Goal: Task Accomplishment & Management: Use online tool/utility

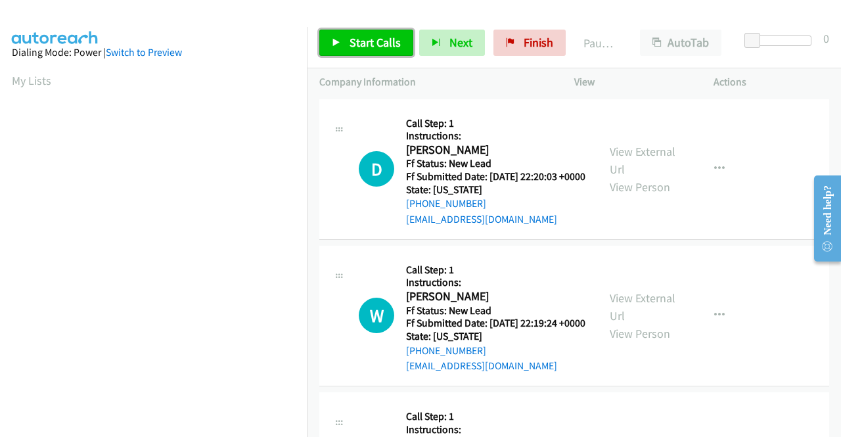
click at [371, 46] on span "Start Calls" at bounding box center [374, 42] width 51 height 15
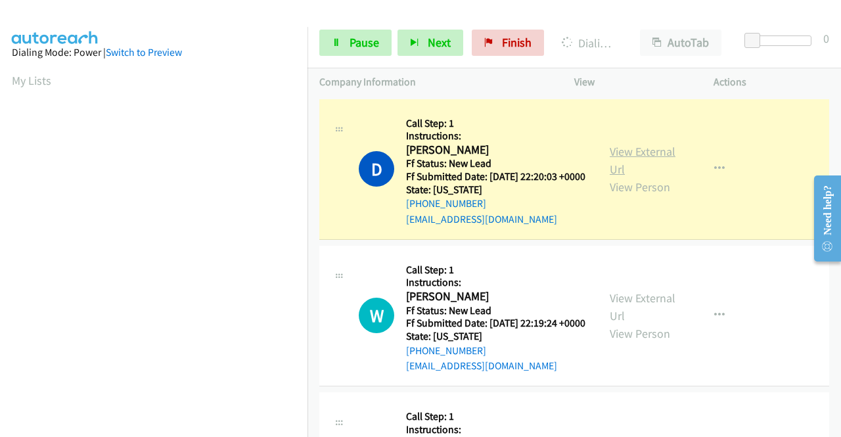
click at [632, 157] on link "View External Url" at bounding box center [643, 160] width 66 height 33
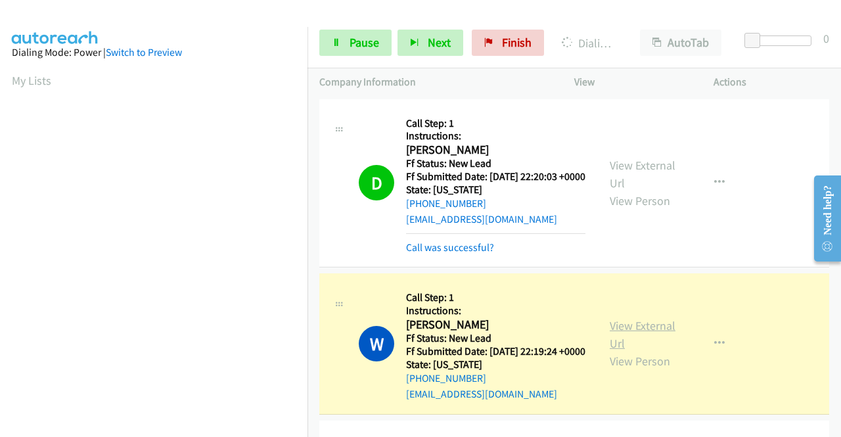
click at [645, 342] on link "View External Url" at bounding box center [643, 334] width 66 height 33
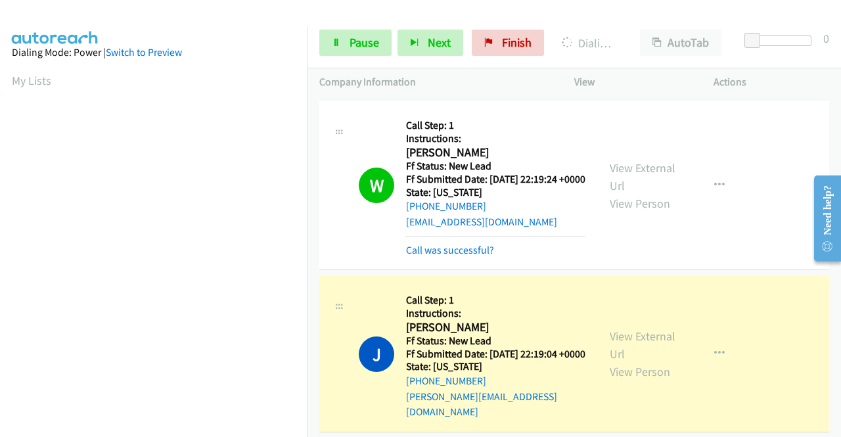
scroll to position [197, 0]
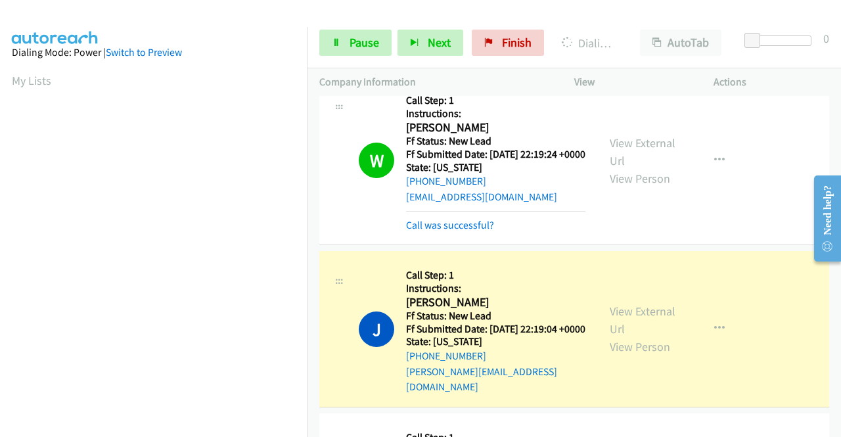
click at [612, 324] on div "View External Url View Person View External Url Email Schedule/Manage Callback …" at bounding box center [673, 329] width 151 height 132
click at [611, 332] on link "View External Url" at bounding box center [643, 319] width 66 height 33
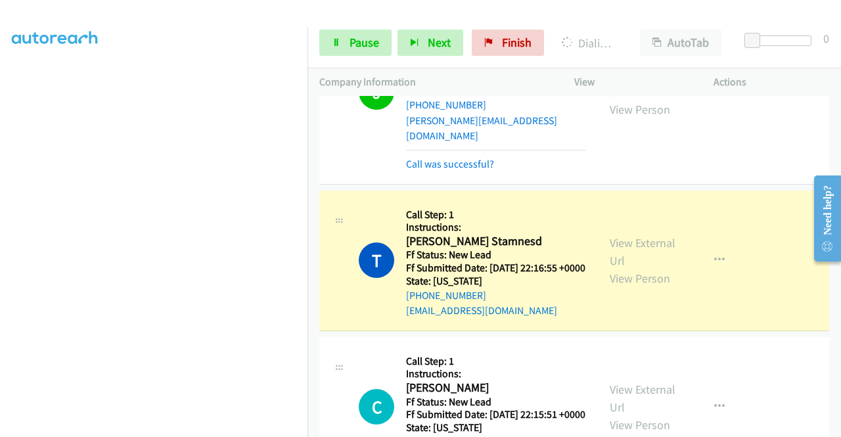
scroll to position [460, 0]
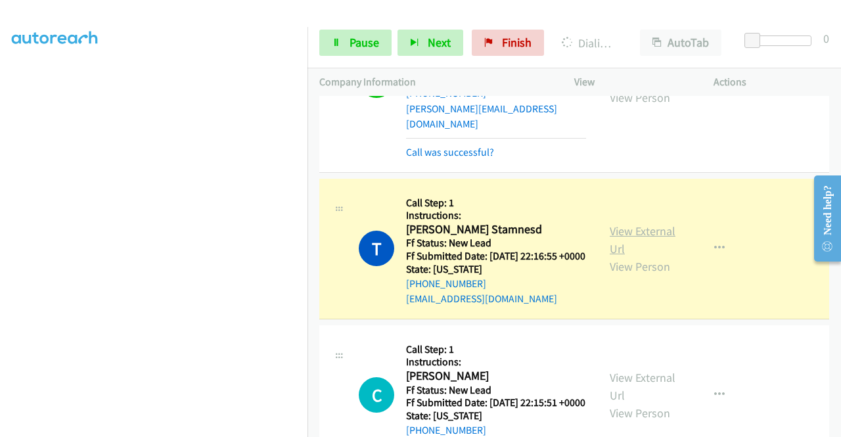
click at [617, 256] on link "View External Url" at bounding box center [643, 239] width 66 height 33
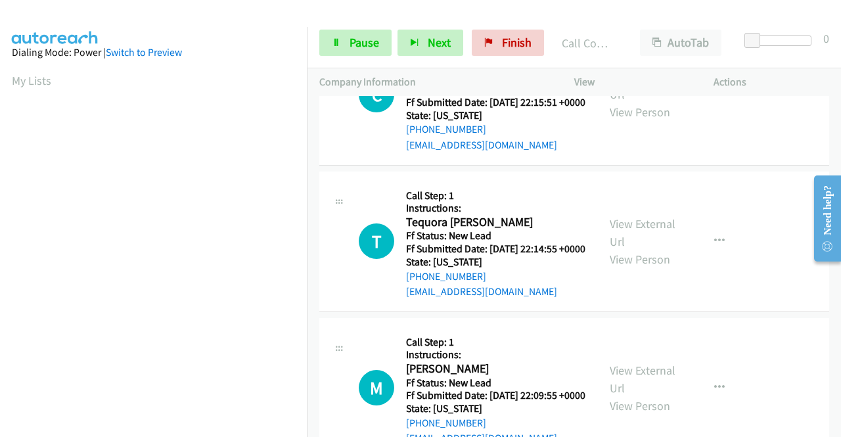
scroll to position [723, 0]
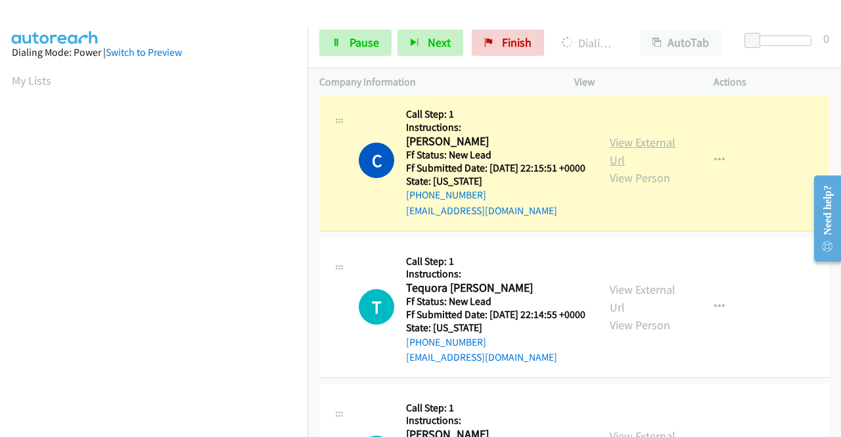
click at [621, 168] on link "View External Url" at bounding box center [643, 151] width 66 height 33
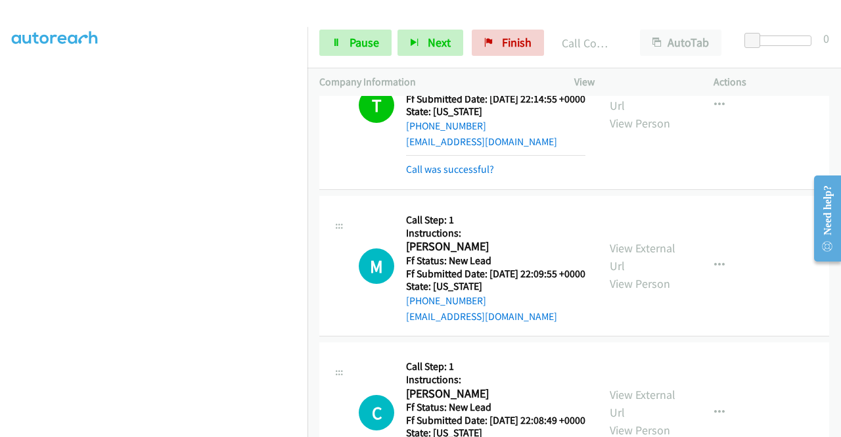
scroll to position [1051, 0]
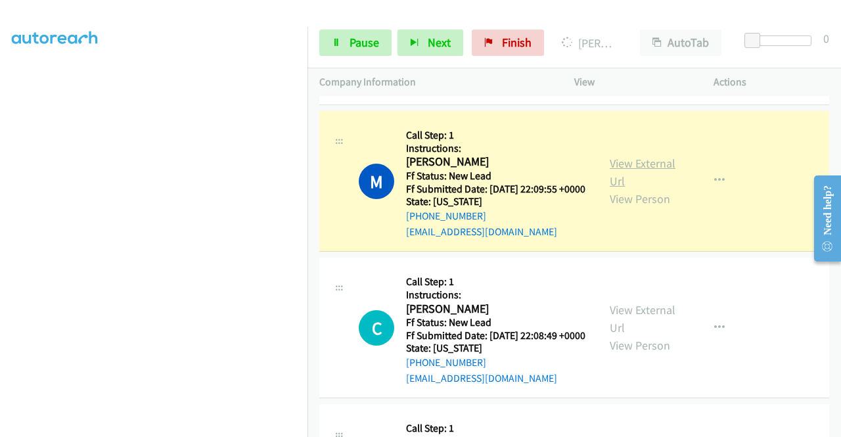
click at [610, 189] on link "View External Url" at bounding box center [643, 172] width 66 height 33
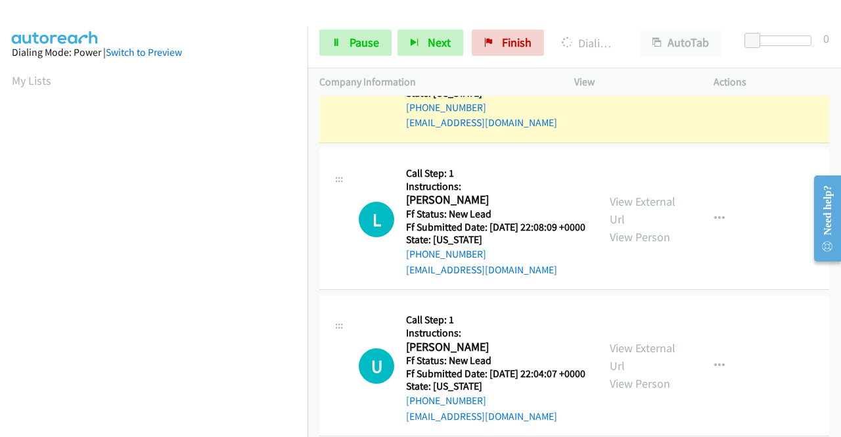
scroll to position [1314, 0]
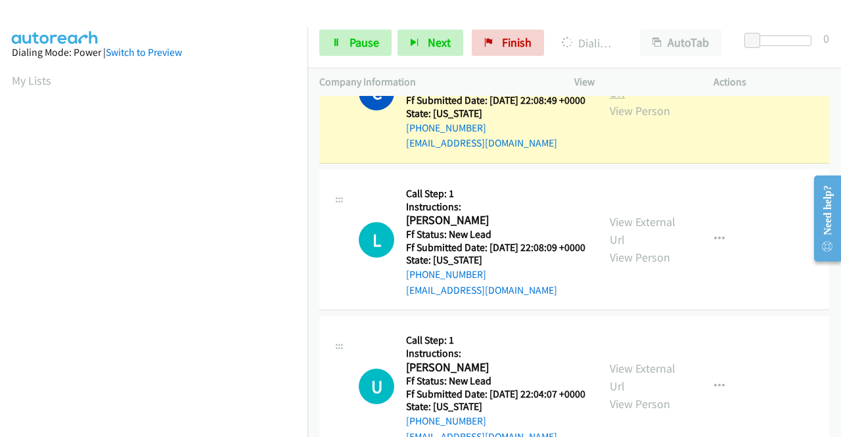
click at [640, 101] on link "View External Url" at bounding box center [643, 84] width 66 height 33
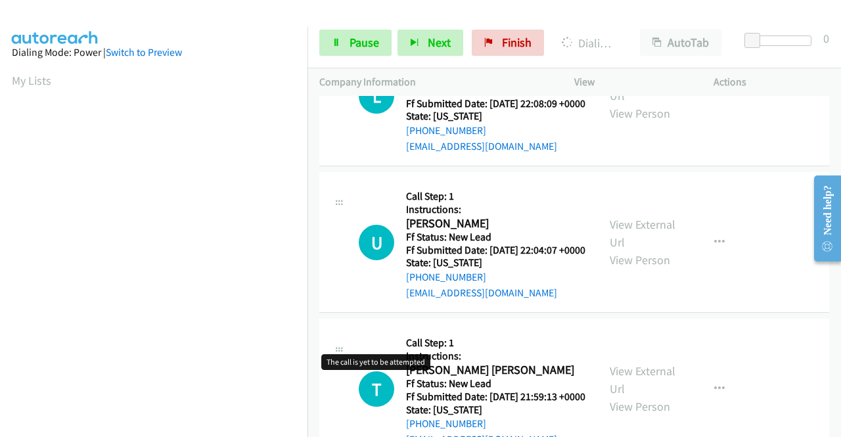
scroll to position [1445, 0]
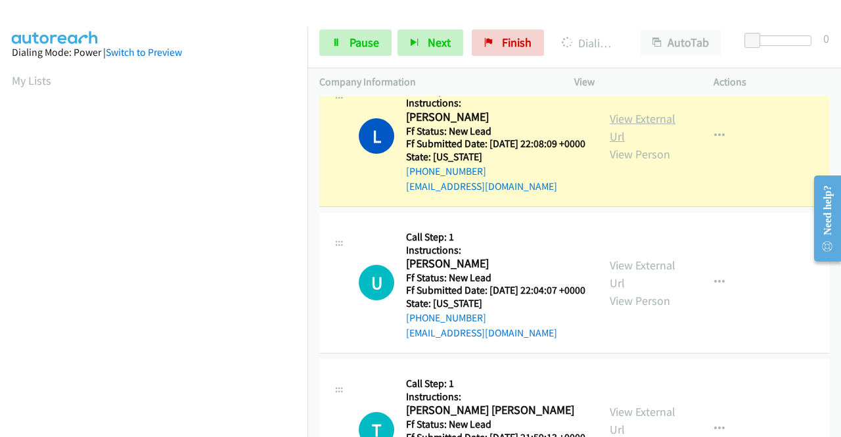
click at [640, 144] on link "View External Url" at bounding box center [643, 127] width 66 height 33
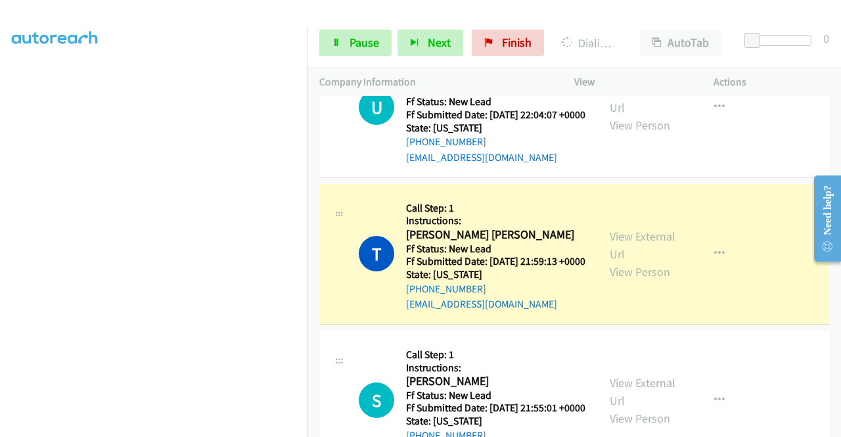
scroll to position [1774, 0]
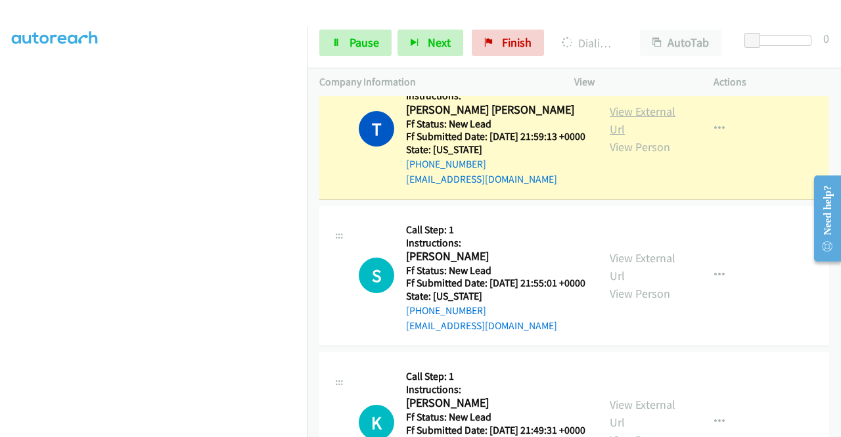
click at [620, 137] on link "View External Url" at bounding box center [643, 120] width 66 height 33
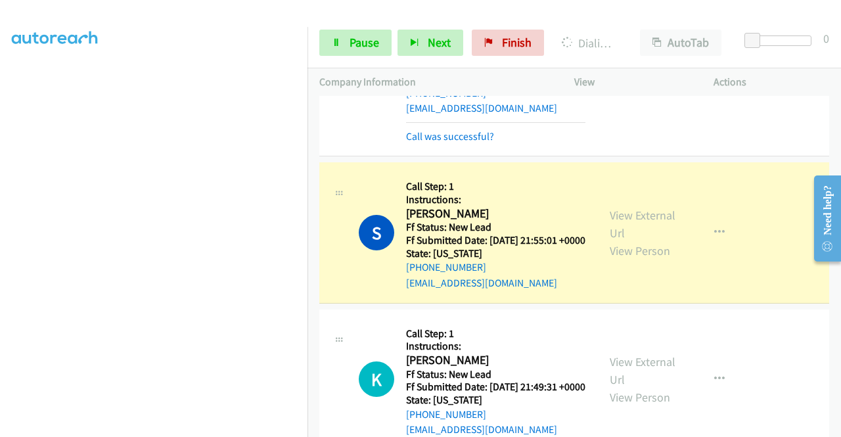
scroll to position [1971, 0]
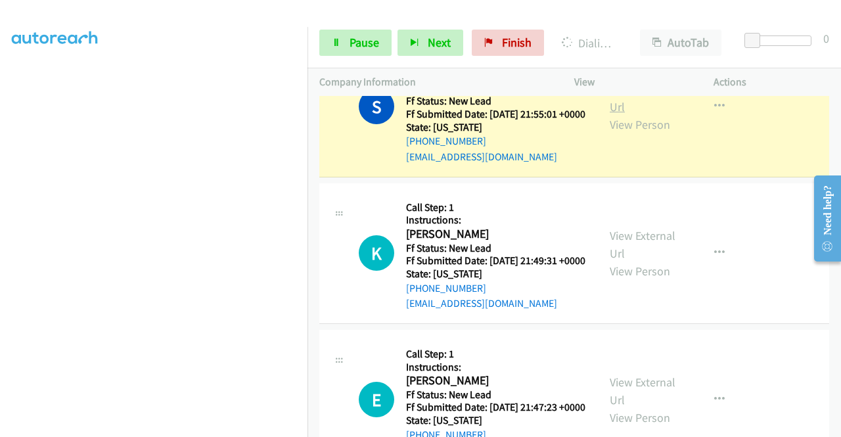
click at [624, 114] on link "View External Url" at bounding box center [643, 97] width 66 height 33
click at [338, 48] on link "Pause" at bounding box center [355, 43] width 72 height 26
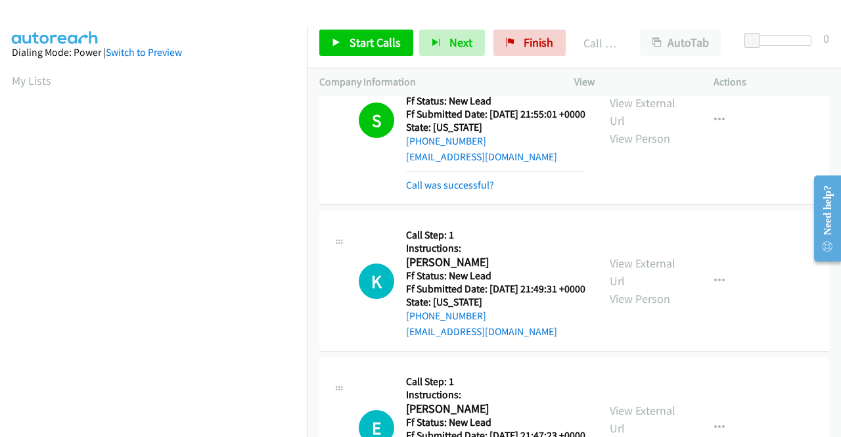
scroll to position [300, 0]
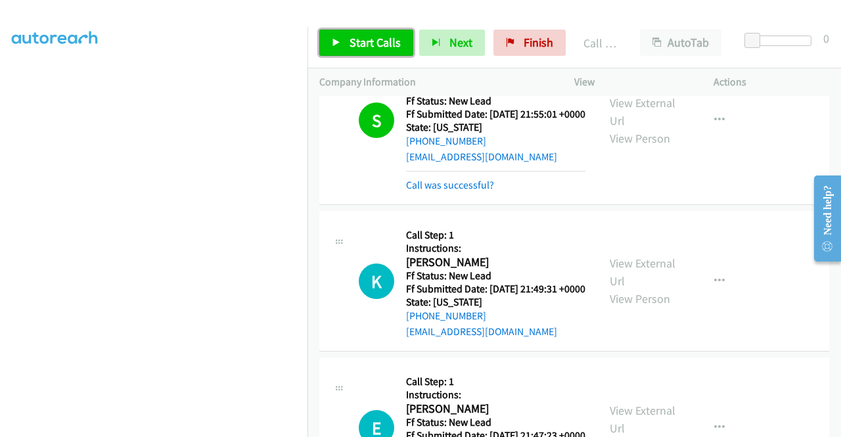
click at [376, 33] on link "Start Calls" at bounding box center [366, 43] width 94 height 26
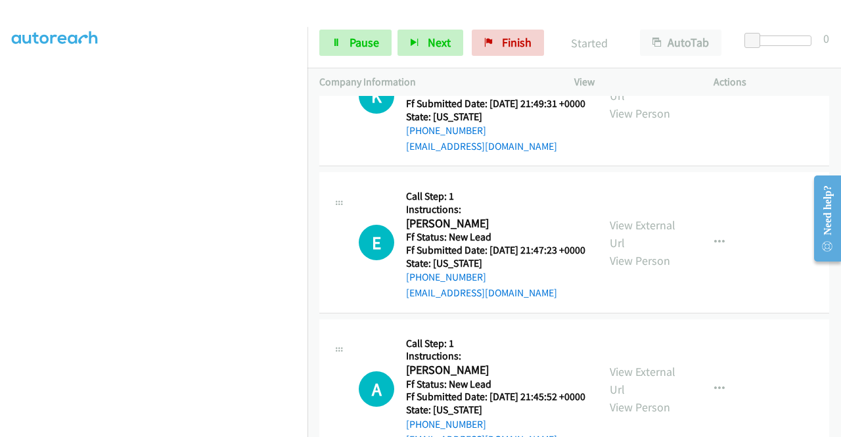
scroll to position [2168, 0]
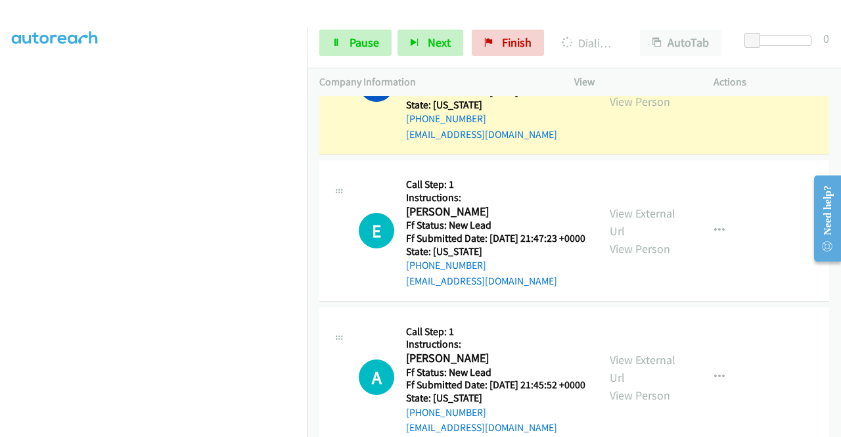
click at [650, 91] on link "View External Url" at bounding box center [643, 74] width 66 height 33
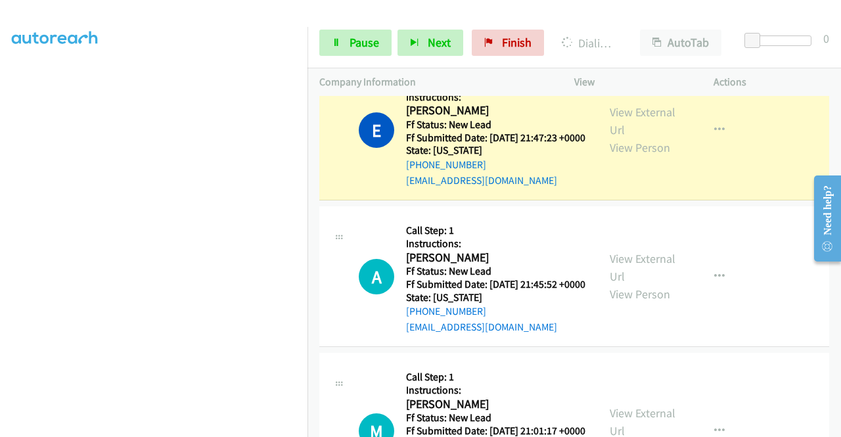
scroll to position [2299, 0]
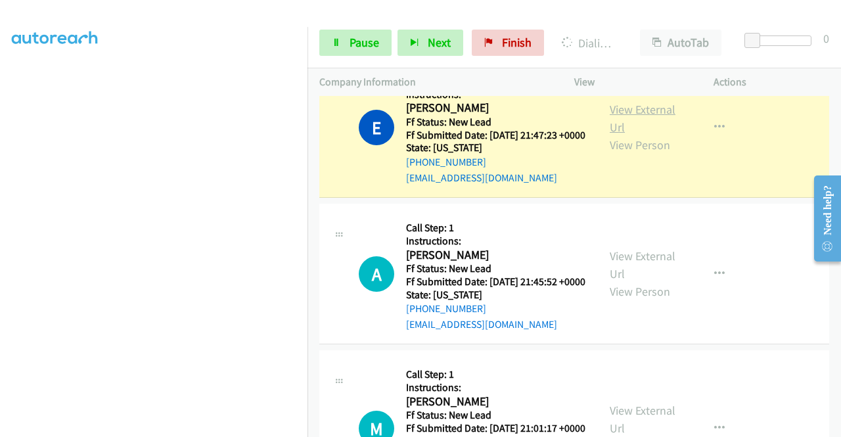
click at [644, 135] on link "View External Url" at bounding box center [643, 118] width 66 height 33
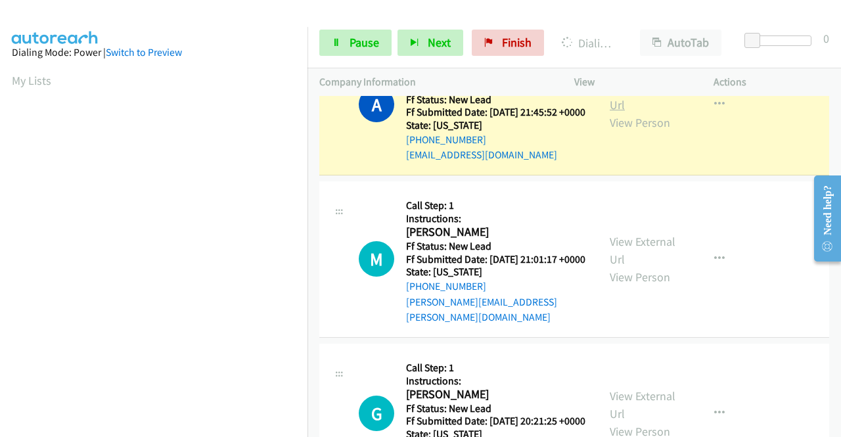
scroll to position [300, 0]
click at [610, 112] on link "View External Url" at bounding box center [643, 95] width 66 height 33
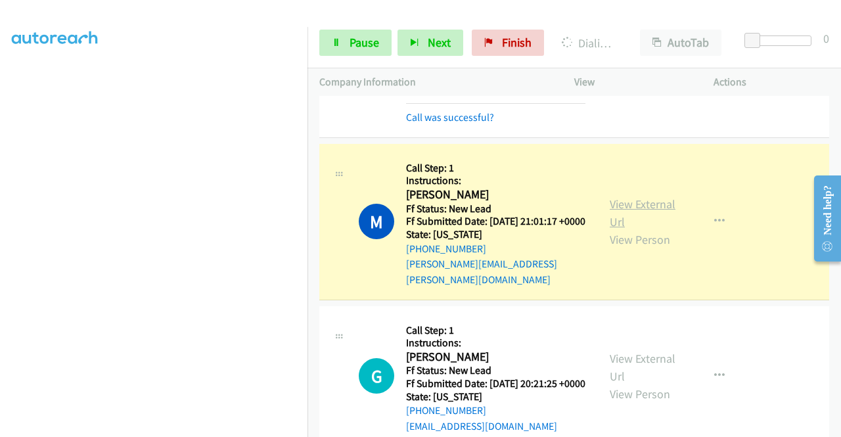
click at [617, 229] on link "View External Url" at bounding box center [643, 212] width 66 height 33
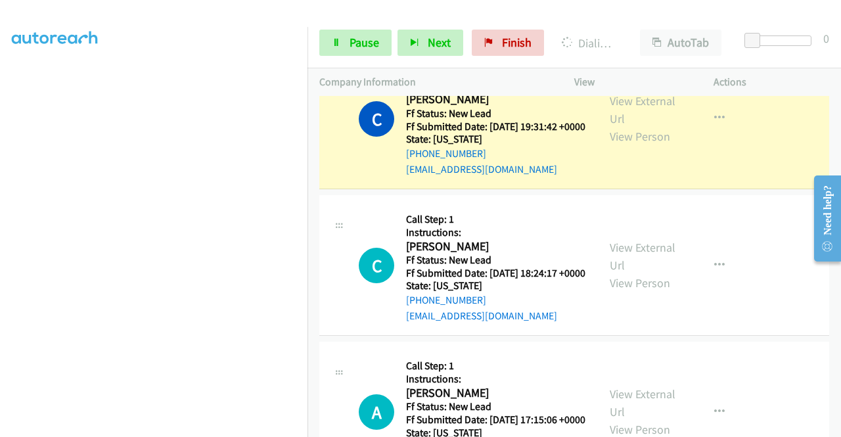
scroll to position [234, 0]
click at [631, 126] on link "View External Url" at bounding box center [643, 109] width 66 height 33
click at [351, 48] on span "Pause" at bounding box center [364, 42] width 30 height 15
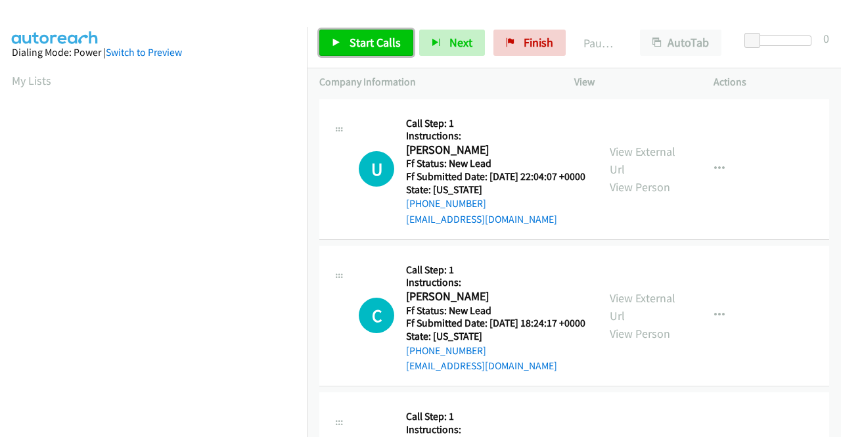
click at [376, 37] on span "Start Calls" at bounding box center [374, 42] width 51 height 15
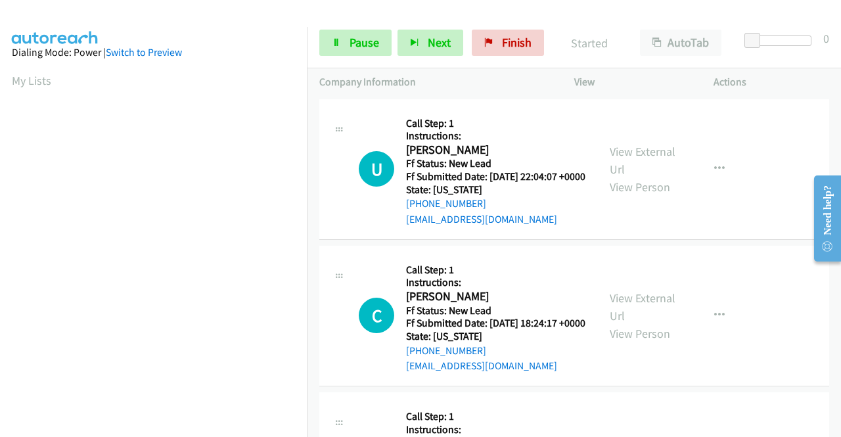
scroll to position [300, 0]
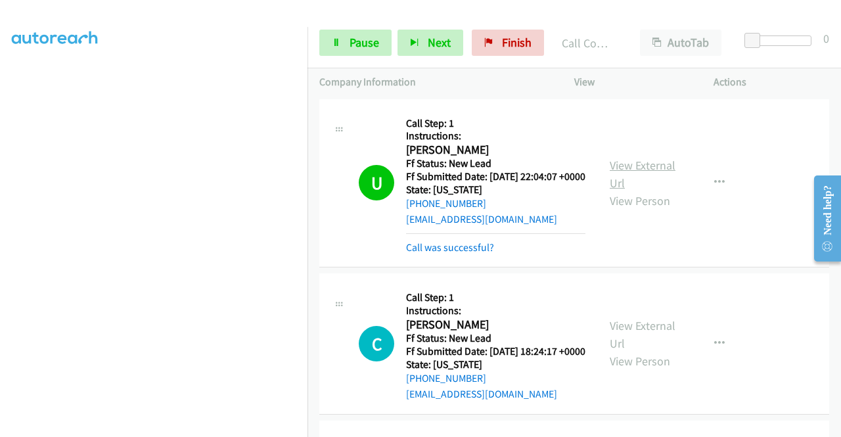
click at [627, 171] on link "View External Url" at bounding box center [643, 174] width 66 height 33
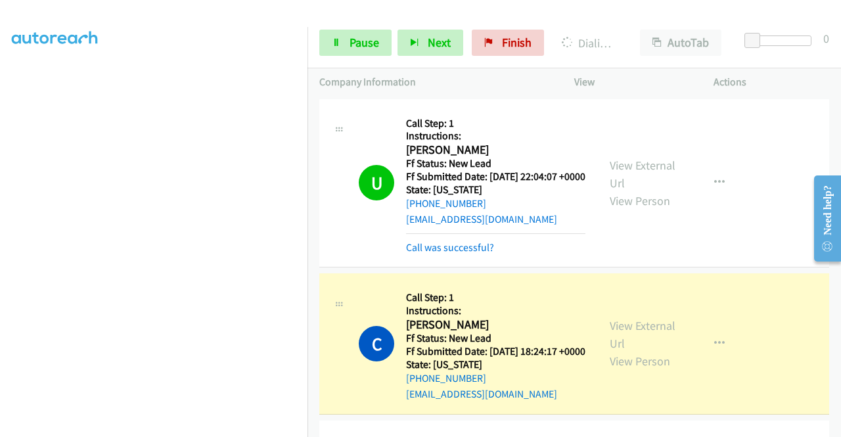
scroll to position [0, 0]
click at [636, 344] on link "View External Url" at bounding box center [643, 334] width 66 height 33
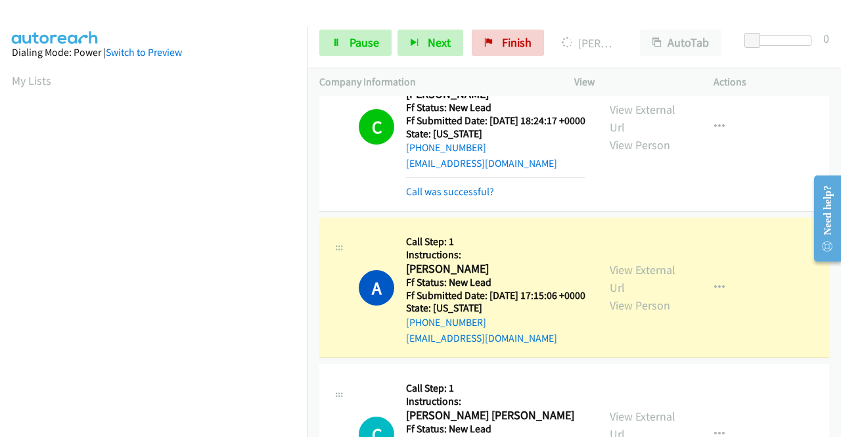
scroll to position [263, 0]
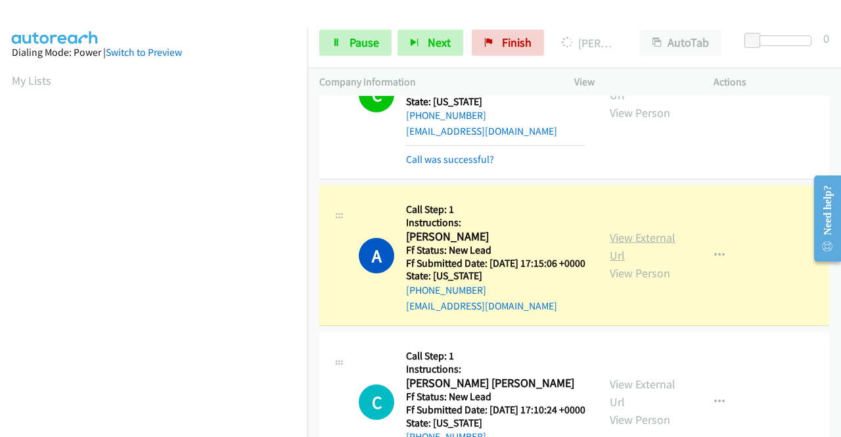
click at [610, 263] on link "View External Url" at bounding box center [643, 246] width 66 height 33
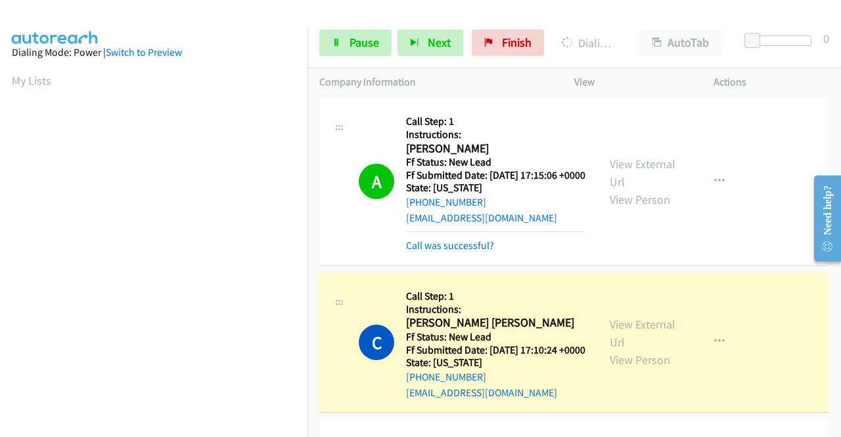
scroll to position [460, 0]
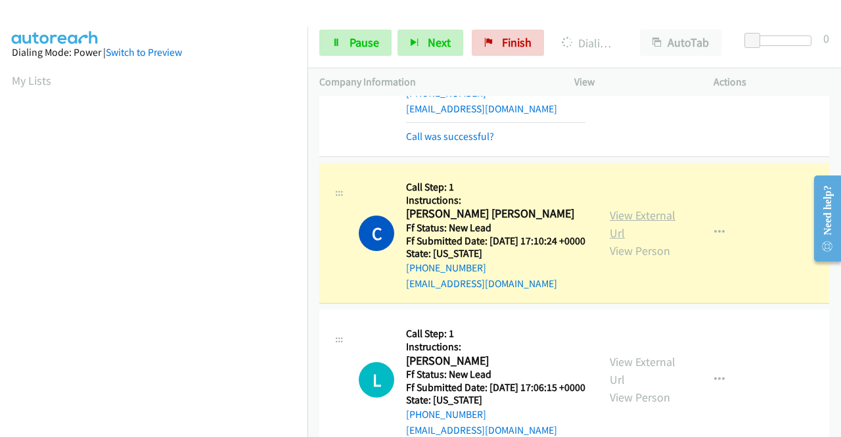
click at [617, 240] on link "View External Url" at bounding box center [643, 224] width 66 height 33
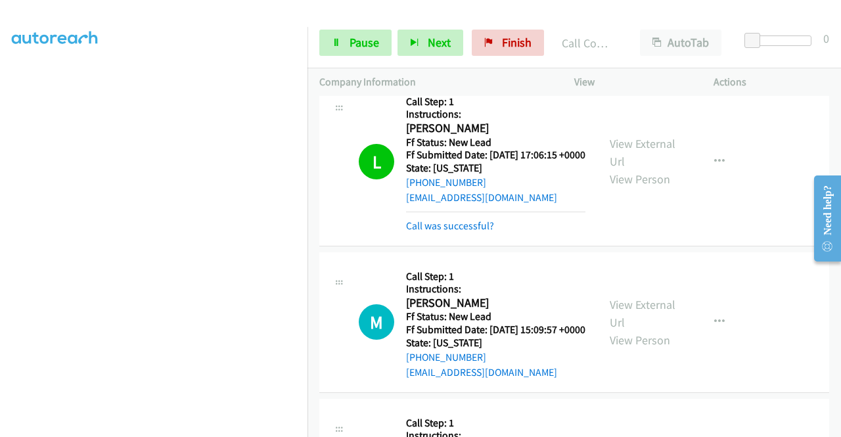
scroll to position [723, 0]
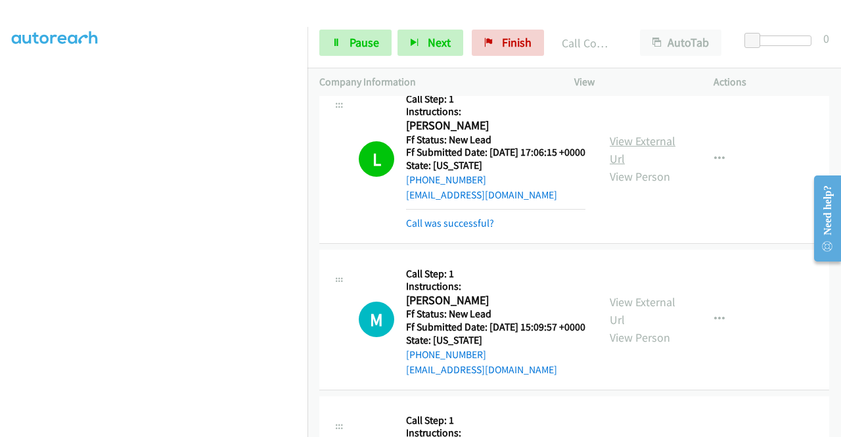
click at [610, 166] on link "View External Url" at bounding box center [643, 149] width 66 height 33
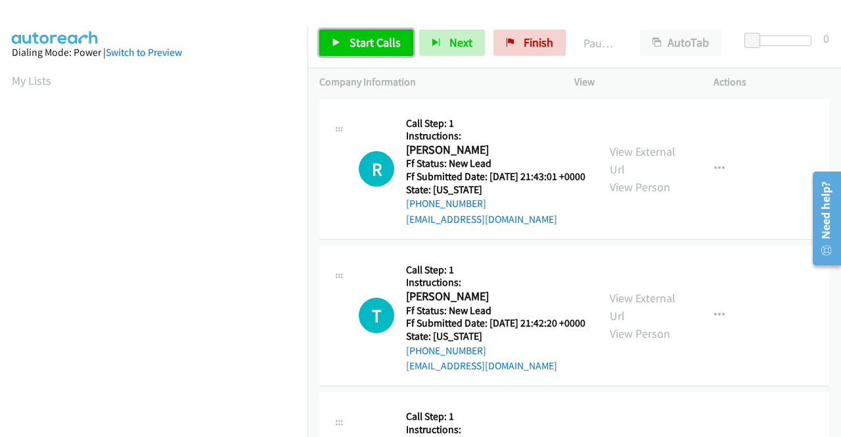
click at [353, 37] on span "Start Calls" at bounding box center [374, 42] width 51 height 15
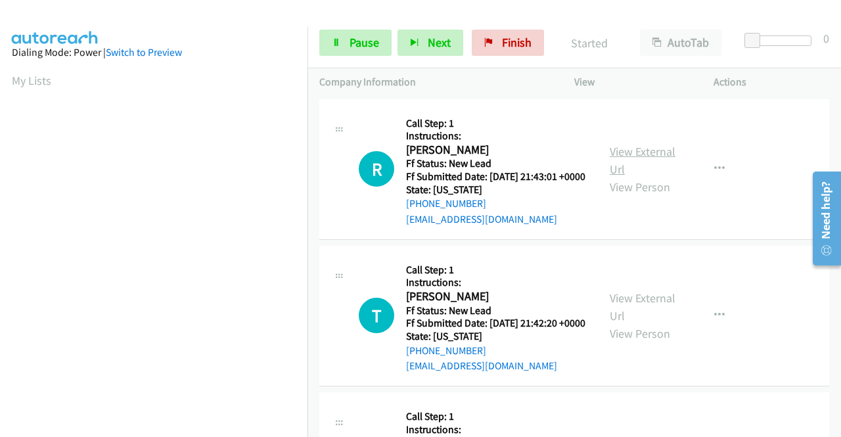
click at [635, 161] on link "View External Url" at bounding box center [643, 160] width 66 height 33
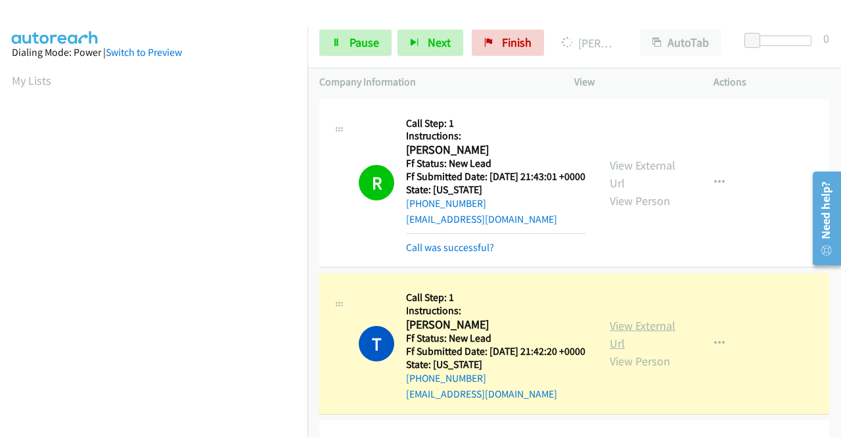
click at [618, 341] on link "View External Url" at bounding box center [643, 334] width 66 height 33
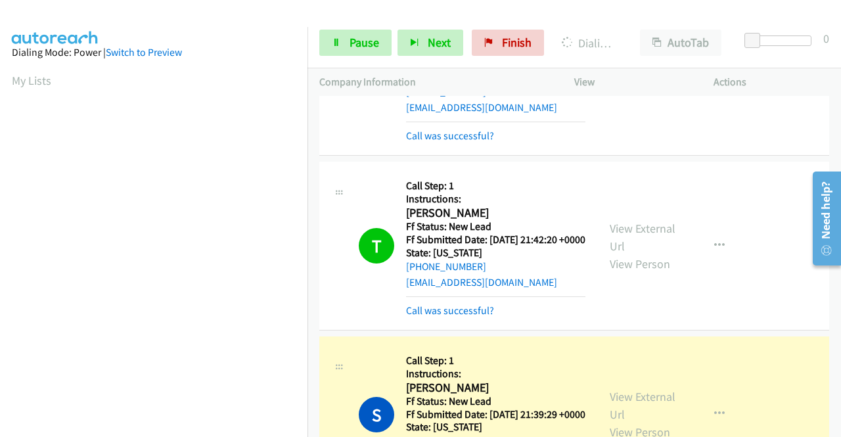
scroll to position [263, 0]
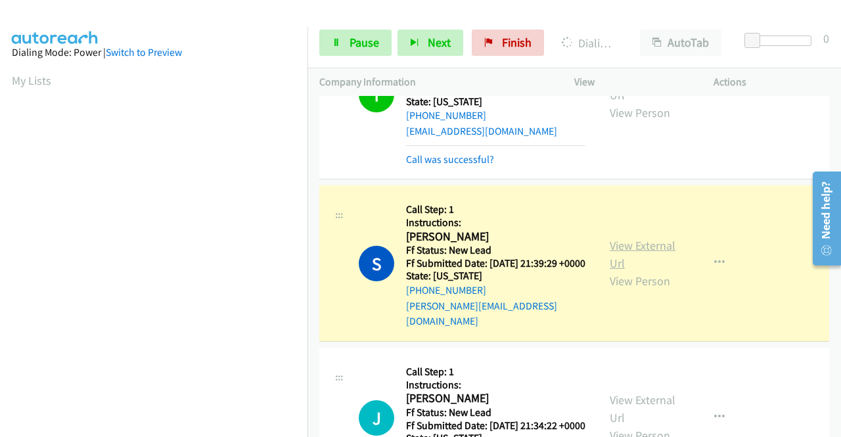
click at [634, 270] on link "View External Url" at bounding box center [643, 254] width 66 height 33
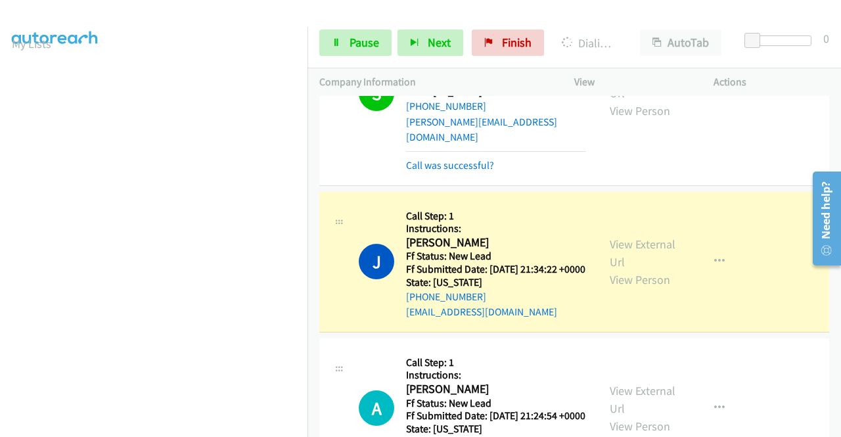
scroll to position [460, 0]
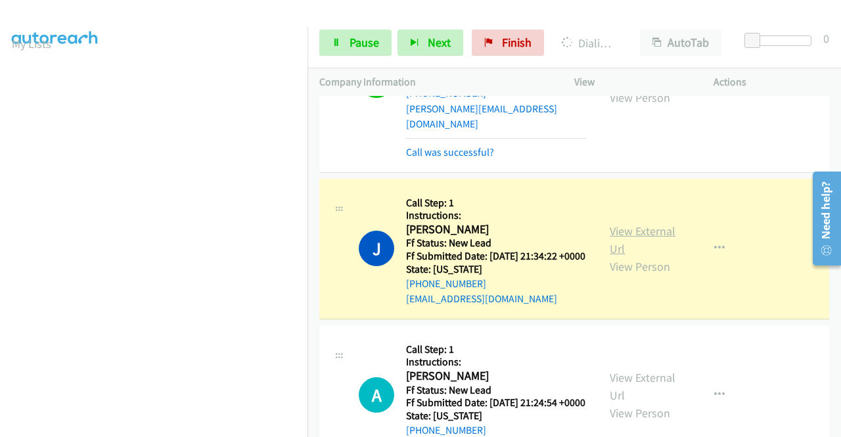
click at [661, 256] on link "View External Url" at bounding box center [643, 239] width 66 height 33
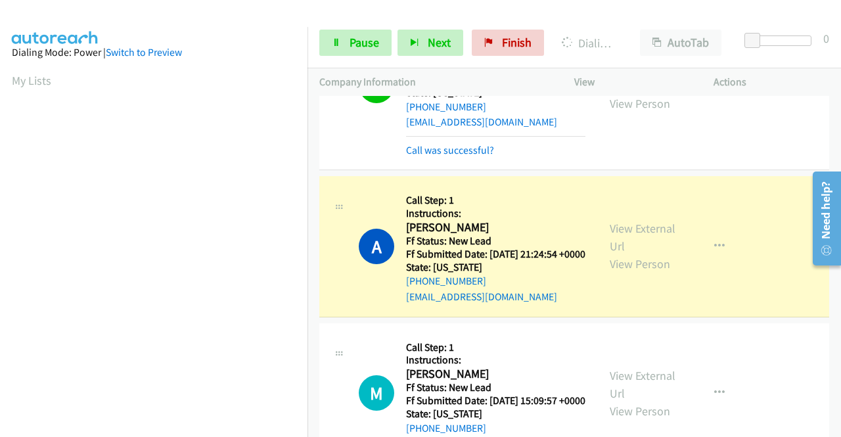
scroll to position [723, 0]
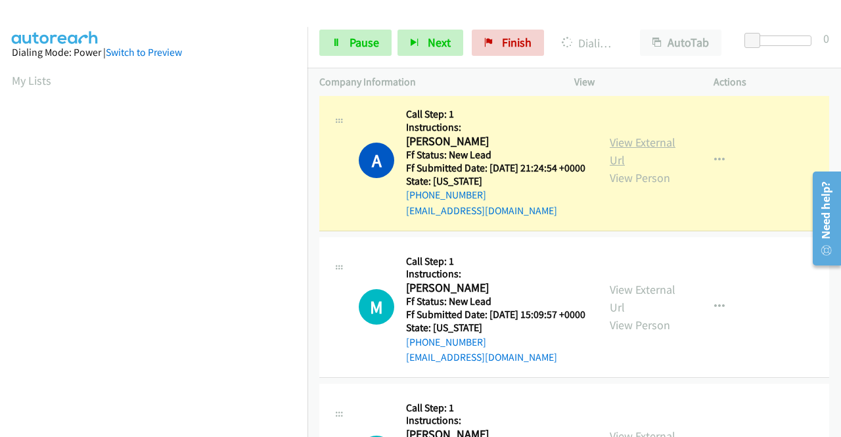
click at [624, 168] on link "View External Url" at bounding box center [643, 151] width 66 height 33
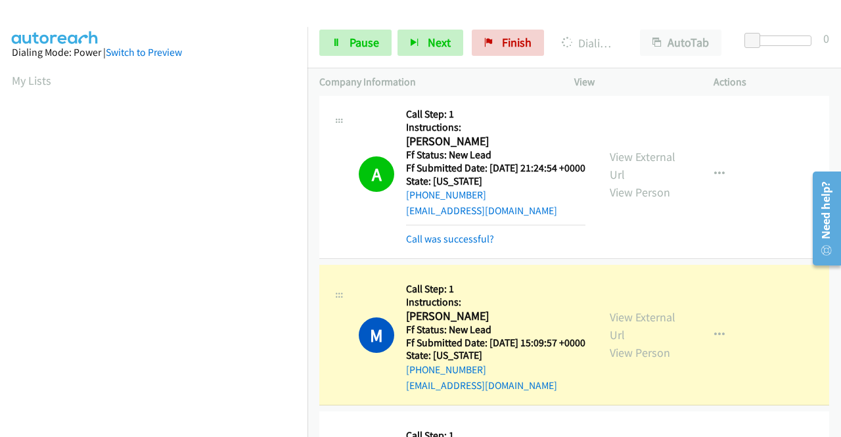
scroll to position [300, 0]
click at [645, 342] on link "View External Url" at bounding box center [643, 325] width 66 height 33
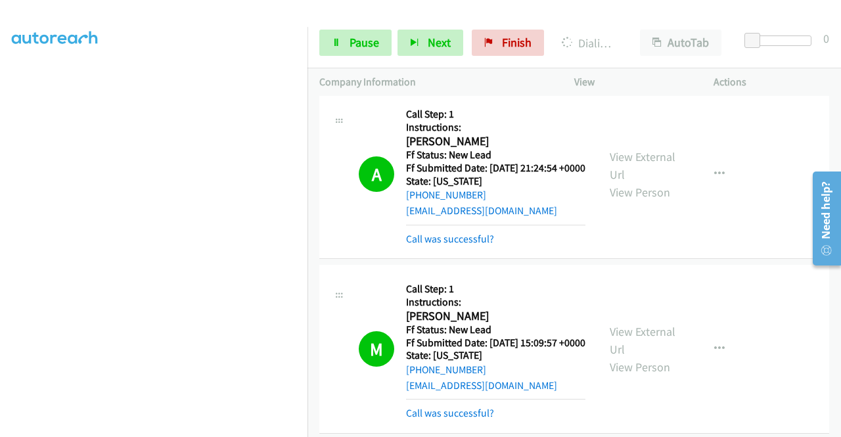
scroll to position [66, 0]
click at [331, 47] on link "Pause" at bounding box center [355, 43] width 72 height 26
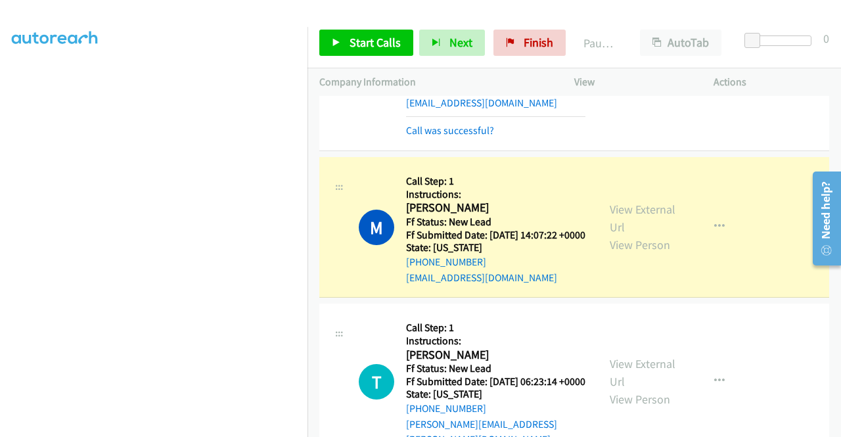
scroll to position [1051, 0]
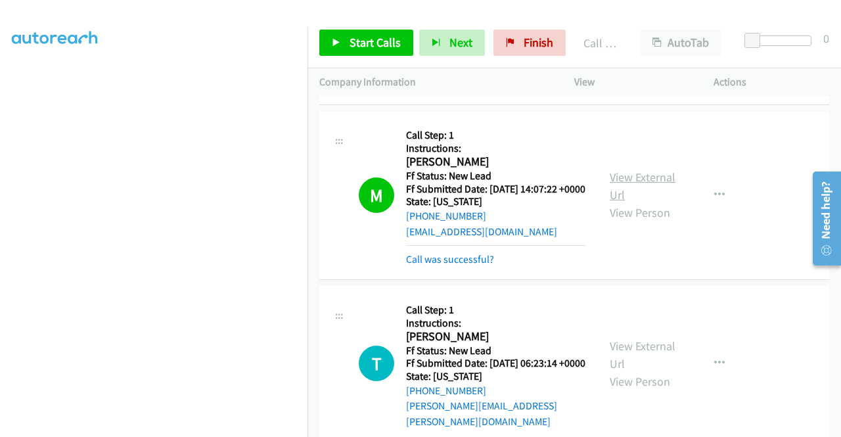
click at [621, 202] on link "View External Url" at bounding box center [643, 185] width 66 height 33
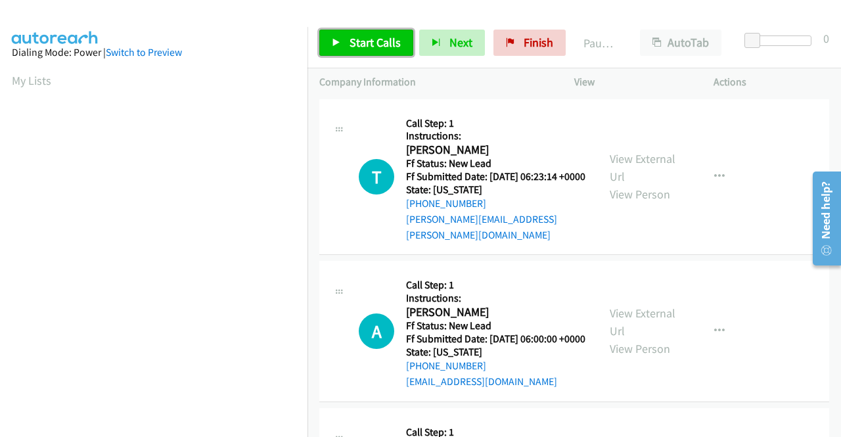
click at [364, 49] on span "Start Calls" at bounding box center [374, 42] width 51 height 15
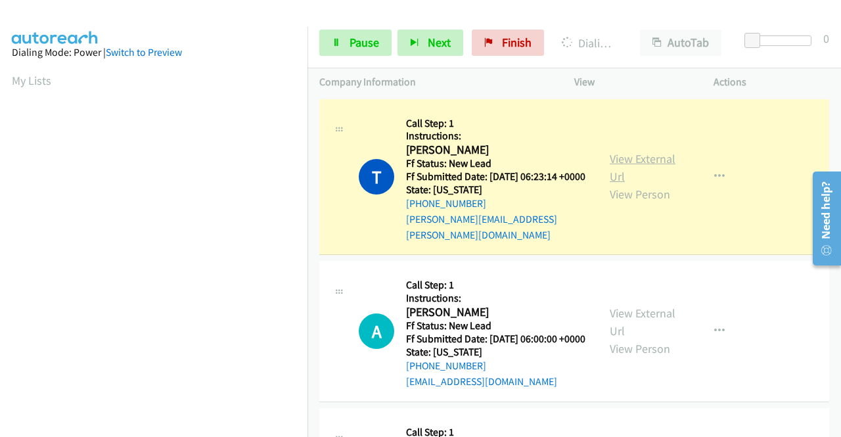
click at [612, 154] on link "View External Url" at bounding box center [643, 167] width 66 height 33
click at [332, 41] on icon at bounding box center [336, 43] width 9 height 9
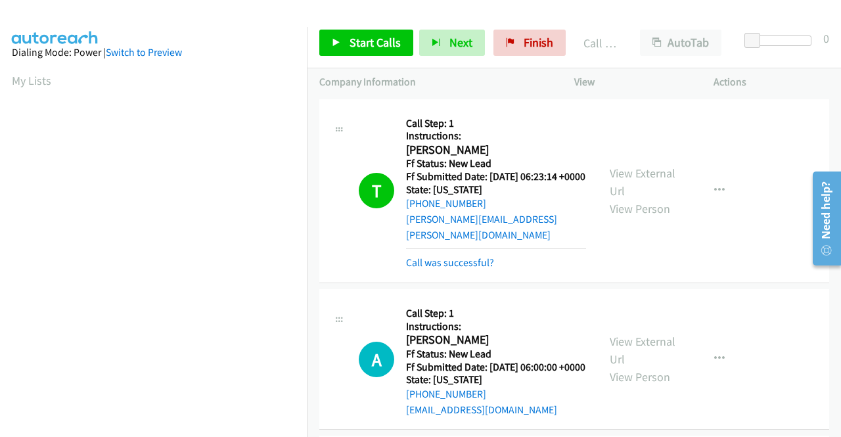
scroll to position [300, 0]
click at [527, 41] on span "Finish" at bounding box center [539, 42] width 30 height 15
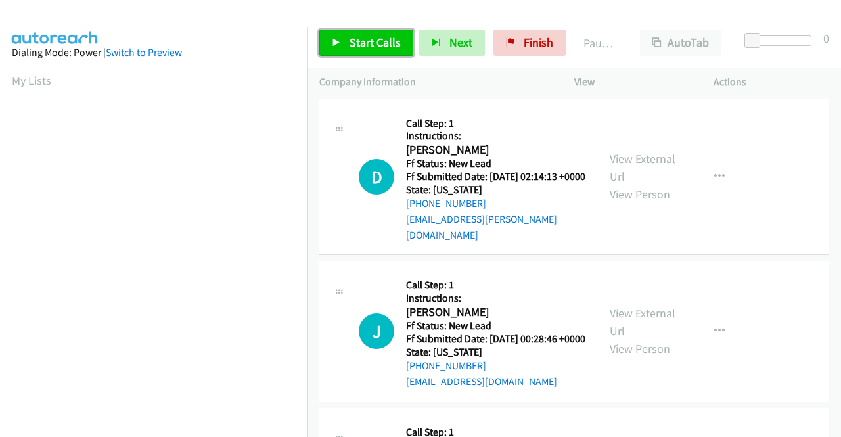
click at [386, 41] on span "Start Calls" at bounding box center [374, 42] width 51 height 15
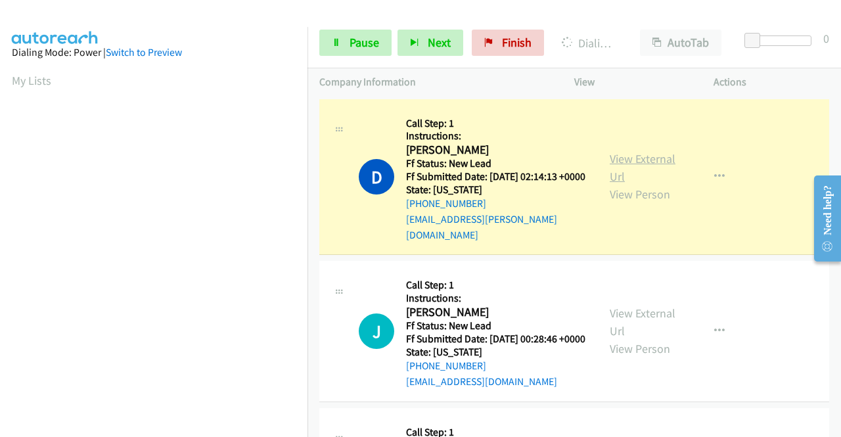
click at [645, 158] on link "View External Url" at bounding box center [643, 167] width 66 height 33
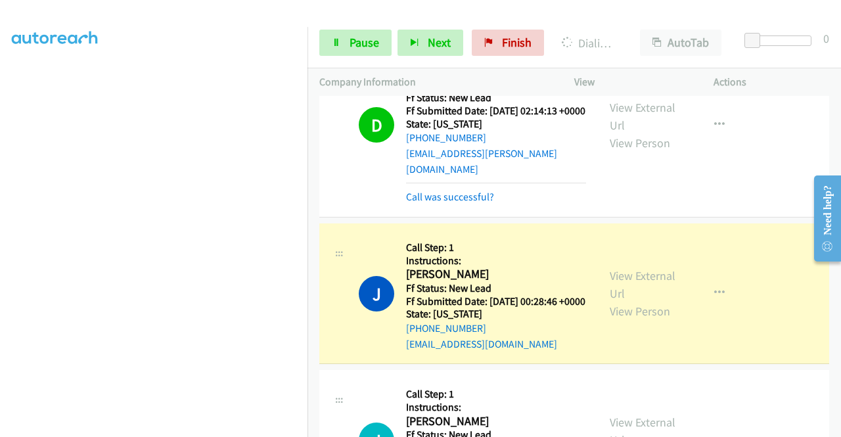
scroll to position [131, 0]
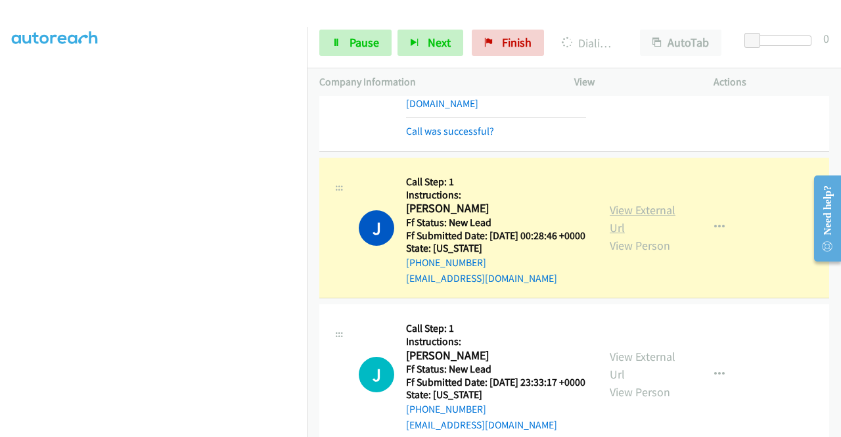
click at [642, 215] on link "View External Url" at bounding box center [643, 218] width 66 height 33
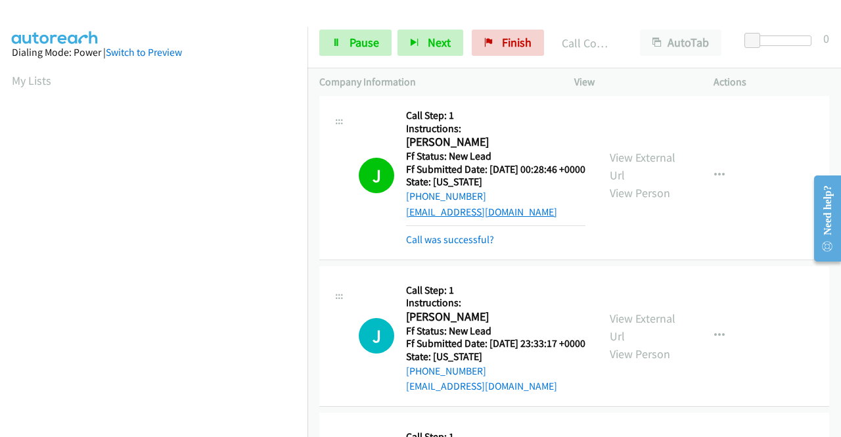
scroll to position [328, 0]
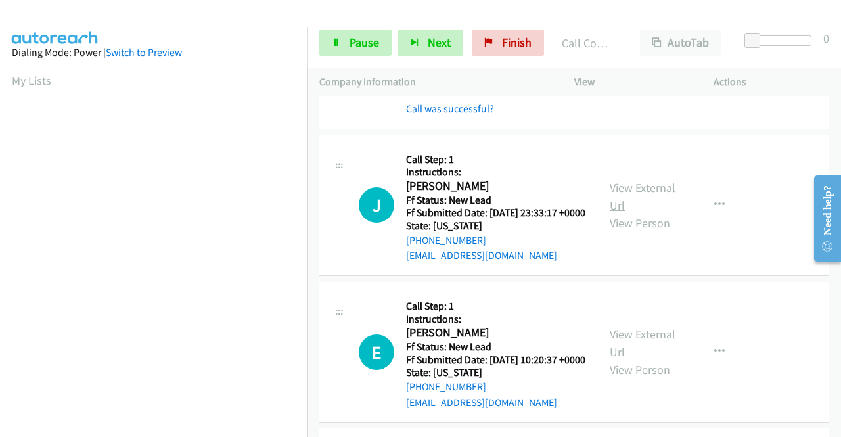
click at [650, 206] on link "View External Url" at bounding box center [643, 196] width 66 height 33
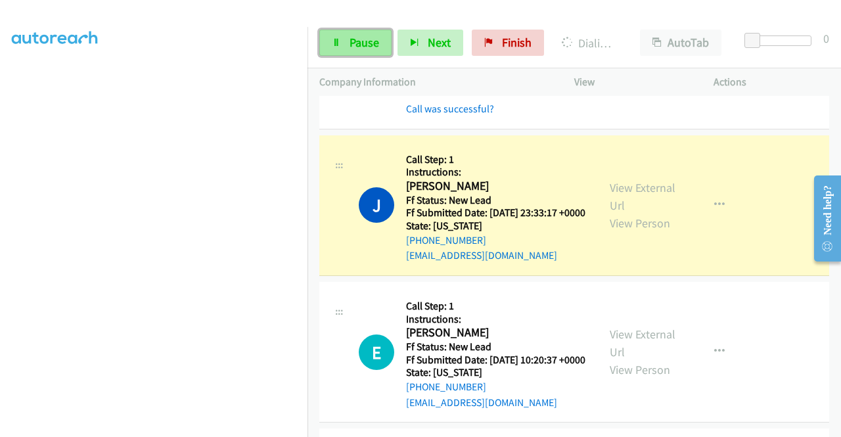
click at [355, 40] on span "Pause" at bounding box center [364, 42] width 30 height 15
drag, startPoint x: 353, startPoint y: 36, endPoint x: 326, endPoint y: 43, distance: 28.4
click at [353, 36] on span "Pause" at bounding box center [364, 42] width 30 height 15
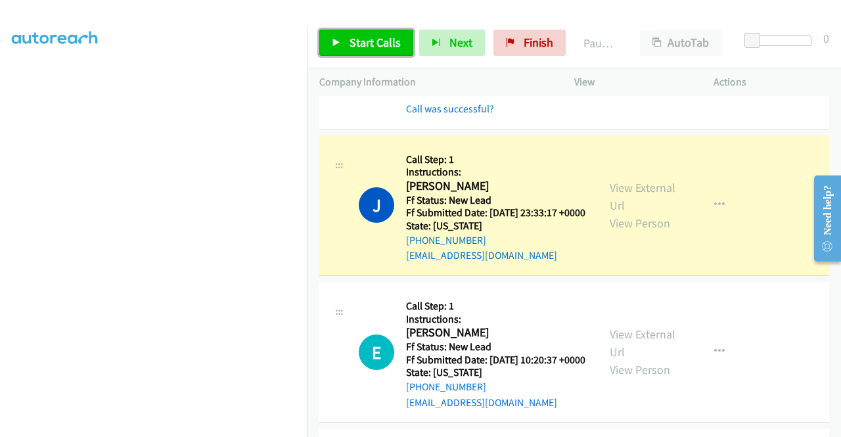
click at [352, 37] on span "Start Calls" at bounding box center [374, 42] width 51 height 15
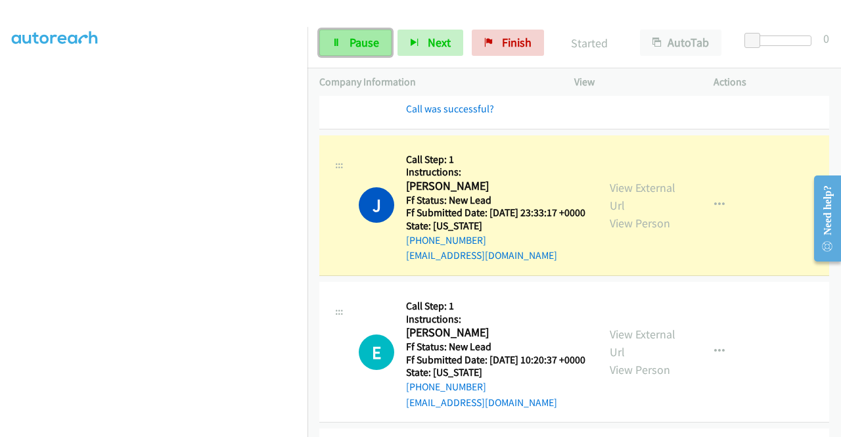
click at [344, 45] on link "Pause" at bounding box center [355, 43] width 72 height 26
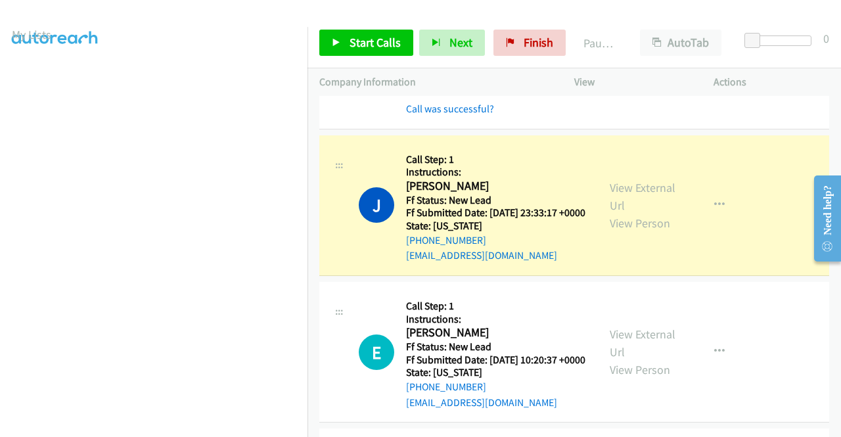
scroll to position [0, 0]
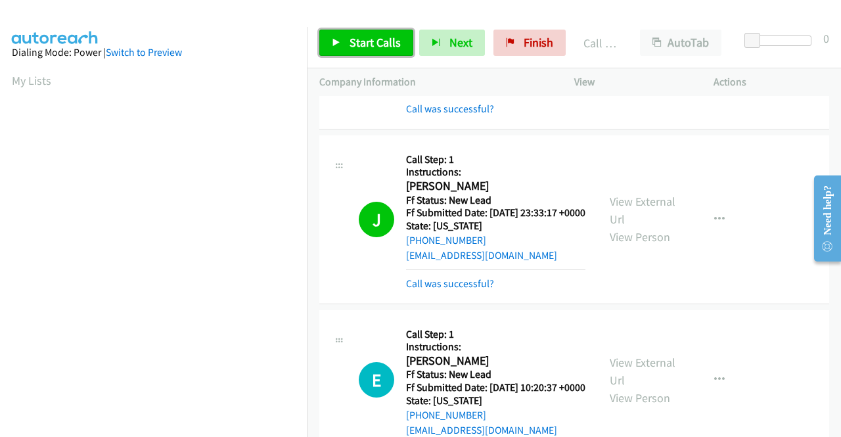
click at [373, 39] on span "Start Calls" at bounding box center [374, 42] width 51 height 15
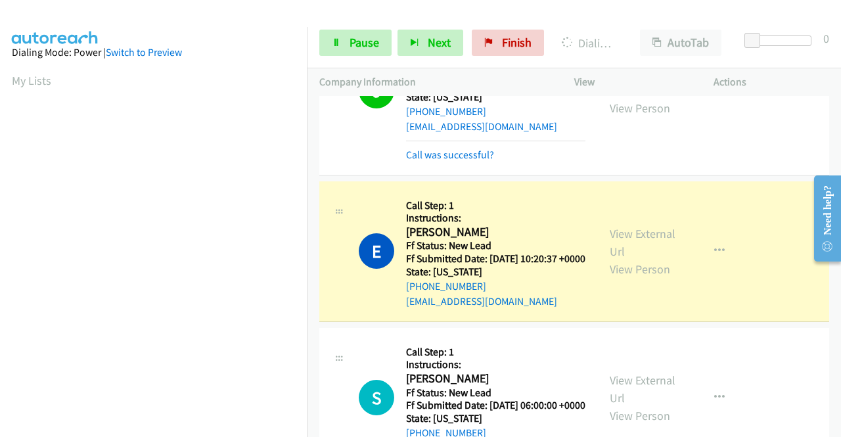
scroll to position [460, 0]
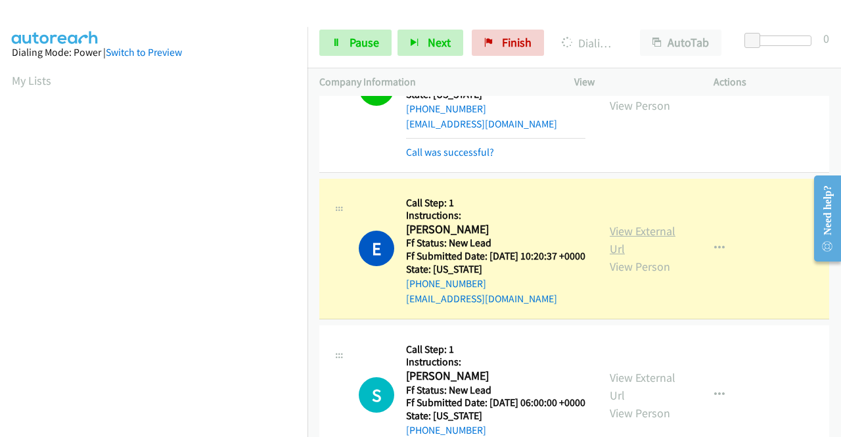
click at [631, 256] on link "View External Url" at bounding box center [643, 239] width 66 height 33
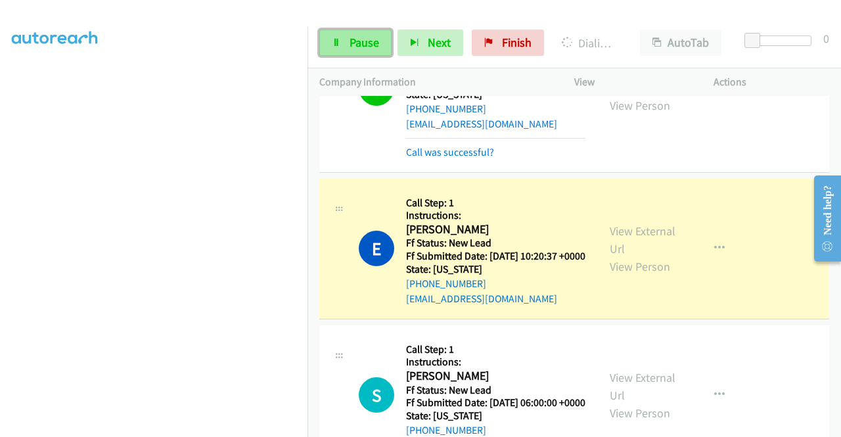
click at [365, 49] on link "Pause" at bounding box center [355, 43] width 72 height 26
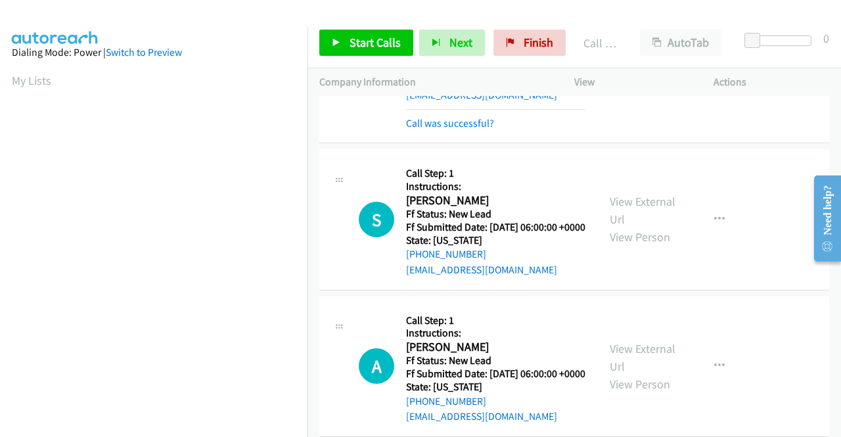
scroll to position [723, 0]
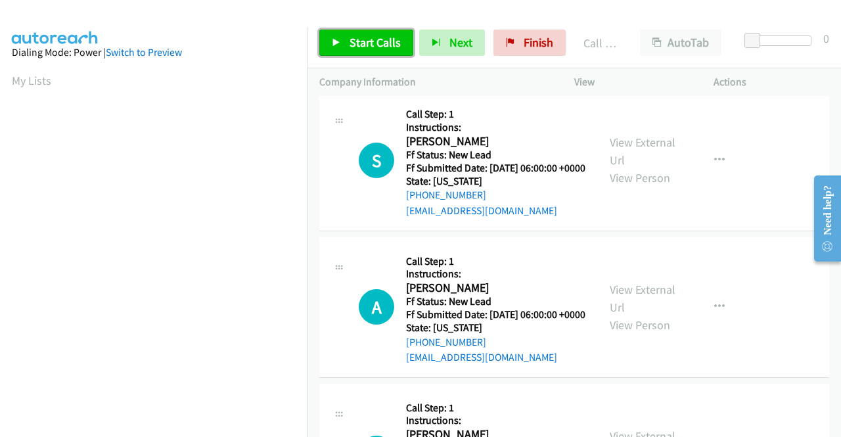
click at [339, 43] on icon at bounding box center [336, 43] width 9 height 9
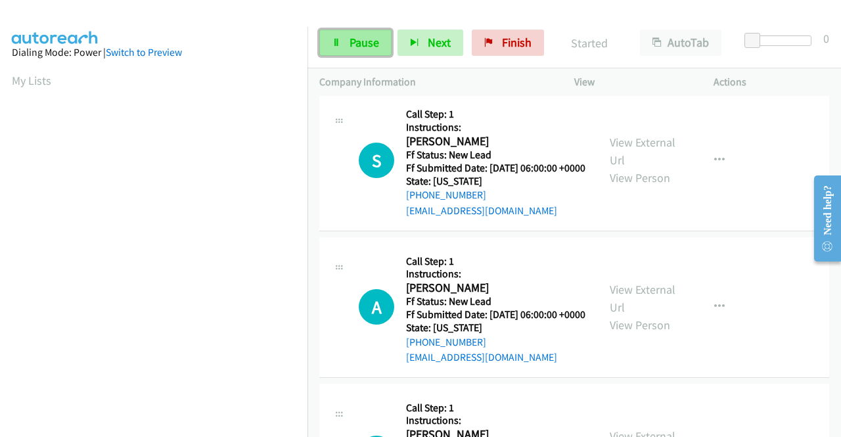
click at [369, 44] on span "Pause" at bounding box center [364, 42] width 30 height 15
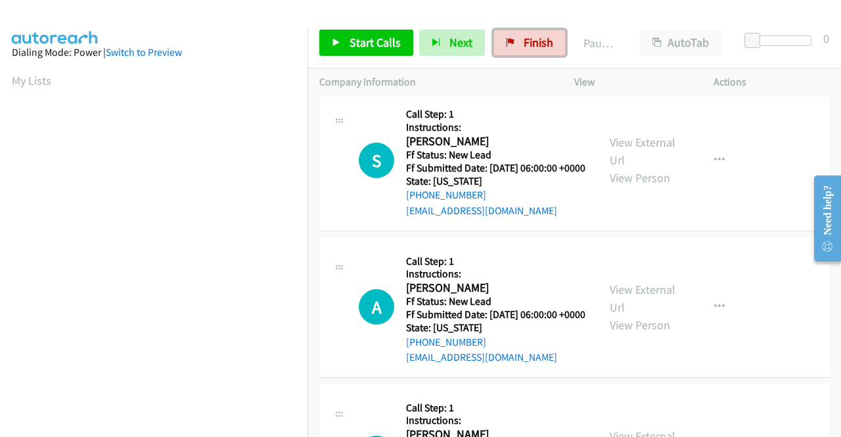
click at [514, 39] on link "Finish" at bounding box center [529, 43] width 72 height 26
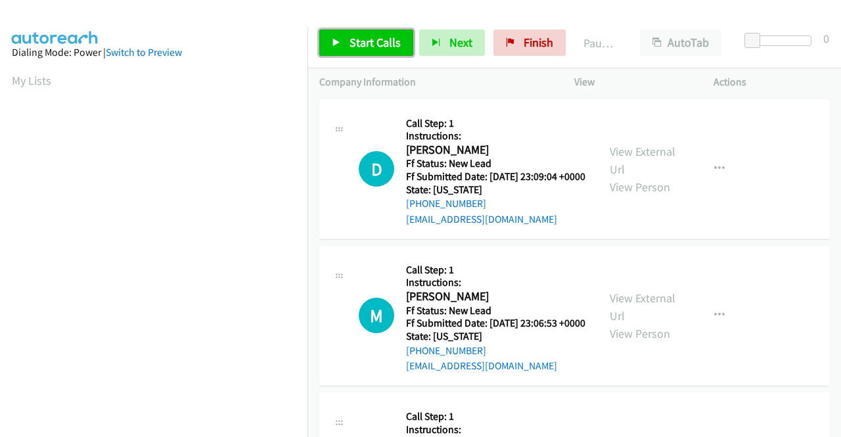
click at [382, 36] on span "Start Calls" at bounding box center [374, 42] width 51 height 15
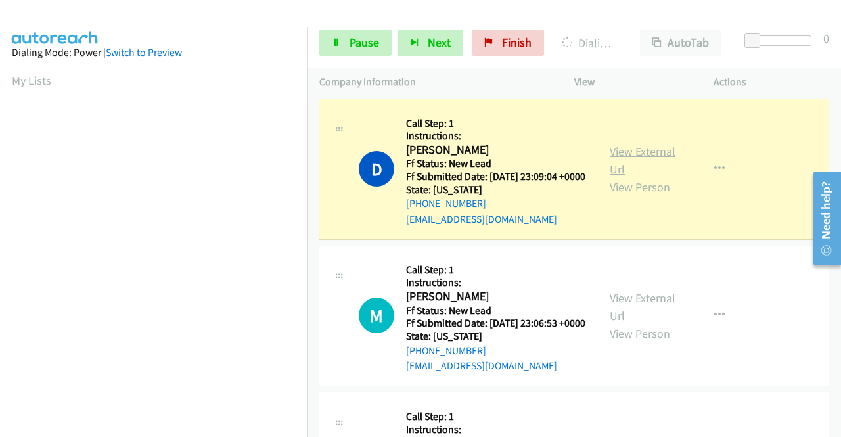
click at [635, 164] on link "View External Url" at bounding box center [643, 160] width 66 height 33
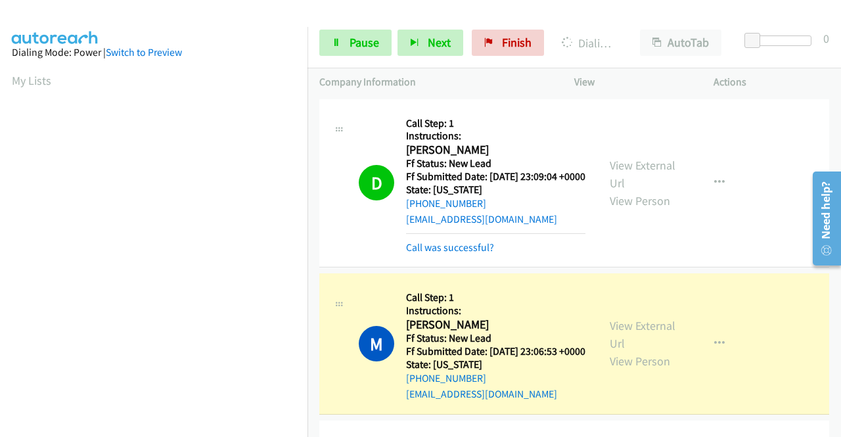
scroll to position [300, 0]
click at [635, 339] on link "View External Url" at bounding box center [643, 334] width 66 height 33
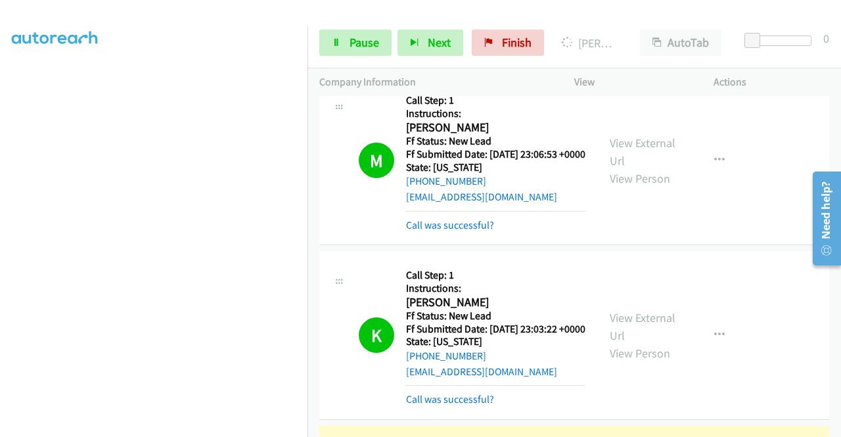
scroll to position [328, 0]
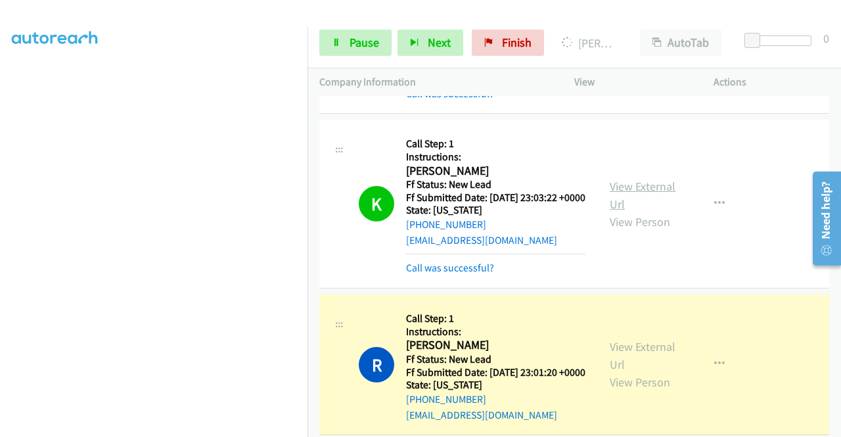
click at [636, 212] on link "View External Url" at bounding box center [643, 195] width 66 height 33
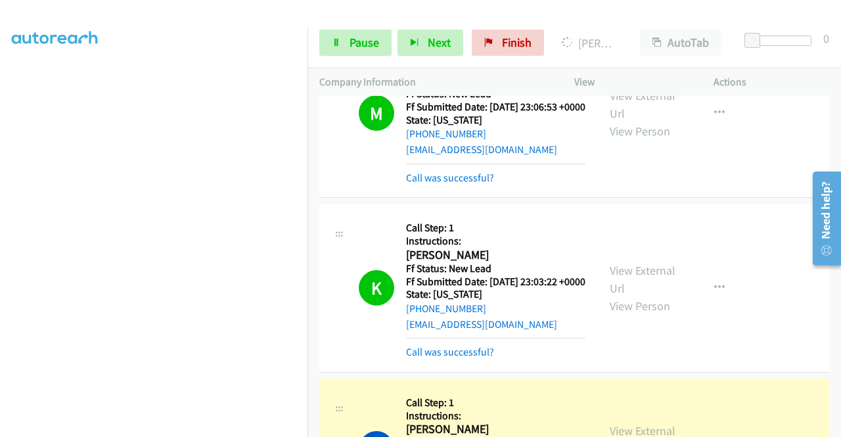
scroll to position [197, 0]
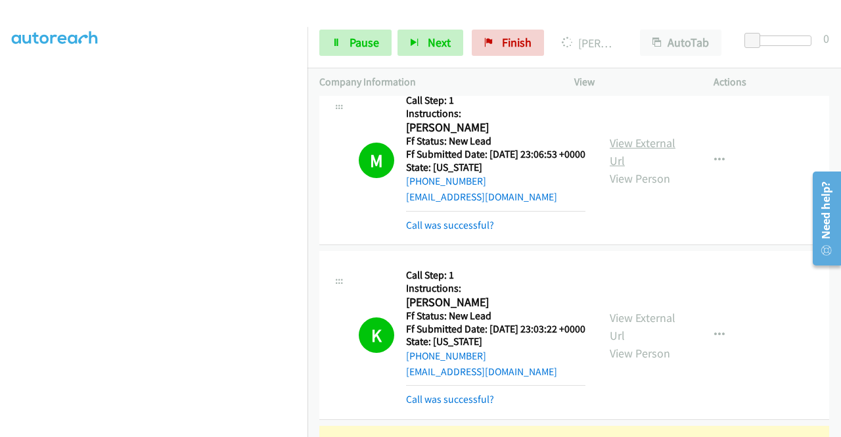
click at [623, 161] on link "View External Url" at bounding box center [643, 151] width 66 height 33
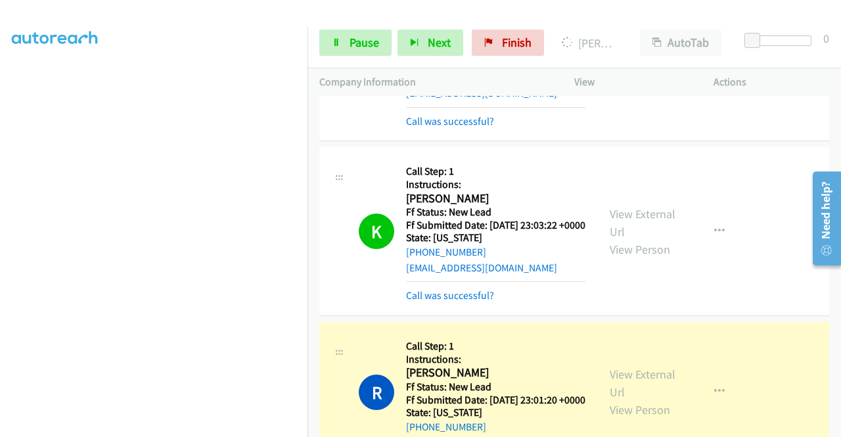
scroll to position [394, 0]
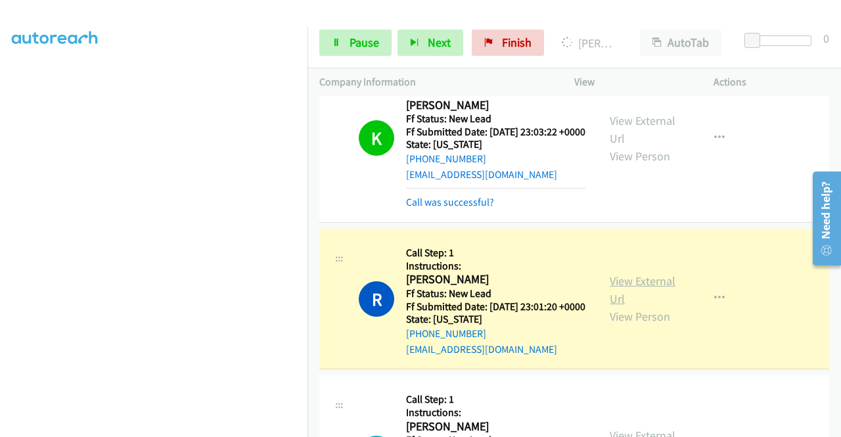
click at [621, 306] on link "View External Url" at bounding box center [643, 289] width 66 height 33
click at [338, 42] on icon at bounding box center [336, 43] width 9 height 9
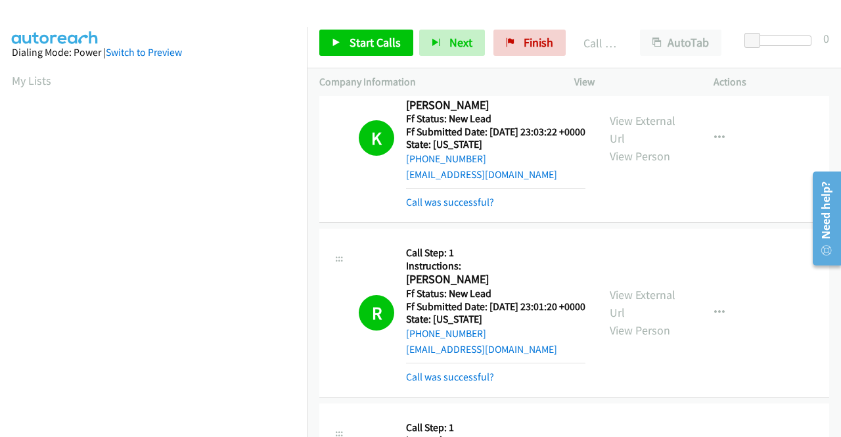
scroll to position [300, 0]
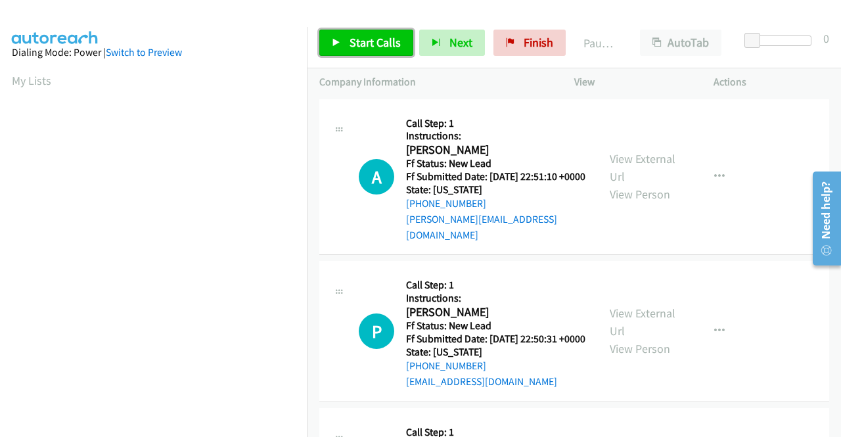
click at [345, 53] on link "Start Calls" at bounding box center [366, 43] width 94 height 26
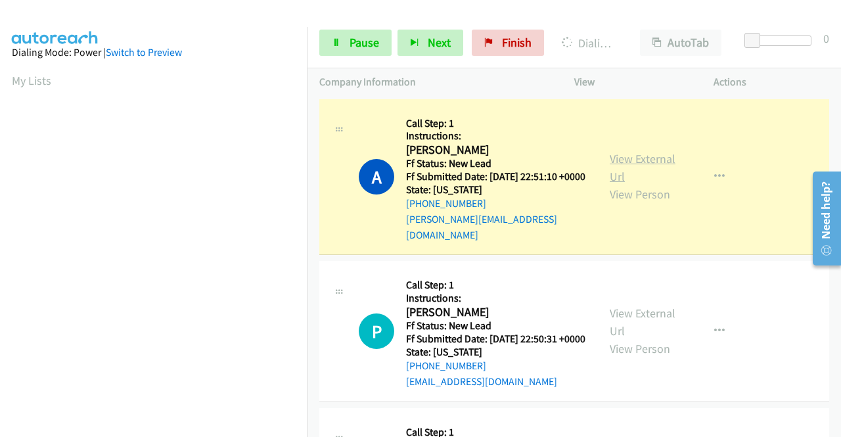
click at [631, 158] on link "View External Url" at bounding box center [643, 167] width 66 height 33
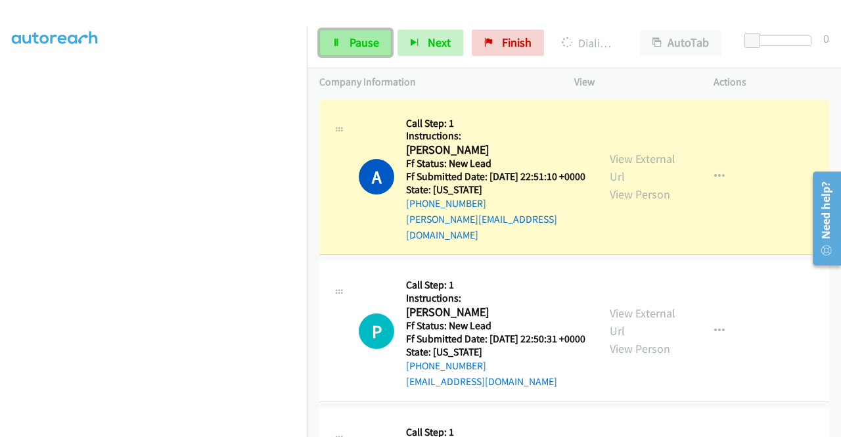
click at [352, 36] on span "Pause" at bounding box center [364, 42] width 30 height 15
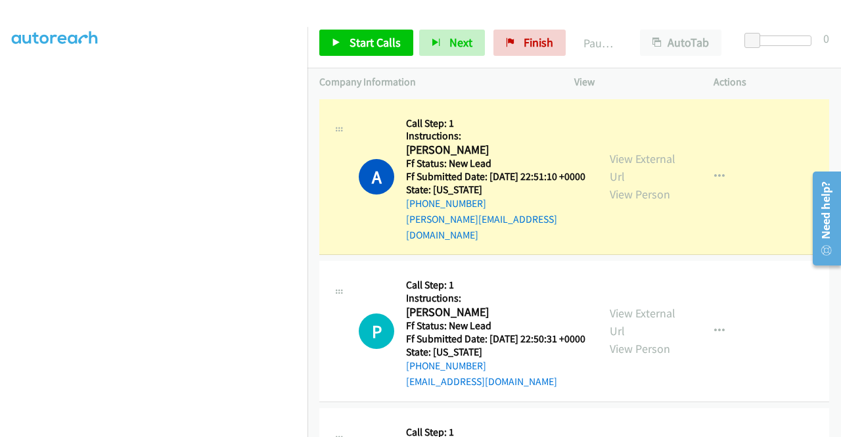
scroll to position [0, 0]
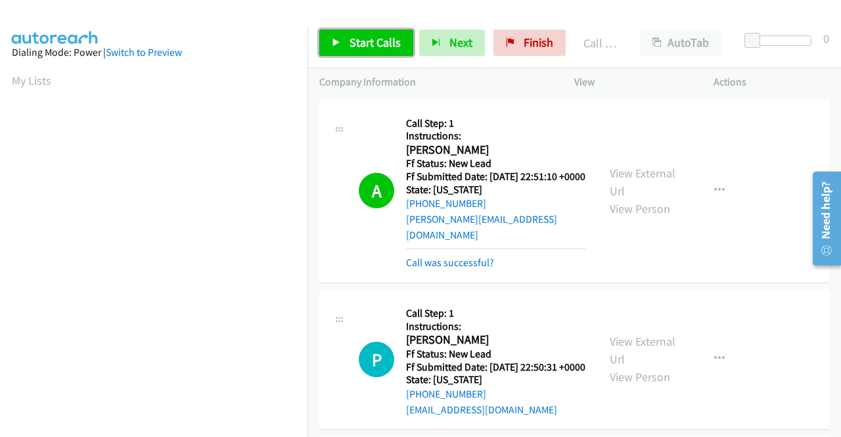
click at [348, 55] on link "Start Calls" at bounding box center [366, 43] width 94 height 26
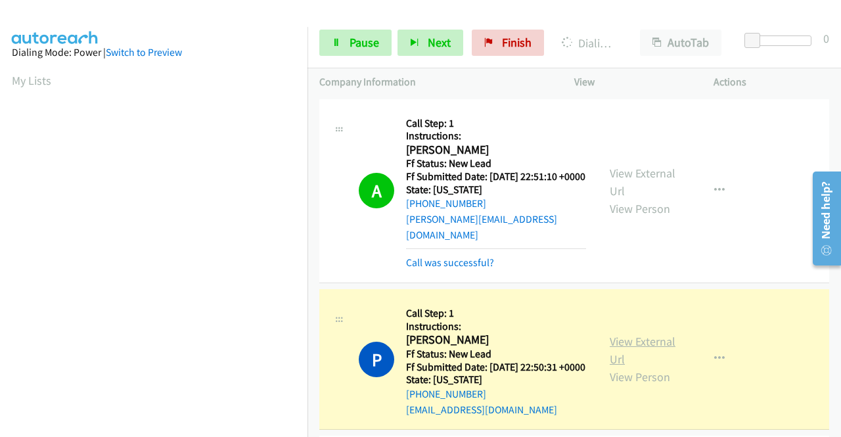
click at [631, 349] on link "View External Url" at bounding box center [643, 350] width 66 height 33
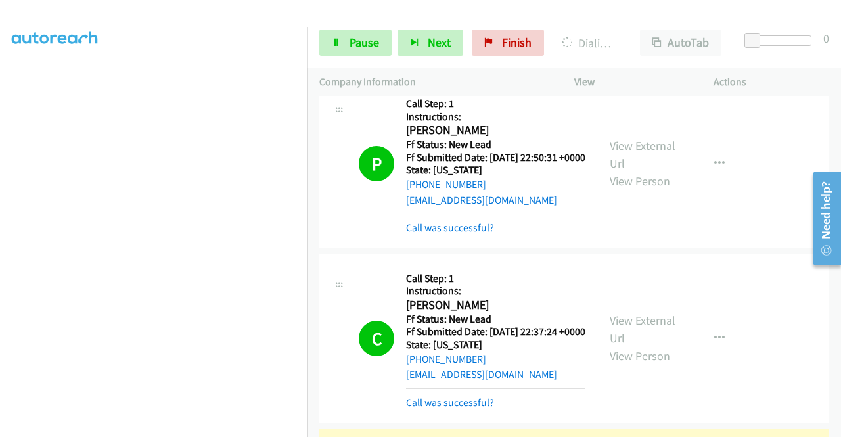
scroll to position [197, 0]
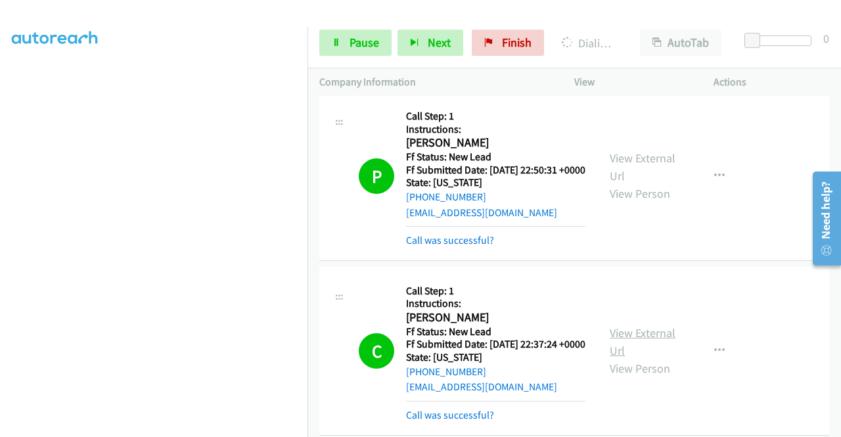
click at [631, 349] on link "View External Url" at bounding box center [643, 341] width 66 height 33
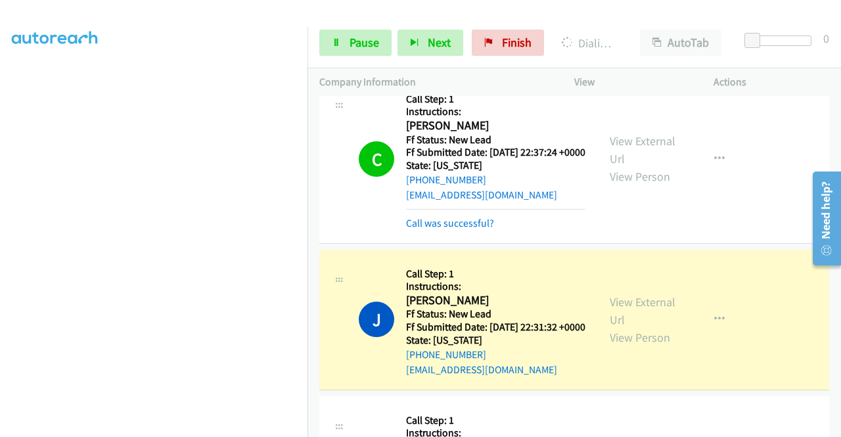
scroll to position [394, 0]
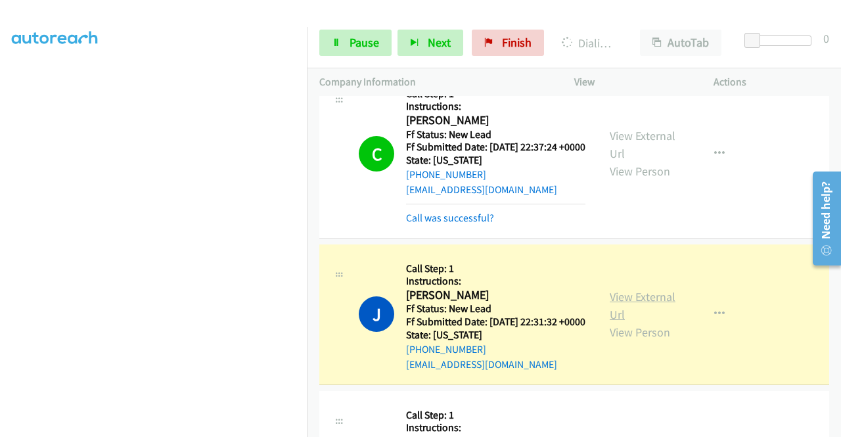
click at [610, 322] on link "View External Url" at bounding box center [643, 305] width 66 height 33
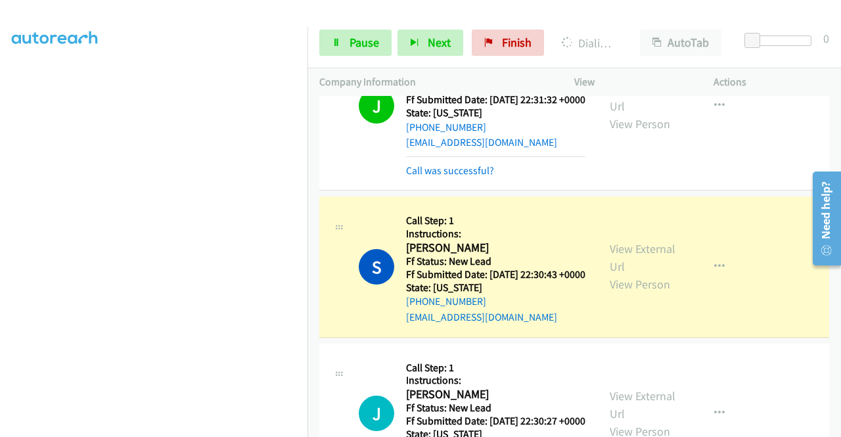
scroll to position [657, 0]
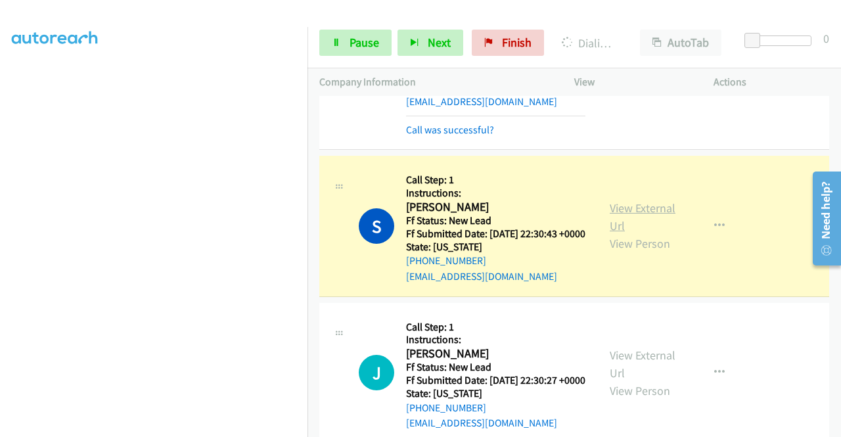
click at [625, 233] on link "View External Url" at bounding box center [643, 216] width 66 height 33
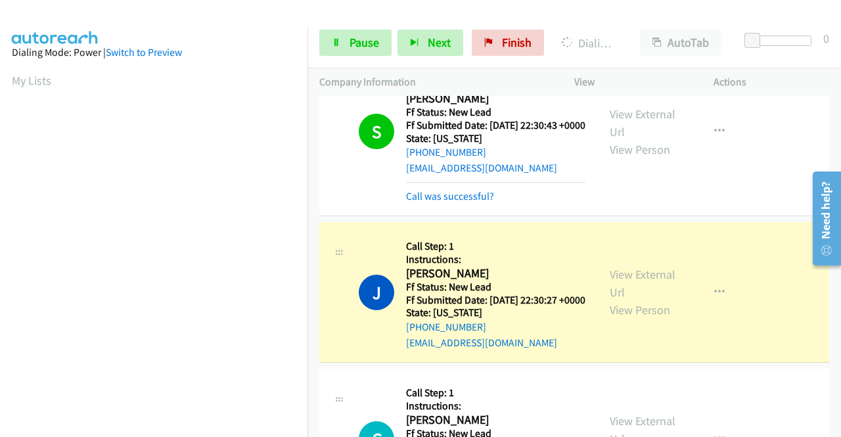
scroll to position [920, 0]
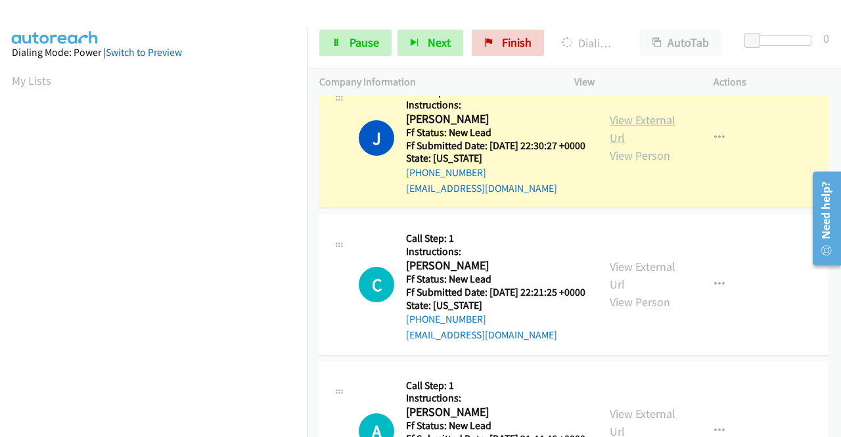
click at [611, 145] on link "View External Url" at bounding box center [643, 128] width 66 height 33
click at [376, 37] on span "Pause" at bounding box center [364, 42] width 30 height 15
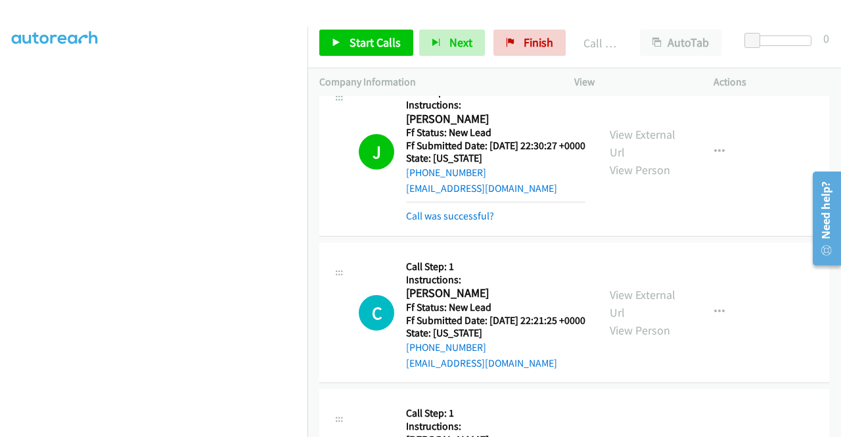
scroll to position [300, 0]
click at [347, 30] on link "Start Calls" at bounding box center [366, 43] width 94 height 26
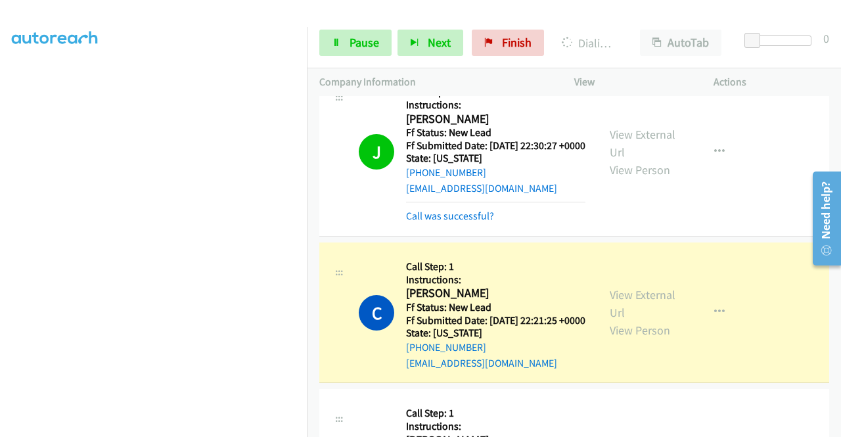
scroll to position [0, 0]
click at [624, 320] on link "View External Url" at bounding box center [643, 303] width 66 height 33
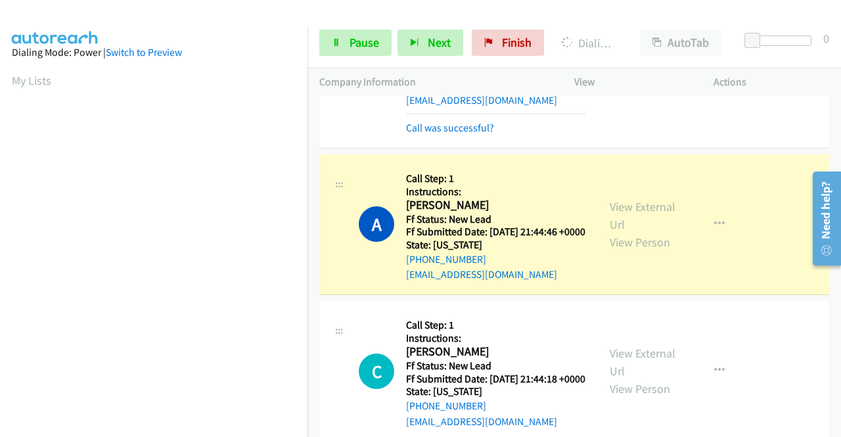
scroll to position [300, 0]
click at [610, 232] on link "View External Url" at bounding box center [643, 215] width 66 height 33
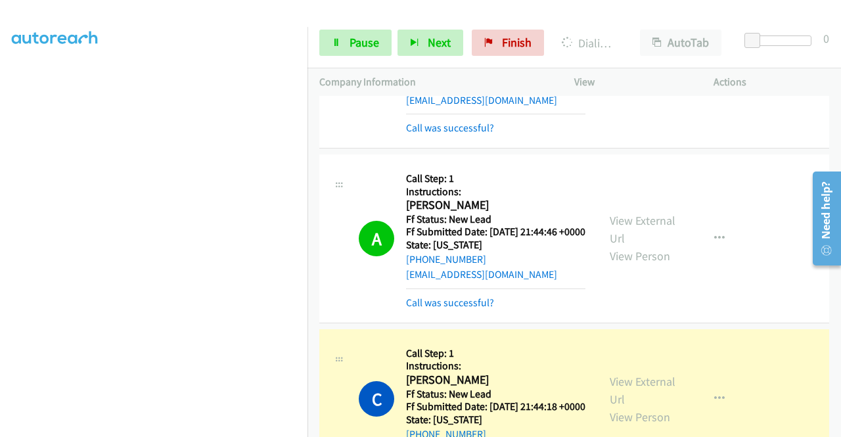
scroll to position [1379, 0]
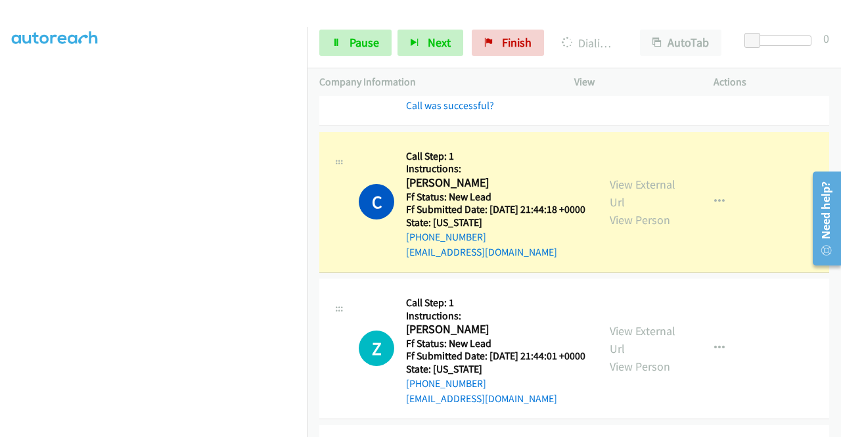
click at [635, 49] on link "View External Url" at bounding box center [643, 32] width 66 height 33
click at [634, 210] on link "View External Url" at bounding box center [643, 193] width 66 height 33
drag, startPoint x: 365, startPoint y: 10, endPoint x: 354, endPoint y: 30, distance: 22.7
click at [365, 9] on main "Start Calls Pause Next Finish Dialing Cedric Geddes AutoTab AutoTab 0 Company I…" at bounding box center [420, 31] width 841 height 62
click at [355, 43] on span "Pause" at bounding box center [364, 42] width 30 height 15
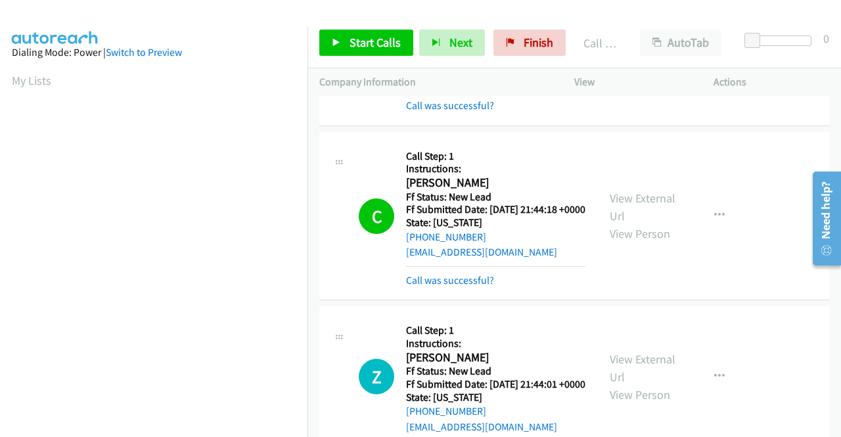
scroll to position [300, 0]
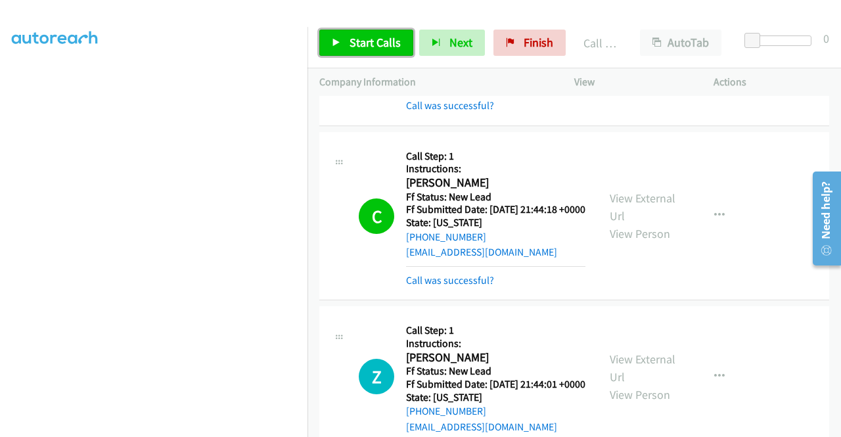
drag, startPoint x: 332, startPoint y: 41, endPoint x: 315, endPoint y: 123, distance: 84.6
click at [333, 40] on icon at bounding box center [336, 43] width 9 height 9
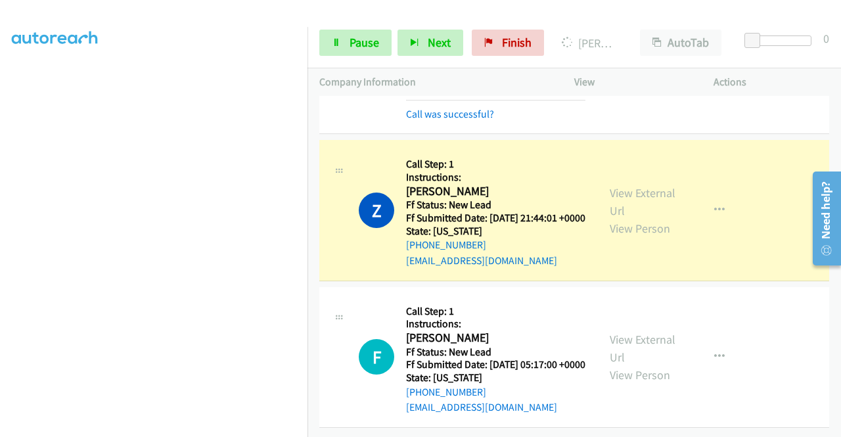
scroll to position [0, 0]
click at [643, 218] on link "View External Url" at bounding box center [643, 201] width 66 height 33
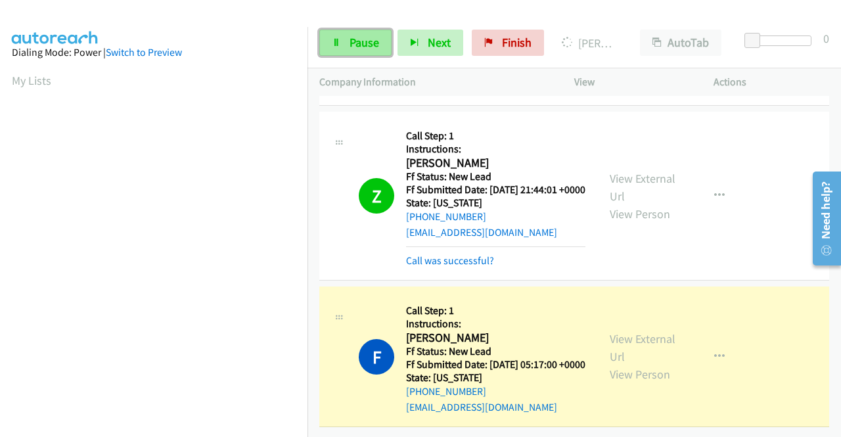
click at [349, 35] on span "Pause" at bounding box center [364, 42] width 30 height 15
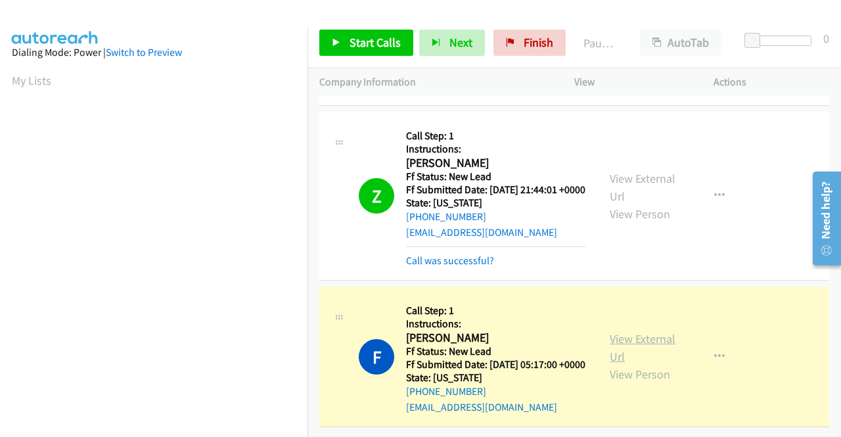
scroll to position [300, 0]
click at [627, 331] on link "View External Url" at bounding box center [643, 347] width 66 height 33
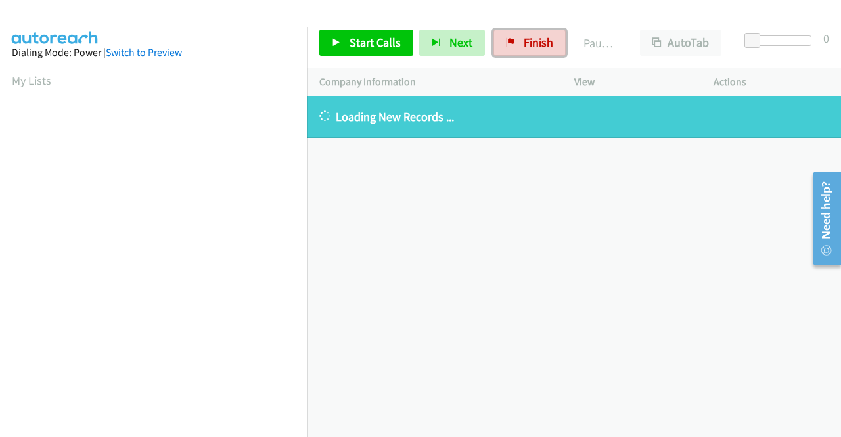
click at [506, 42] on icon at bounding box center [510, 43] width 9 height 9
click at [524, 42] on span "Finish" at bounding box center [539, 42] width 30 height 15
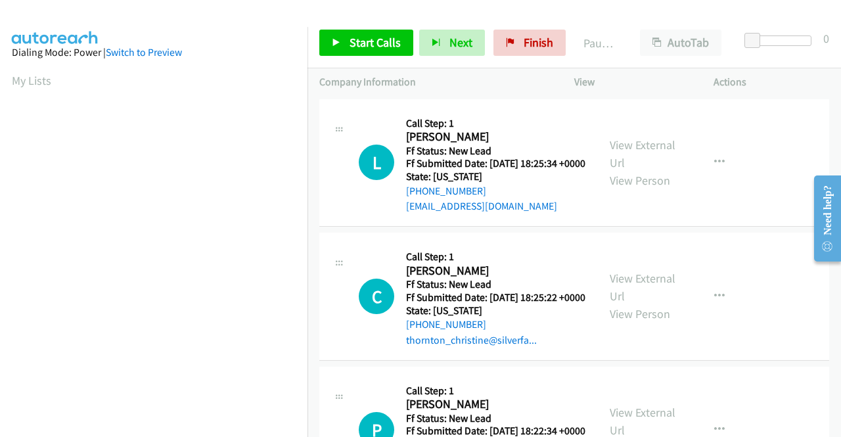
scroll to position [300, 0]
drag, startPoint x: 527, startPoint y: 46, endPoint x: 456, endPoint y: 64, distance: 73.1
click at [526, 46] on span "Finish" at bounding box center [539, 42] width 30 height 15
click at [375, 43] on span "Start Calls" at bounding box center [374, 42] width 51 height 15
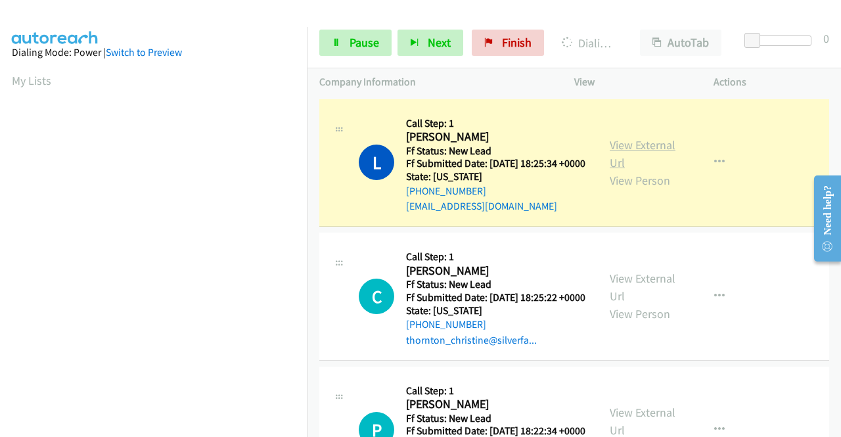
click at [629, 153] on link "View External Url" at bounding box center [643, 153] width 66 height 33
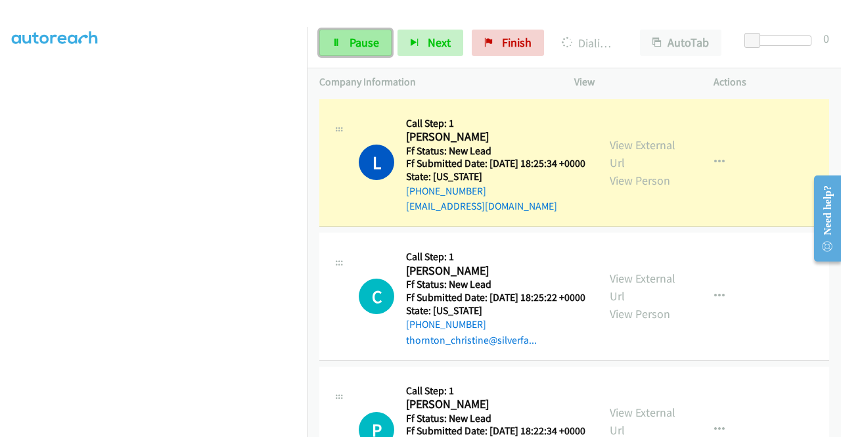
click at [359, 43] on span "Pause" at bounding box center [364, 42] width 30 height 15
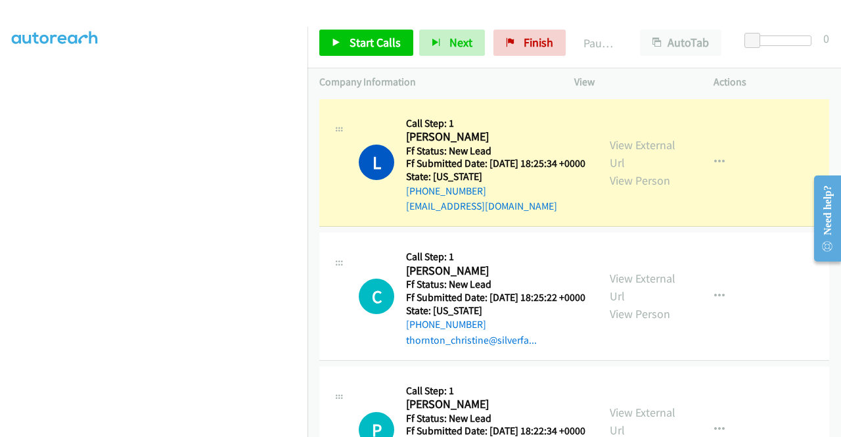
scroll to position [0, 0]
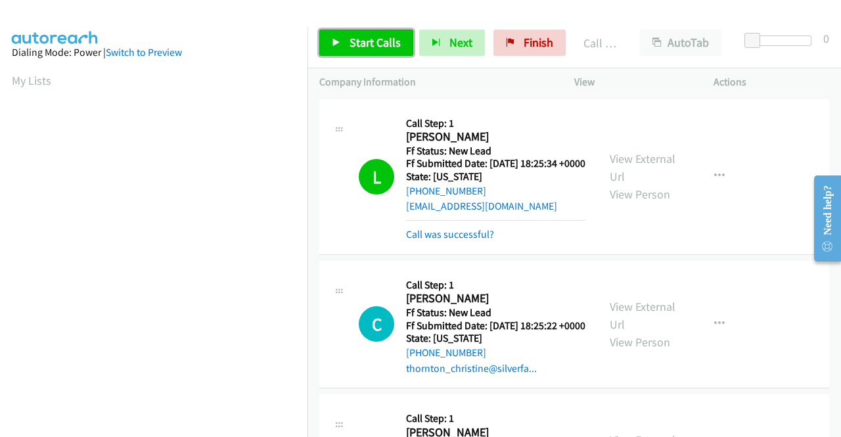
click at [395, 36] on span "Start Calls" at bounding box center [374, 42] width 51 height 15
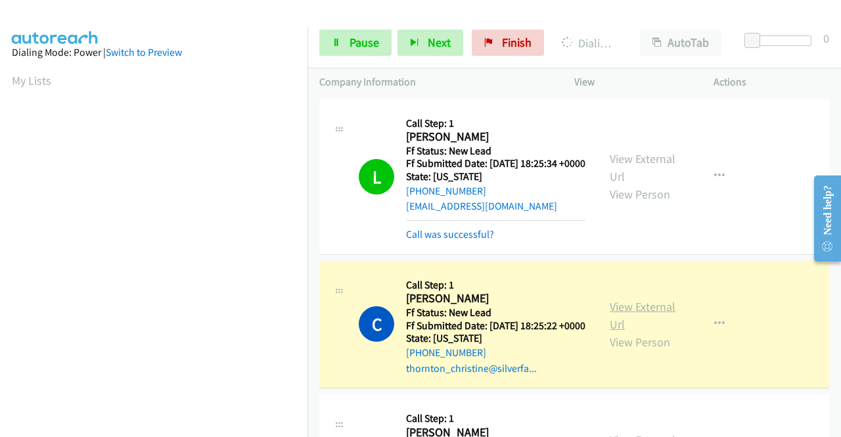
scroll to position [300, 0]
click at [627, 319] on link "View External Url" at bounding box center [643, 315] width 66 height 33
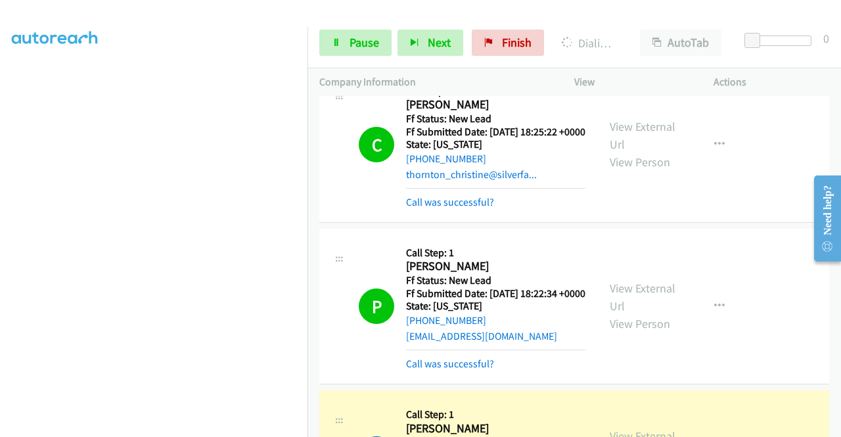
scroll to position [328, 0]
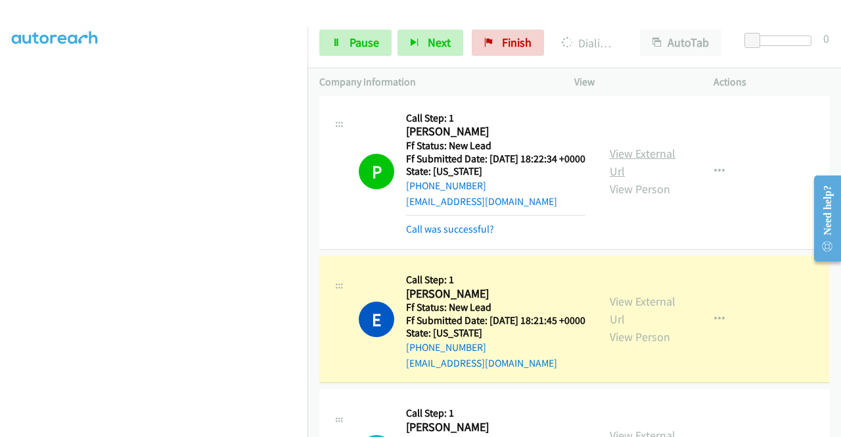
click at [618, 179] on link "View External Url" at bounding box center [643, 162] width 66 height 33
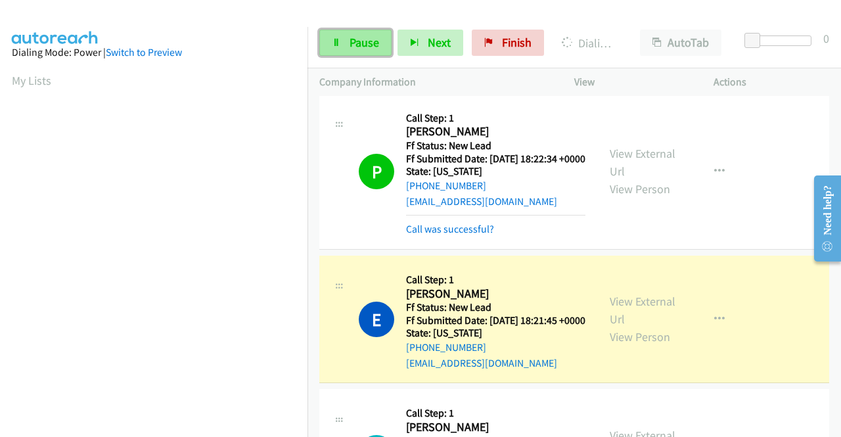
click at [344, 49] on link "Pause" at bounding box center [355, 43] width 72 height 26
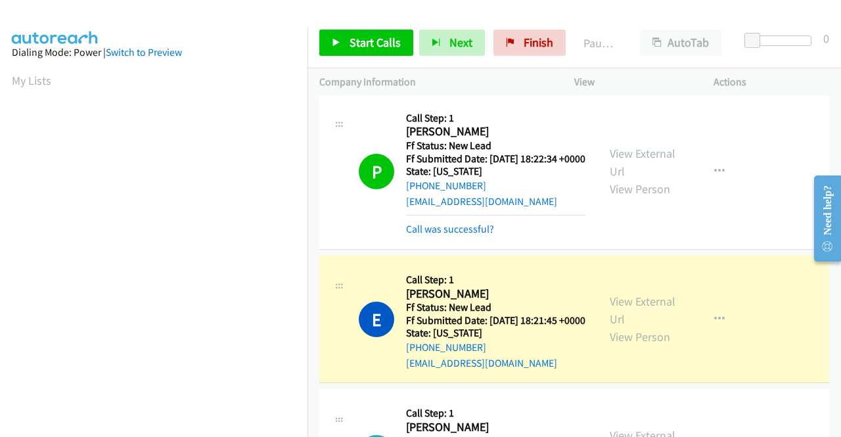
scroll to position [300, 0]
click at [610, 326] on link "View External Url" at bounding box center [643, 310] width 66 height 33
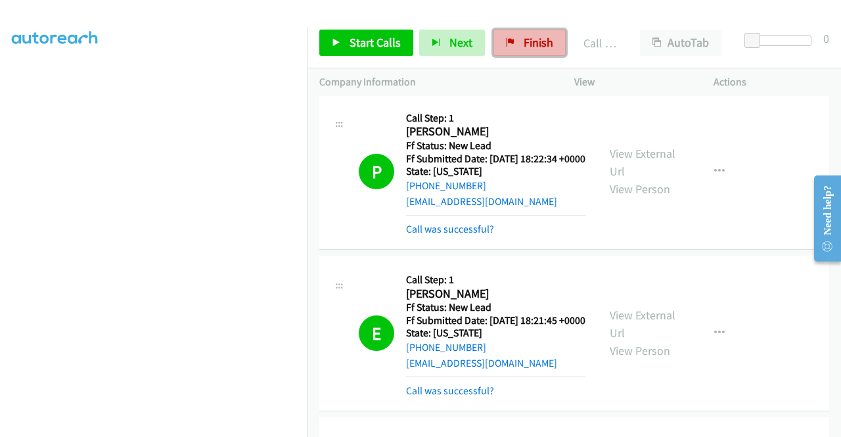
click at [516, 40] on link "Finish" at bounding box center [529, 43] width 72 height 26
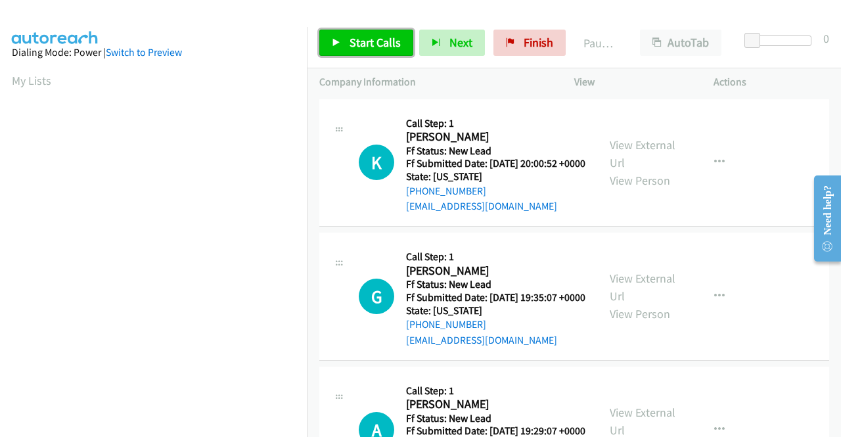
click at [386, 40] on span "Start Calls" at bounding box center [374, 42] width 51 height 15
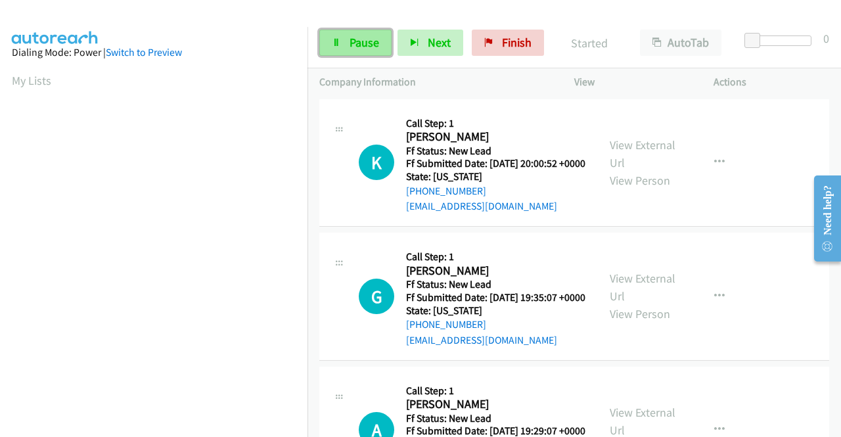
click at [371, 30] on link "Pause" at bounding box center [355, 43] width 72 height 26
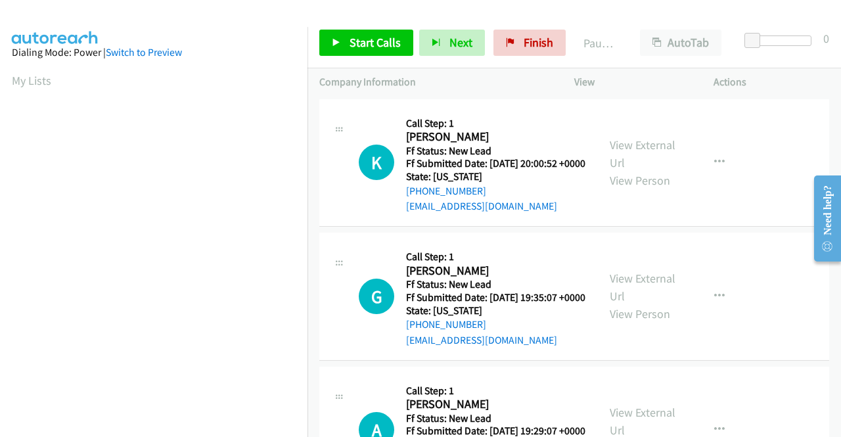
click at [372, 29] on div "Start Calls Pause Next Finish Paused AutoTab AutoTab 0" at bounding box center [573, 43] width 533 height 51
click at [367, 39] on span "Start Calls" at bounding box center [374, 42] width 51 height 15
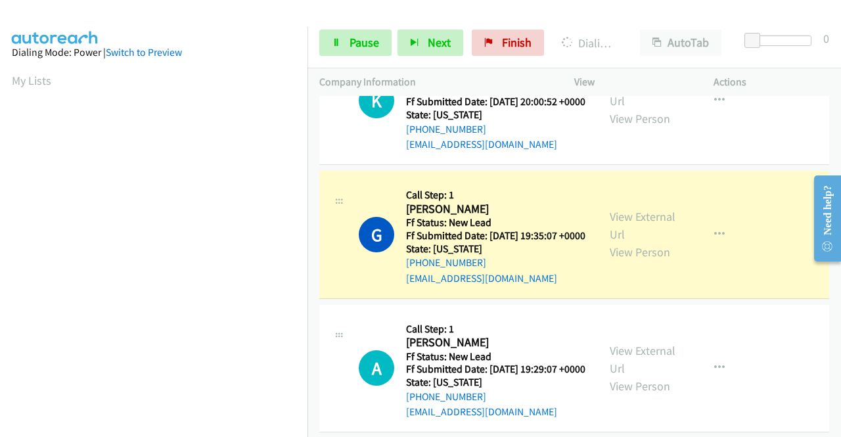
scroll to position [131, 0]
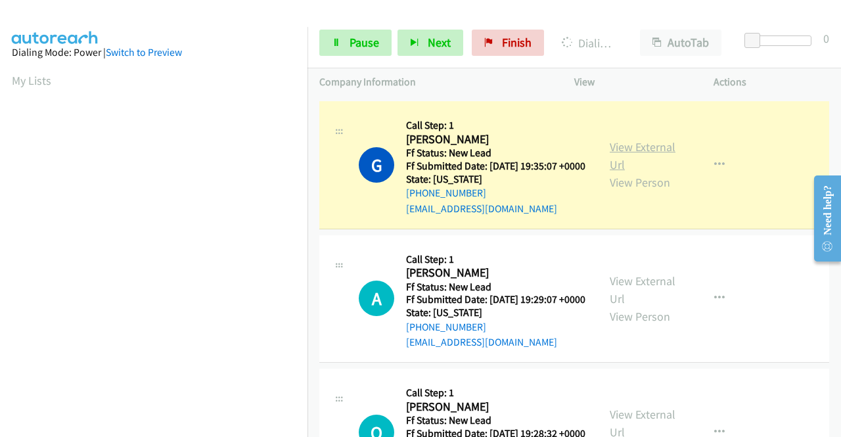
click at [648, 166] on link "View External Url" at bounding box center [643, 155] width 66 height 33
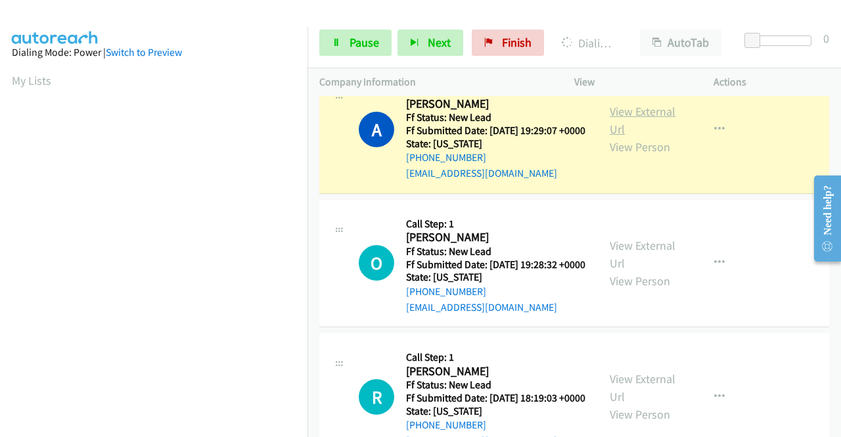
scroll to position [328, 0]
click at [611, 137] on link "View External Url" at bounding box center [643, 120] width 66 height 33
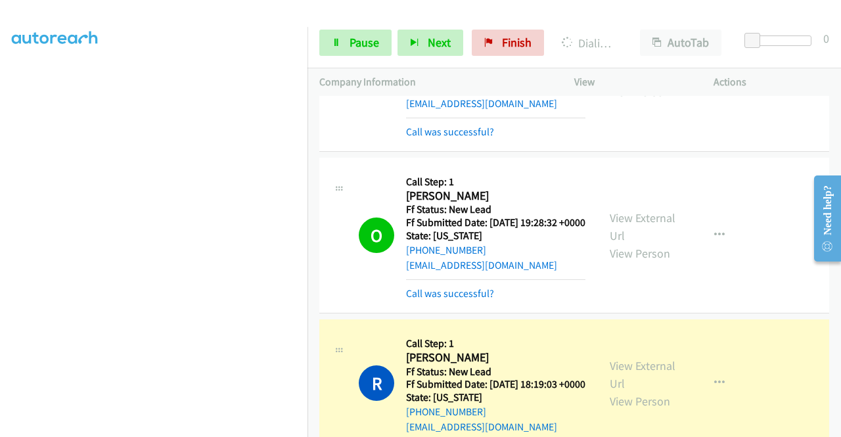
scroll to position [487, 0]
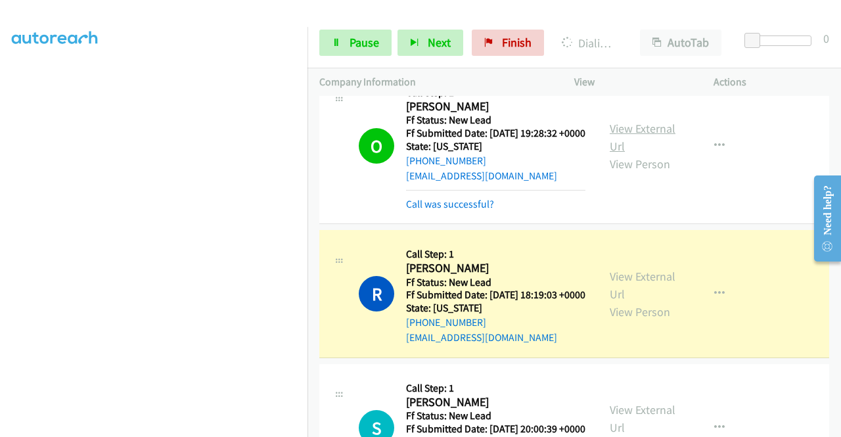
click at [633, 154] on link "View External Url" at bounding box center [643, 137] width 66 height 33
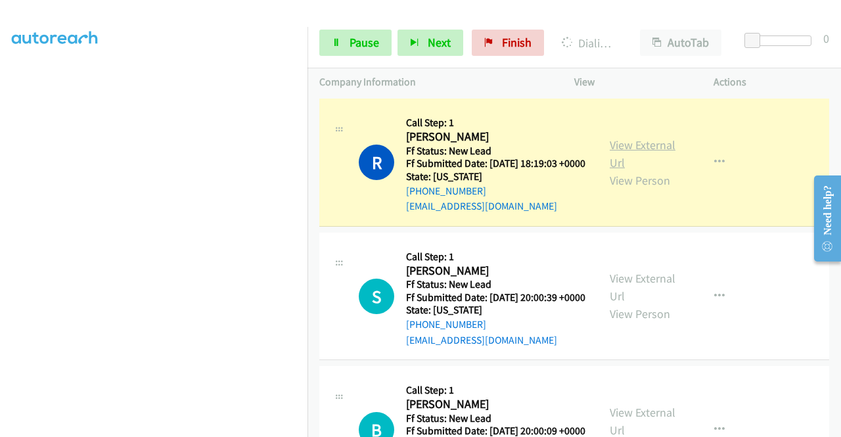
click at [633, 170] on link "View External Url" at bounding box center [643, 153] width 66 height 33
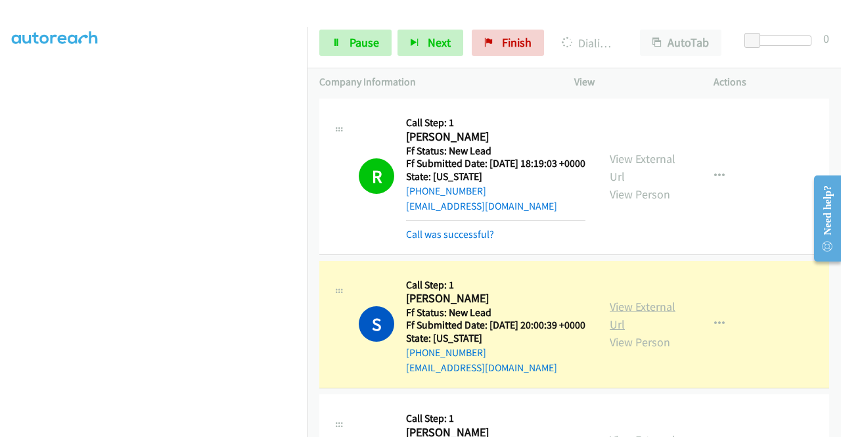
click at [610, 332] on link "View External Url" at bounding box center [643, 315] width 66 height 33
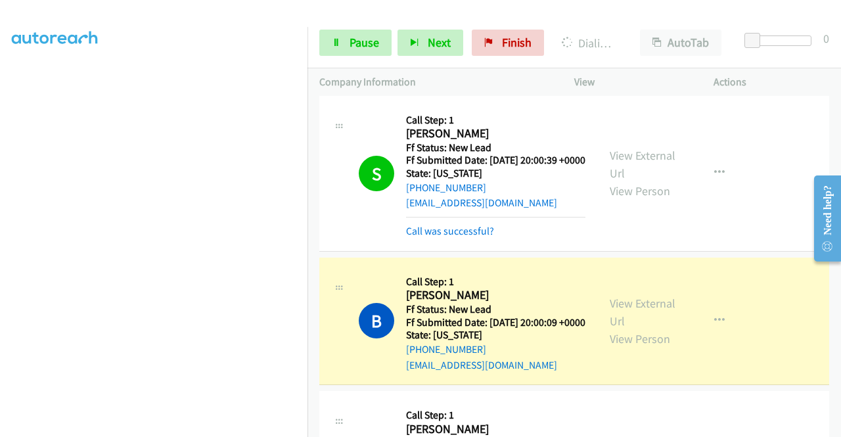
scroll to position [816, 0]
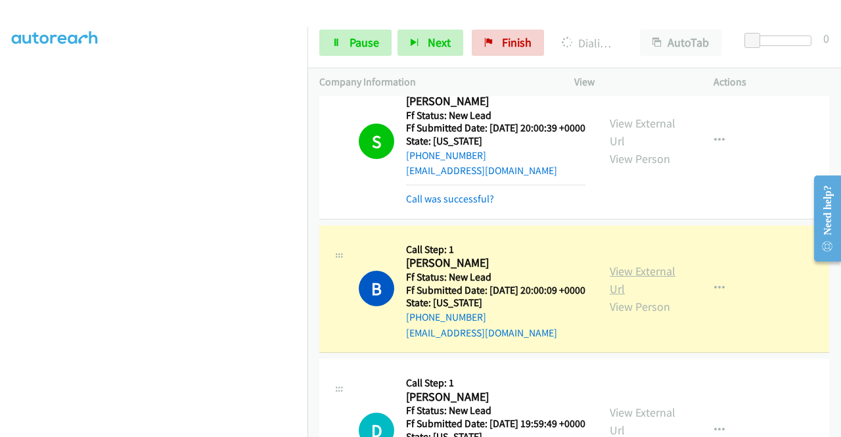
click at [620, 296] on link "View External Url" at bounding box center [643, 279] width 66 height 33
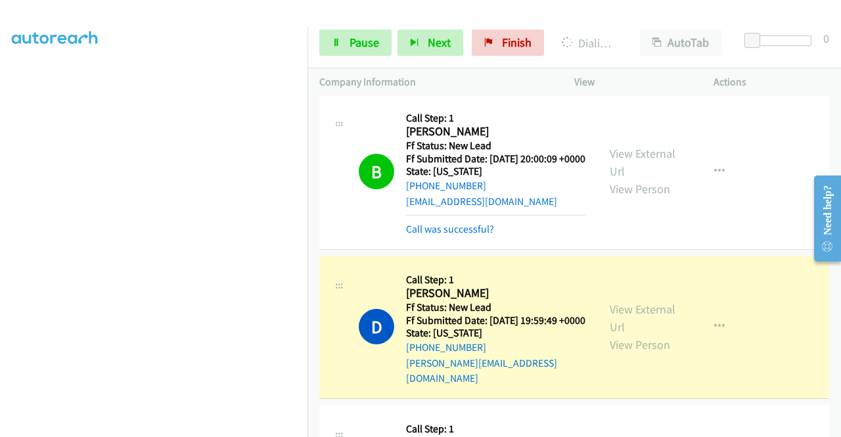
scroll to position [1079, 0]
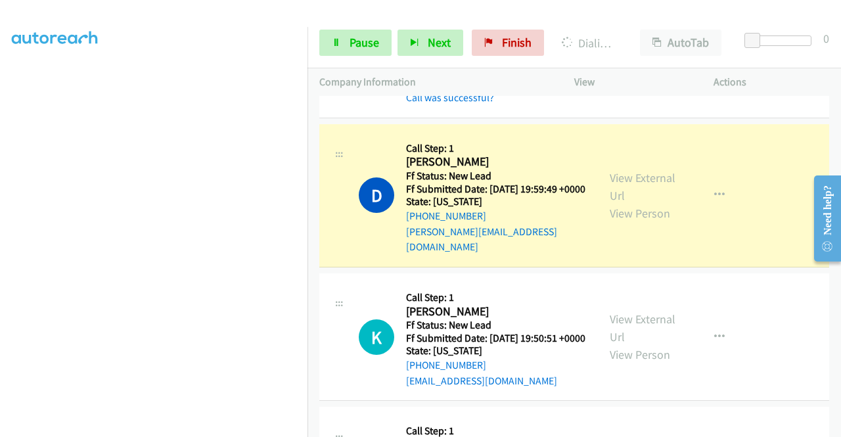
click at [651, 253] on div "View External Url View Person View External Url Email Schedule/Manage Callback …" at bounding box center [673, 195] width 151 height 119
click at [644, 203] on link "View External Url" at bounding box center [643, 186] width 66 height 33
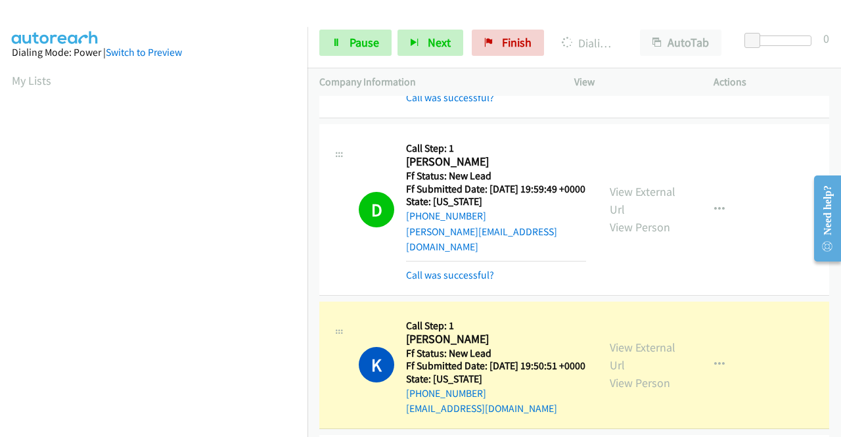
scroll to position [1276, 0]
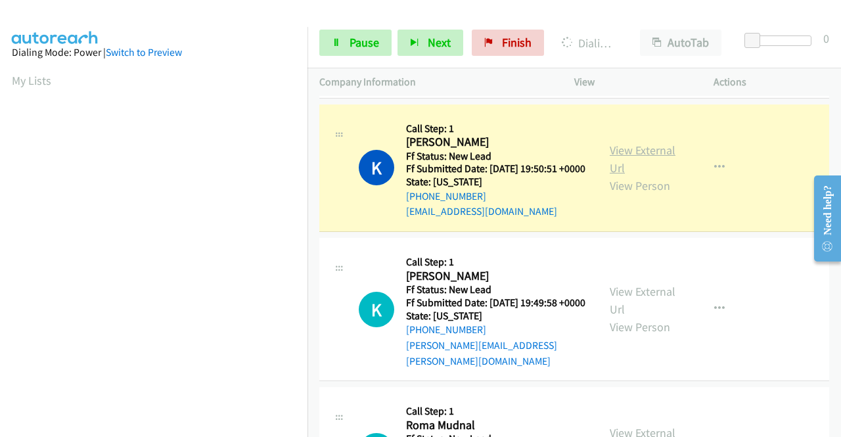
click at [628, 175] on link "View External Url" at bounding box center [643, 159] width 66 height 33
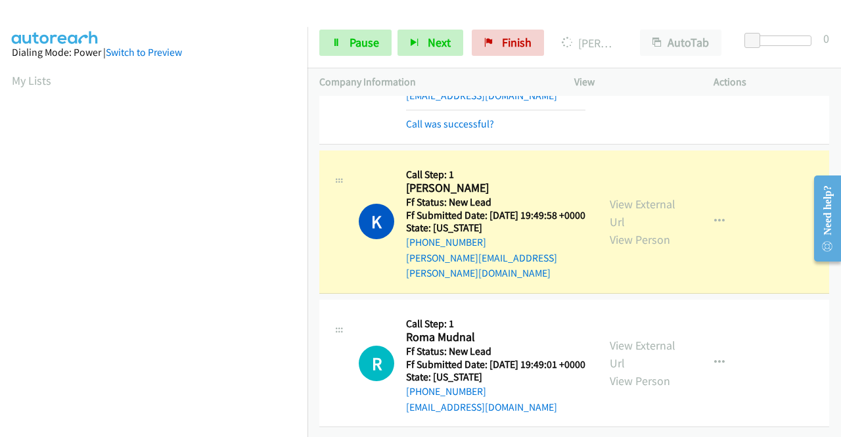
scroll to position [1407, 0]
click at [649, 229] on link "View External Url" at bounding box center [643, 212] width 66 height 33
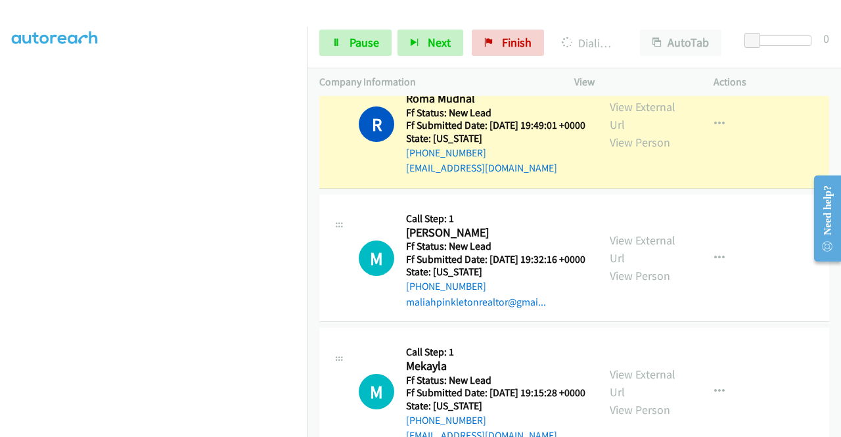
scroll to position [1670, 0]
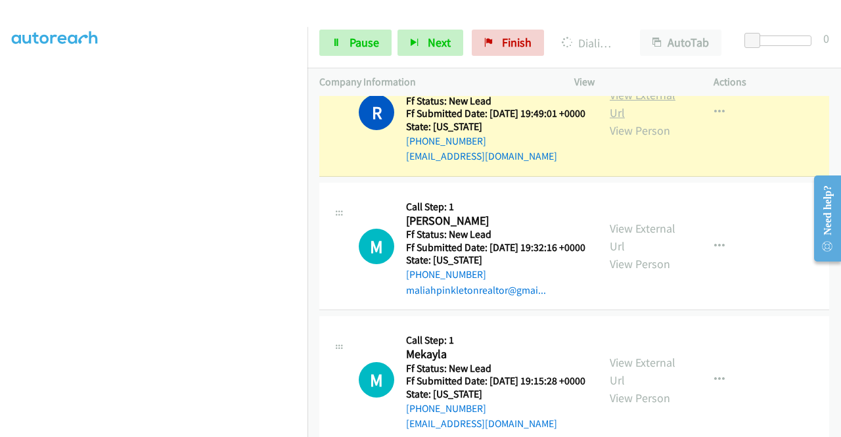
click at [613, 120] on link "View External Url" at bounding box center [643, 103] width 66 height 33
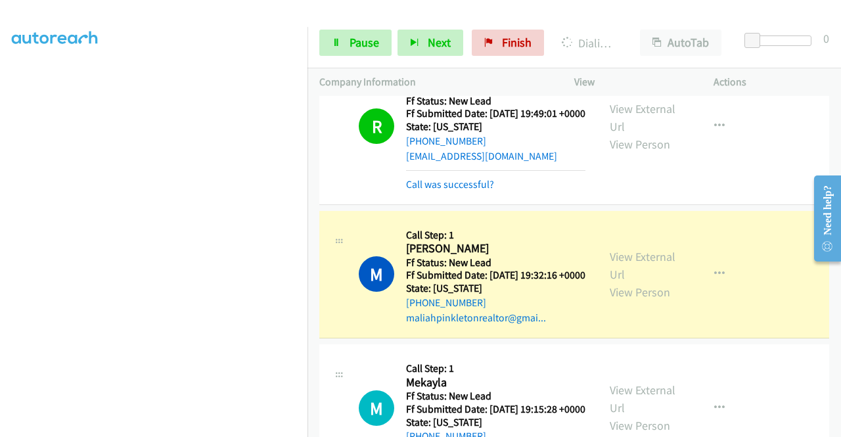
scroll to position [1867, 0]
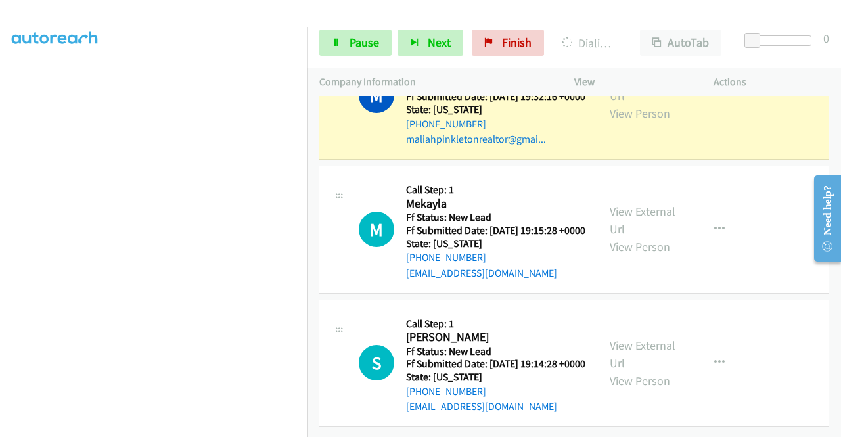
click at [648, 103] on link "View External Url" at bounding box center [643, 86] width 66 height 33
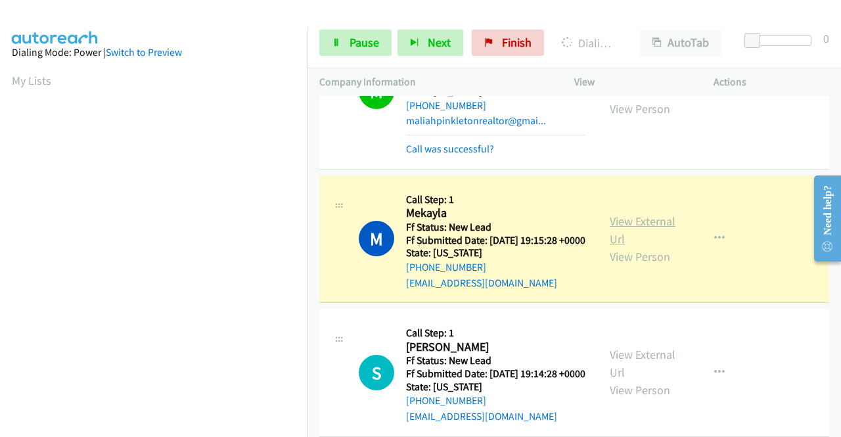
click at [627, 246] on link "View External Url" at bounding box center [643, 229] width 66 height 33
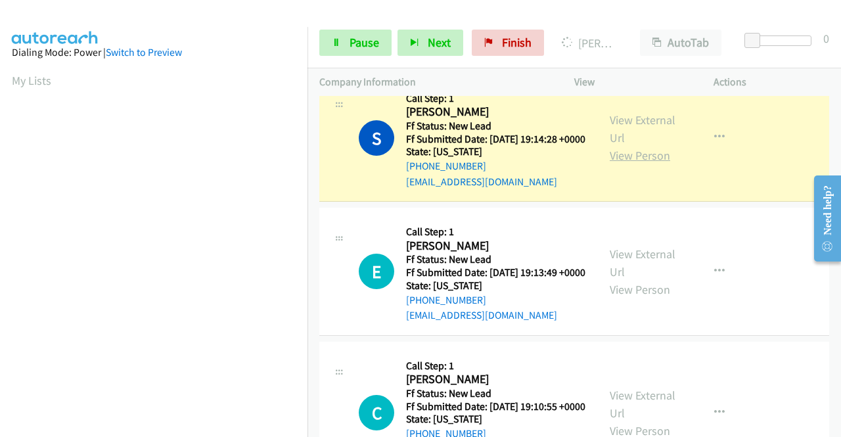
scroll to position [300, 0]
click at [616, 145] on link "View External Url" at bounding box center [643, 128] width 66 height 33
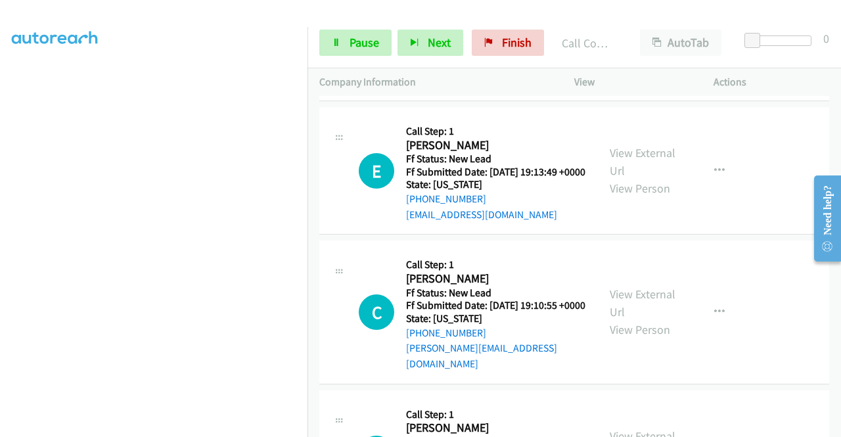
scroll to position [2261, 0]
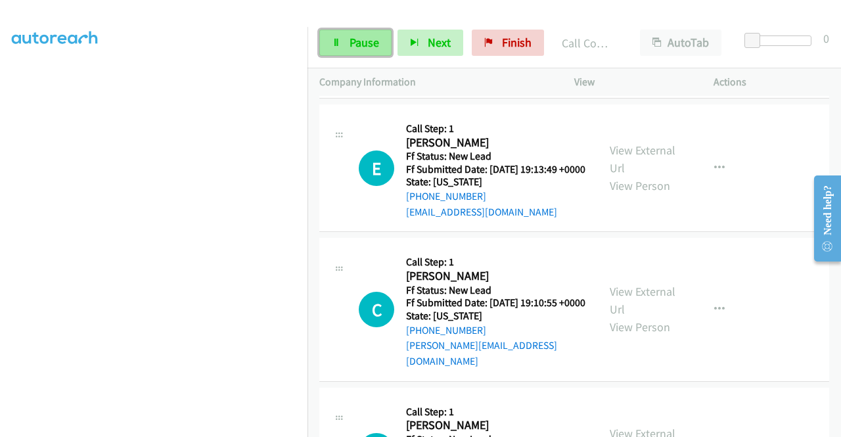
click at [353, 51] on link "Pause" at bounding box center [355, 43] width 72 height 26
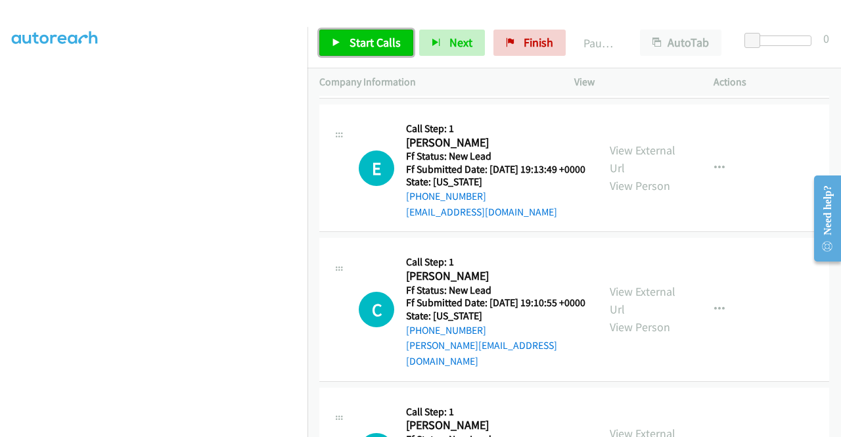
click at [353, 51] on link "Start Calls" at bounding box center [366, 43] width 94 height 26
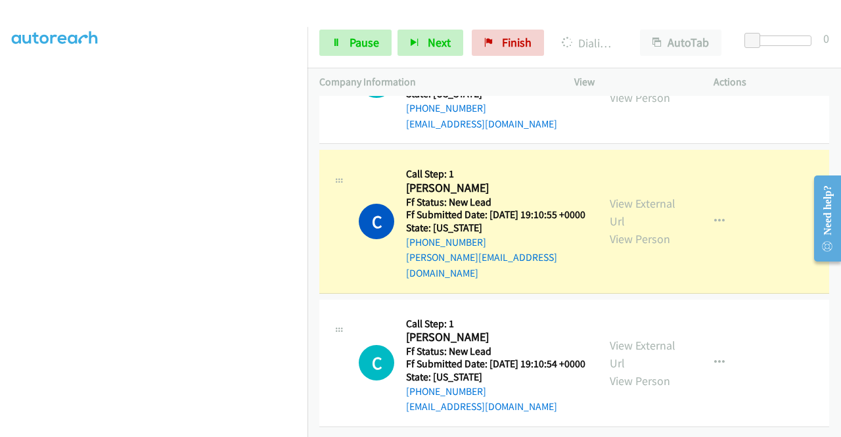
scroll to position [2524, 0]
click at [645, 196] on link "View External Url" at bounding box center [643, 212] width 66 height 33
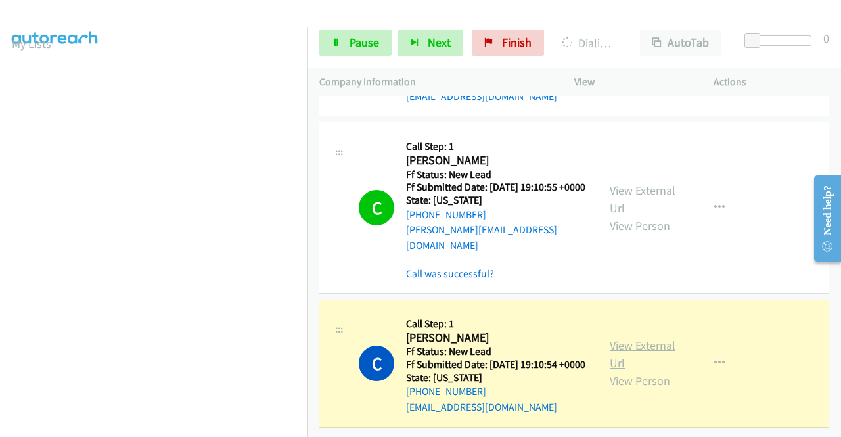
click at [617, 358] on link "View External Url" at bounding box center [643, 354] width 66 height 33
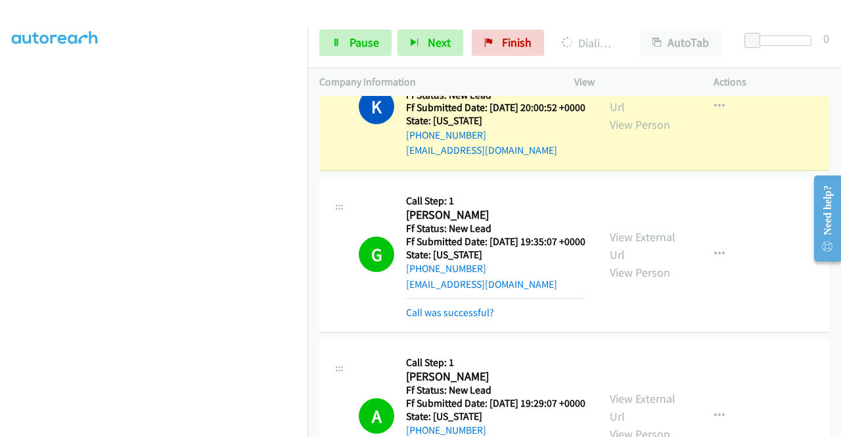
scroll to position [0, 0]
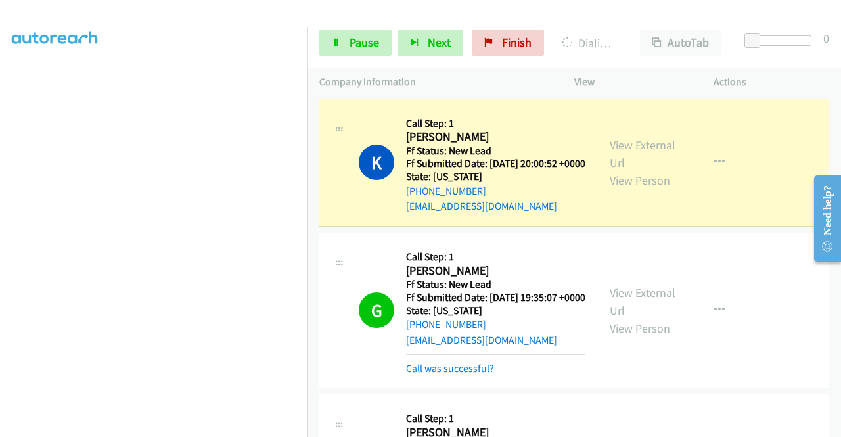
click at [625, 153] on link "View External Url" at bounding box center [643, 153] width 66 height 33
click at [349, 39] on span "Pause" at bounding box center [364, 42] width 30 height 15
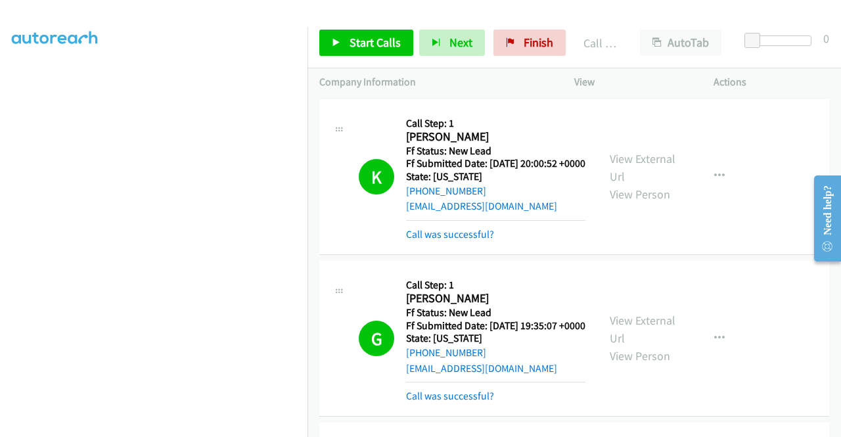
click at [419, 30] on link "Pause" at bounding box center [432, 37] width 26 height 14
click at [382, 36] on span "Start Calls" at bounding box center [374, 42] width 51 height 15
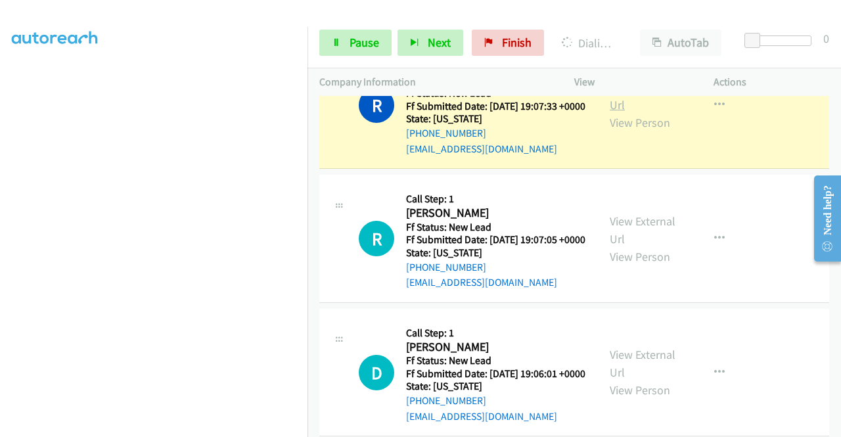
click at [610, 112] on link "View External Url" at bounding box center [643, 95] width 66 height 33
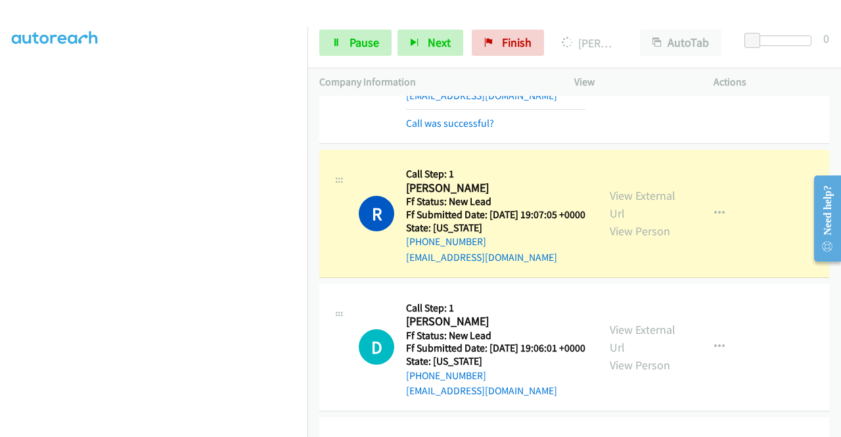
scroll to position [2956, 0]
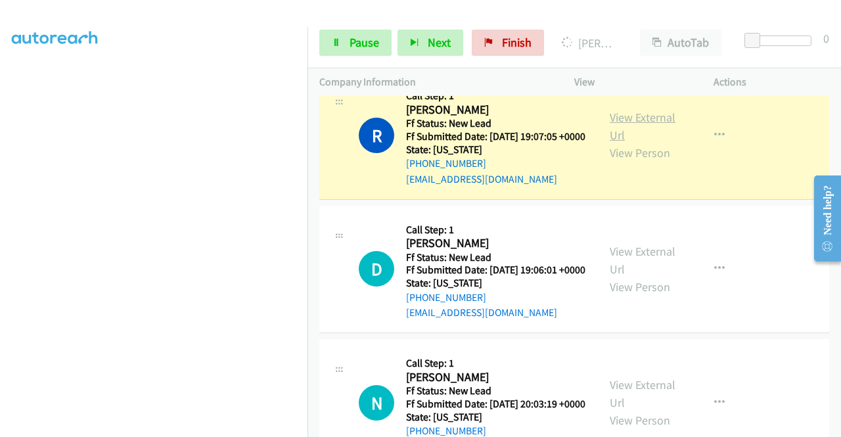
click at [638, 143] on link "View External Url" at bounding box center [643, 126] width 66 height 33
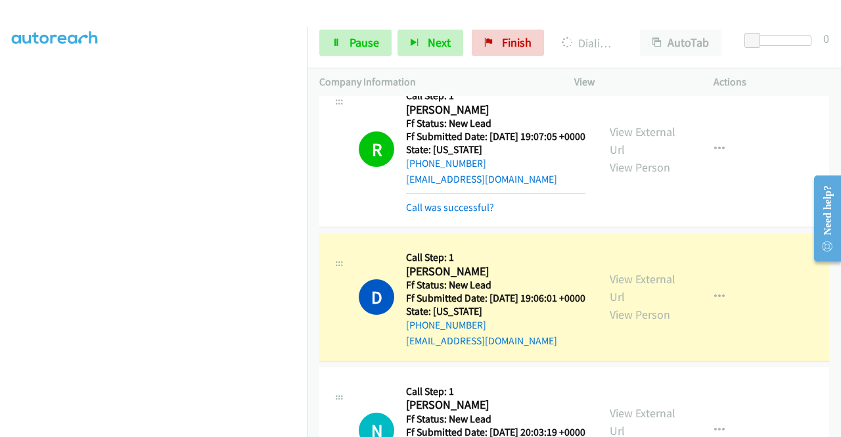
scroll to position [3153, 0]
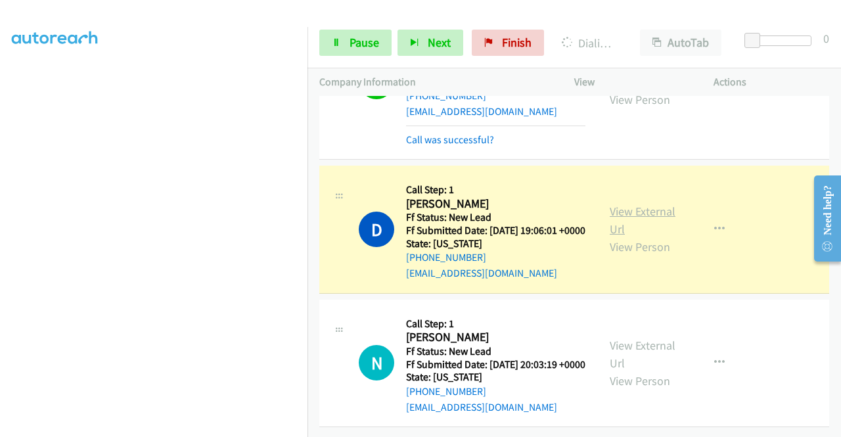
click at [610, 236] on link "View External Url" at bounding box center [643, 220] width 66 height 33
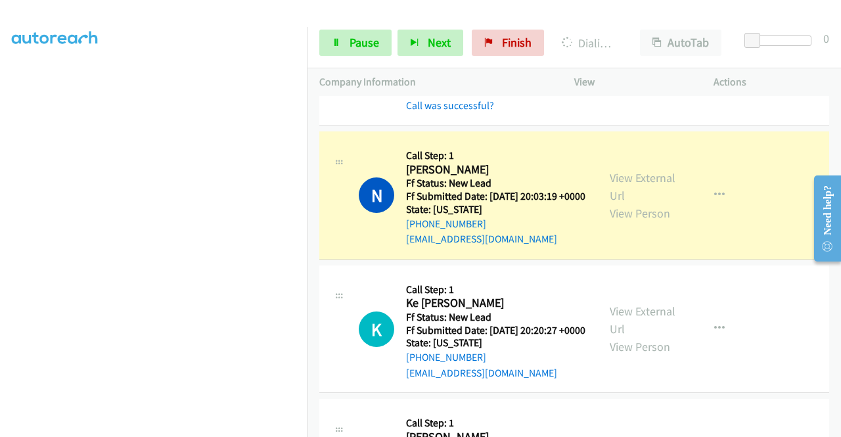
scroll to position [3284, 0]
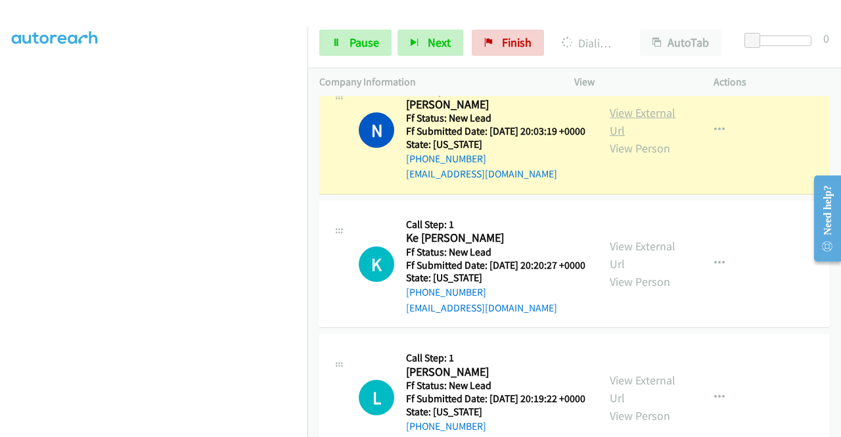
click at [637, 138] on link "View External Url" at bounding box center [643, 121] width 66 height 33
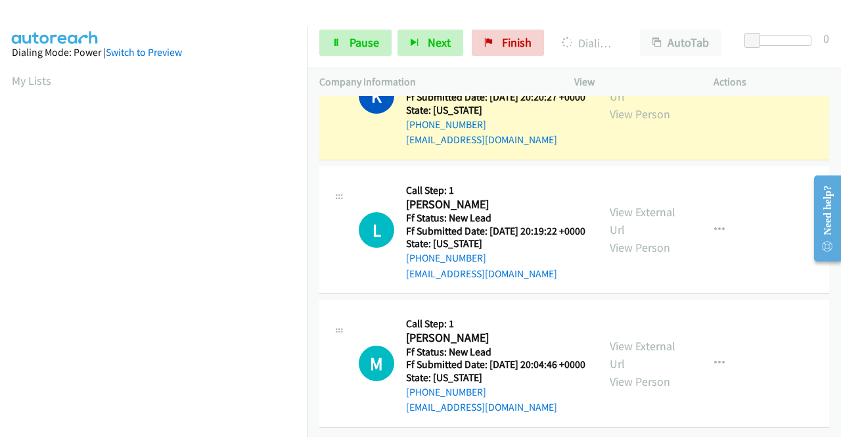
scroll to position [3547, 0]
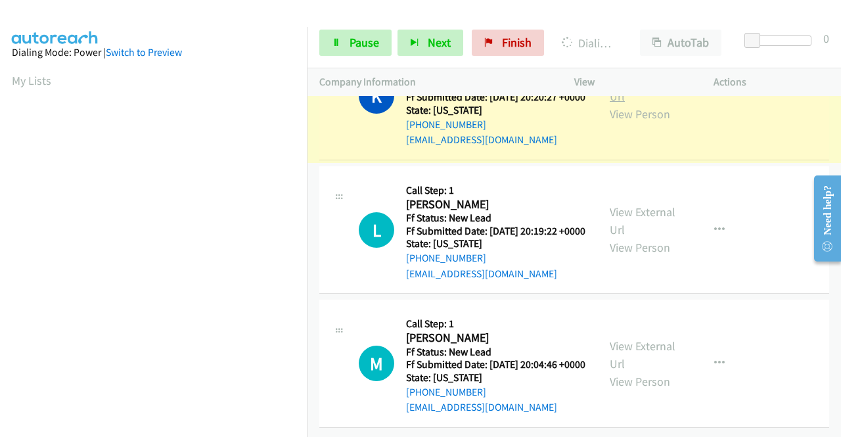
click at [649, 104] on link "View External Url" at bounding box center [643, 87] width 66 height 33
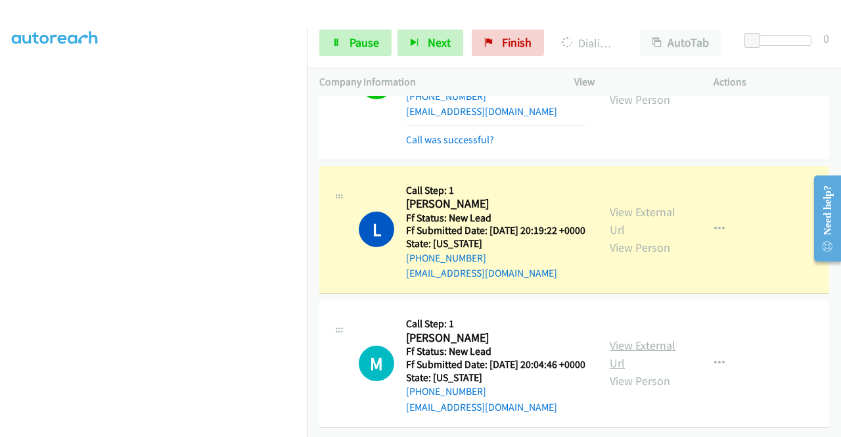
scroll to position [3744, 0]
click at [627, 213] on link "View External Url" at bounding box center [643, 220] width 66 height 33
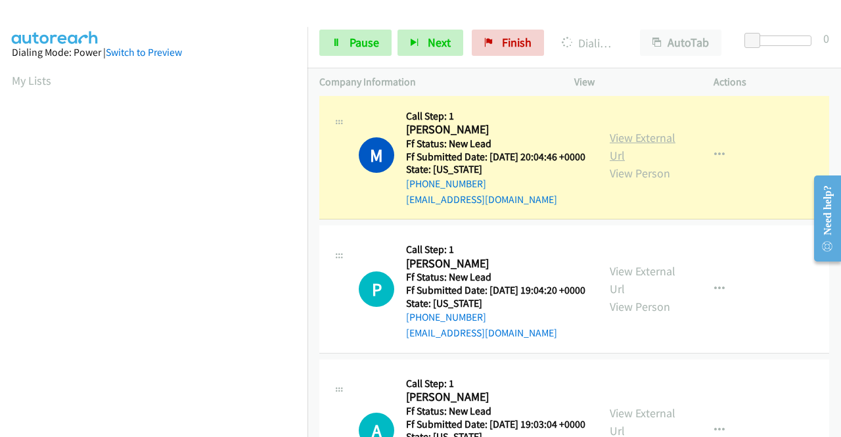
click at [625, 163] on link "View External Url" at bounding box center [643, 146] width 66 height 33
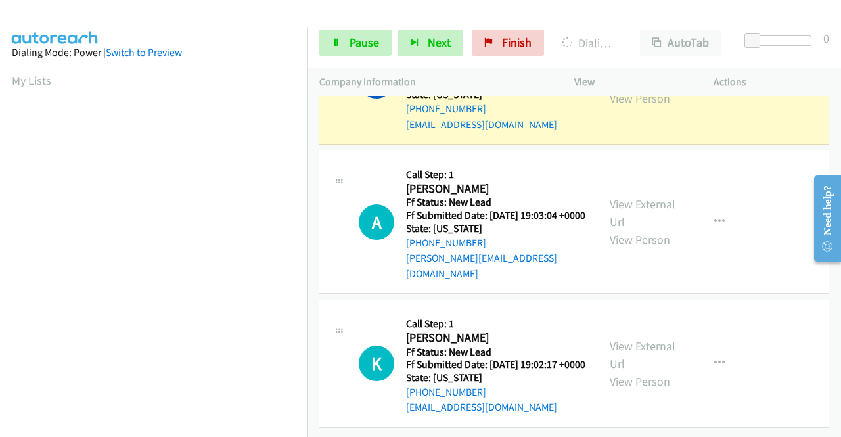
scroll to position [4007, 0]
click at [625, 88] on link "View External Url" at bounding box center [643, 71] width 66 height 33
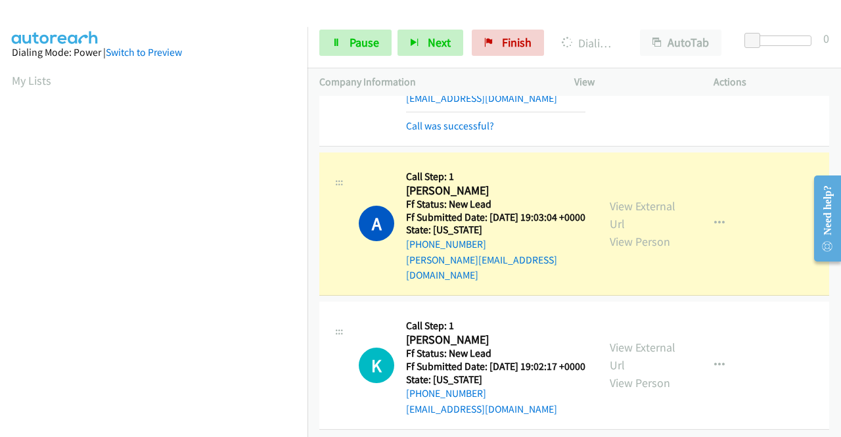
scroll to position [300, 0]
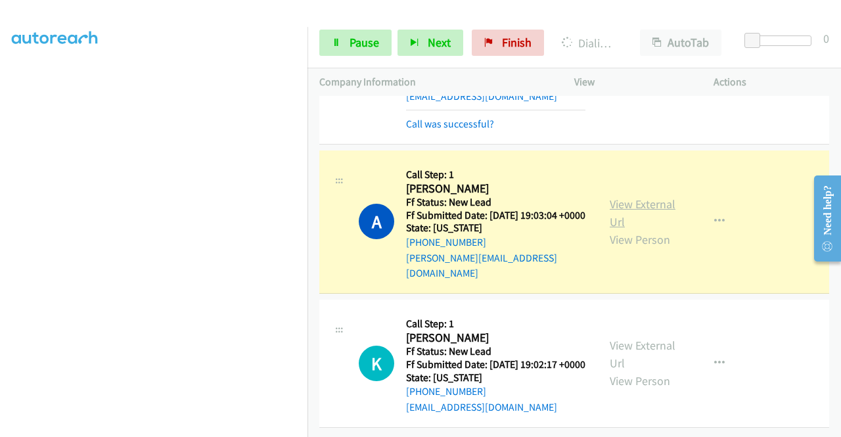
drag, startPoint x: 652, startPoint y: 208, endPoint x: 646, endPoint y: 212, distance: 8.0
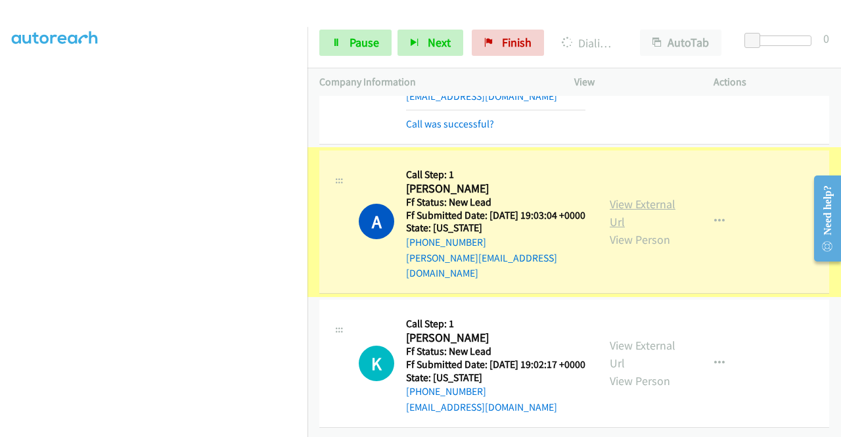
scroll to position [4270, 0]
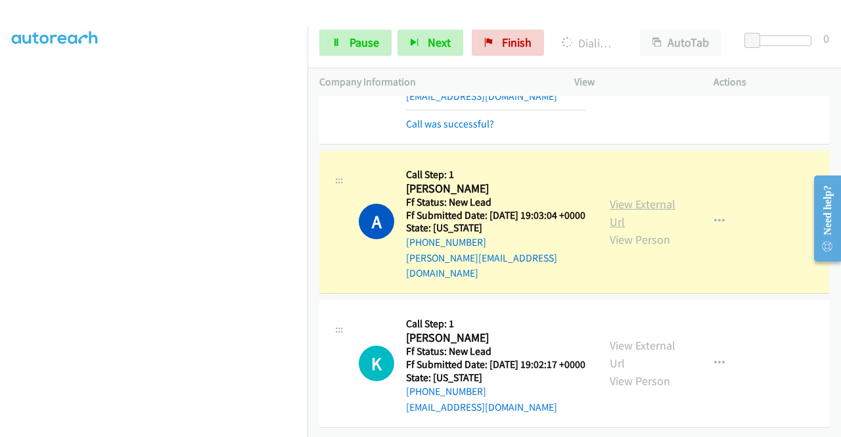
click at [618, 204] on link "View External Url" at bounding box center [643, 212] width 66 height 33
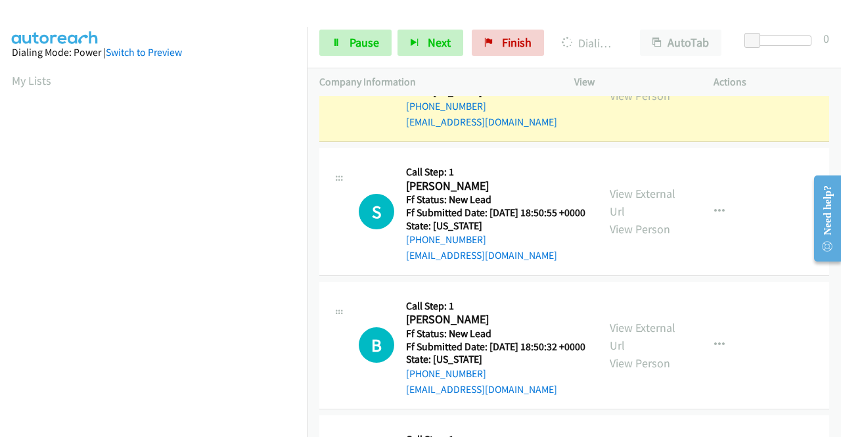
scroll to position [4467, 0]
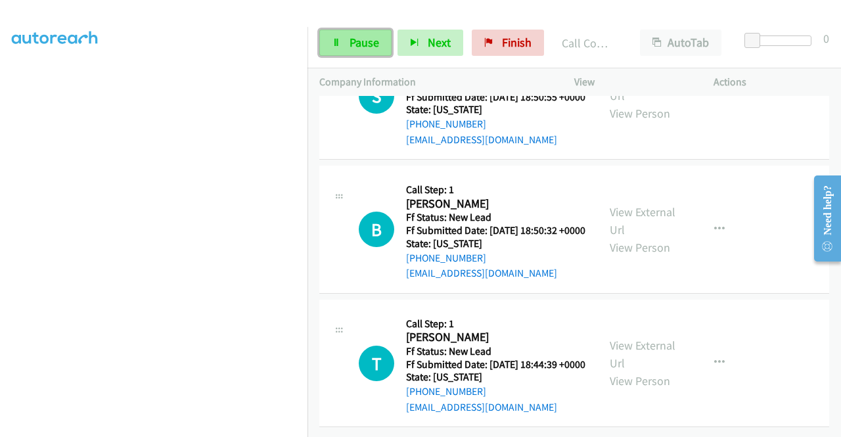
click at [361, 40] on span "Pause" at bounding box center [364, 42] width 30 height 15
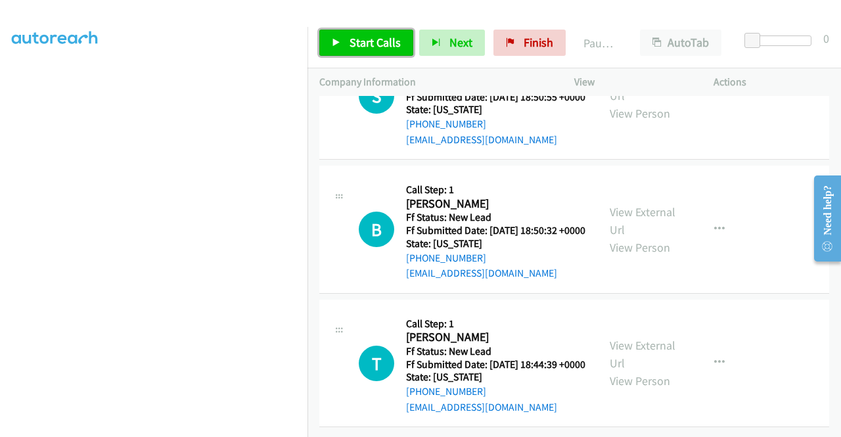
click at [361, 40] on span "Start Calls" at bounding box center [374, 42] width 51 height 15
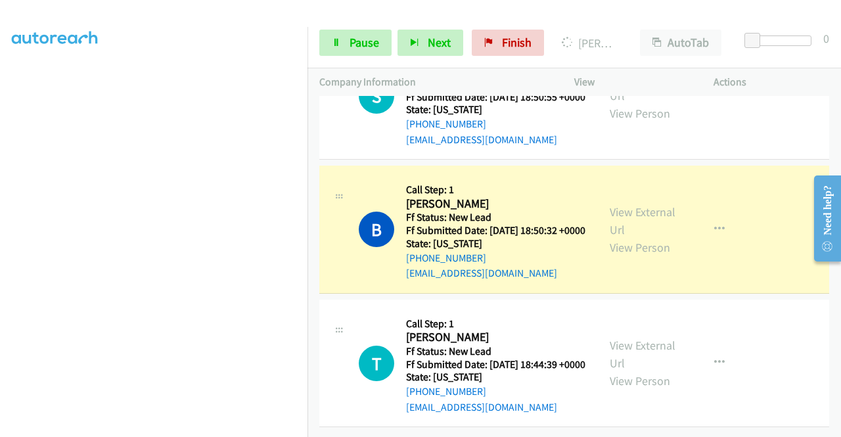
scroll to position [4664, 0]
click at [627, 237] on link "View External Url" at bounding box center [643, 220] width 66 height 33
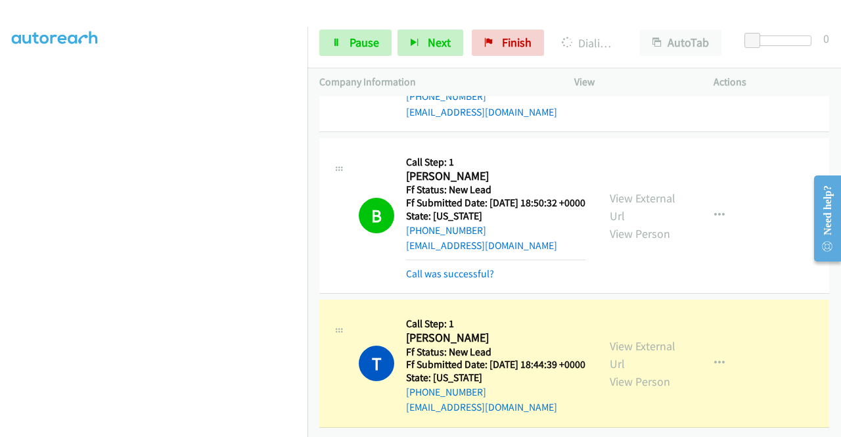
scroll to position [4817, 0]
click at [641, 338] on link "View External Url" at bounding box center [643, 354] width 66 height 33
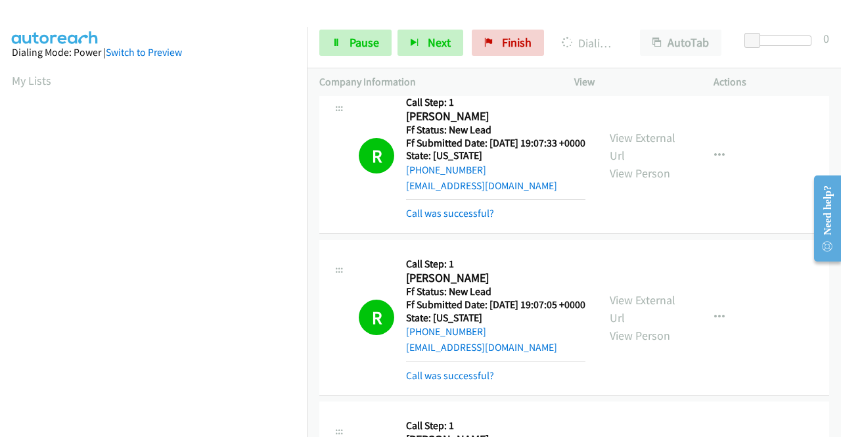
scroll to position [2459, 0]
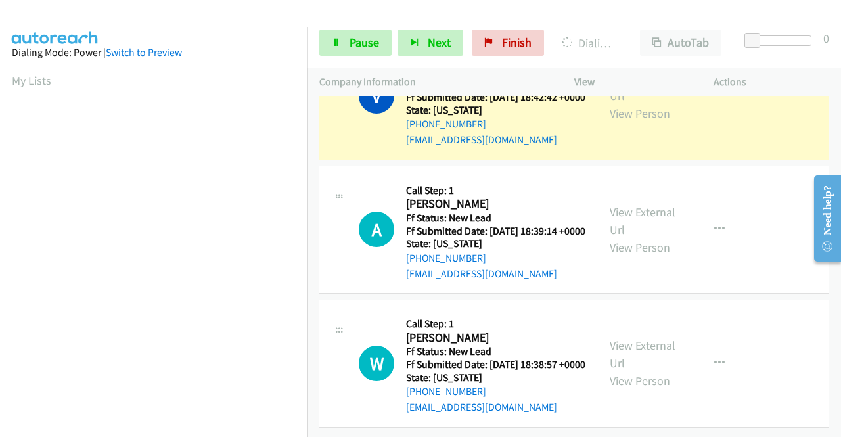
scroll to position [5153, 0]
click at [611, 103] on link "View External Url" at bounding box center [643, 86] width 66 height 33
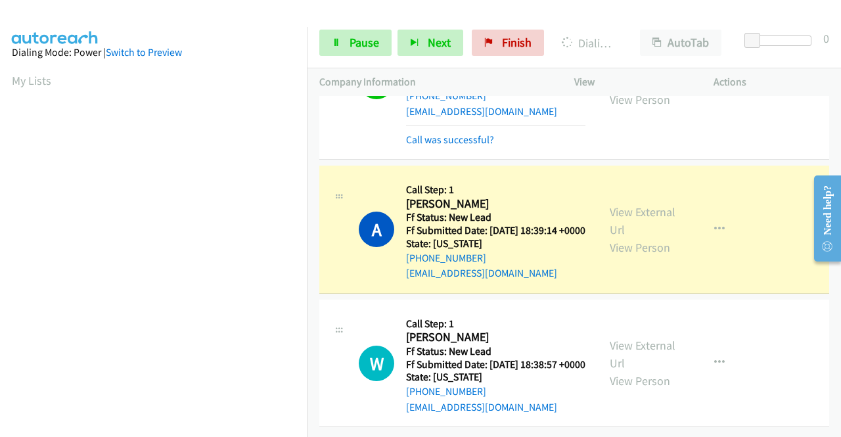
scroll to position [300, 0]
drag, startPoint x: 630, startPoint y: 367, endPoint x: 623, endPoint y: 369, distance: 6.9
click at [610, 237] on link "View External Url" at bounding box center [643, 220] width 66 height 33
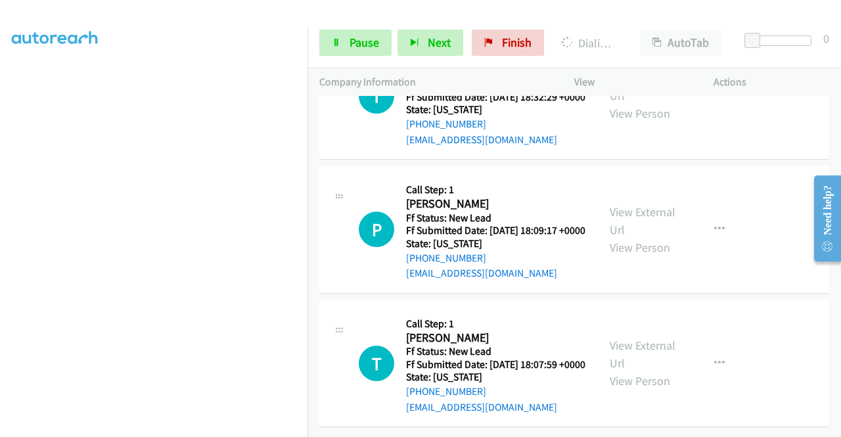
scroll to position [5415, 0]
drag, startPoint x: 648, startPoint y: 283, endPoint x: 633, endPoint y: 279, distance: 15.6
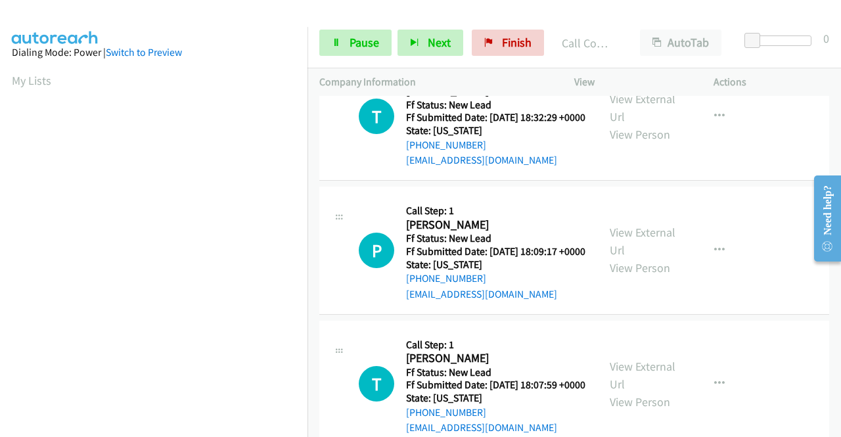
scroll to position [5547, 0]
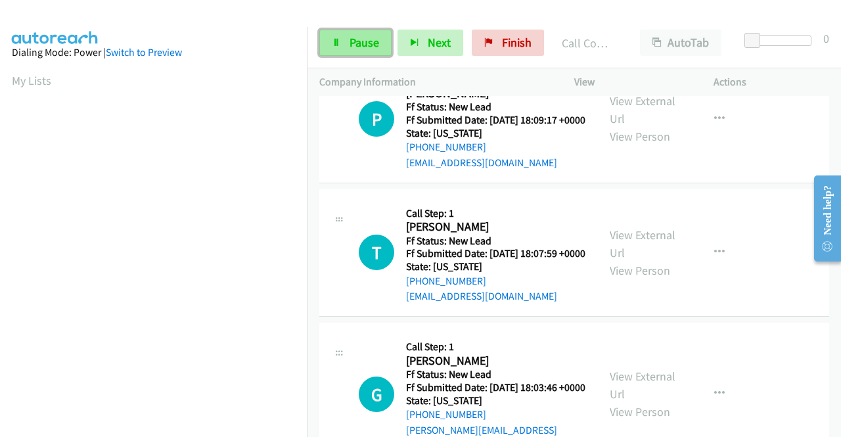
click at [332, 39] on icon at bounding box center [336, 43] width 9 height 9
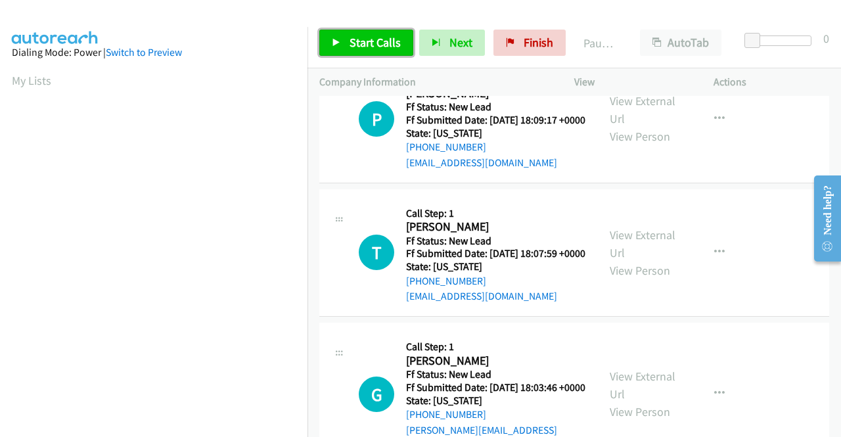
click at [332, 39] on icon at bounding box center [336, 43] width 9 height 9
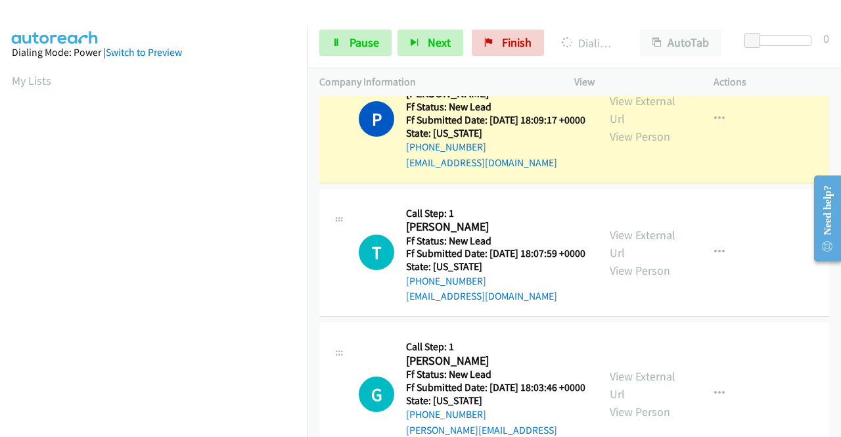
scroll to position [5810, 0]
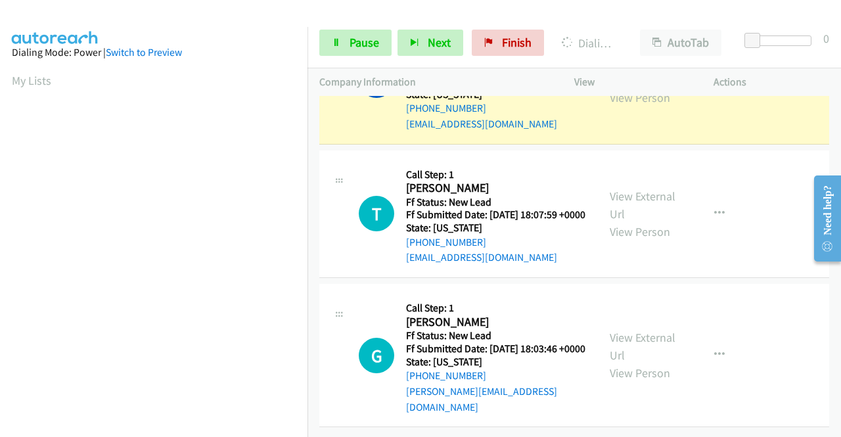
click at [616, 87] on link "View External Url" at bounding box center [643, 71] width 66 height 33
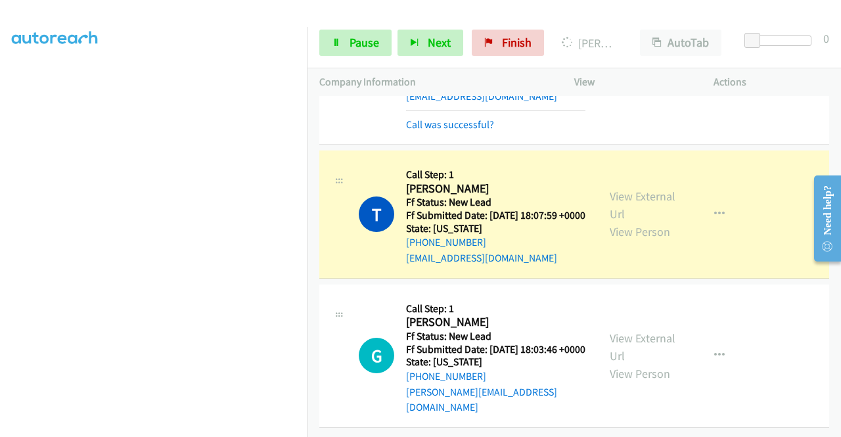
scroll to position [5941, 0]
click at [614, 221] on link "View External Url" at bounding box center [643, 205] width 66 height 33
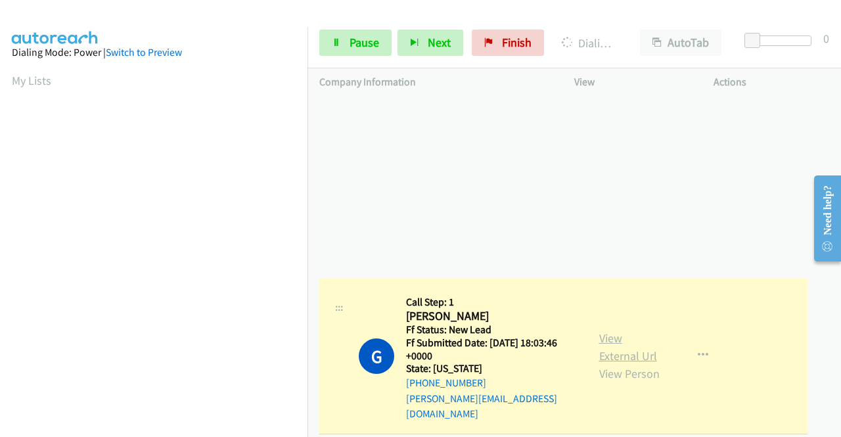
scroll to position [6036, 0]
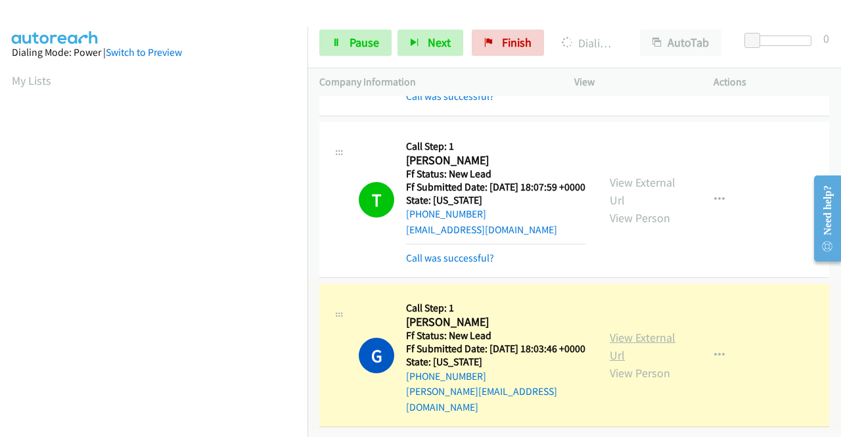
drag, startPoint x: 617, startPoint y: 329, endPoint x: 615, endPoint y: 322, distance: 7.7
click at [628, 330] on link "View External Url" at bounding box center [643, 346] width 66 height 33
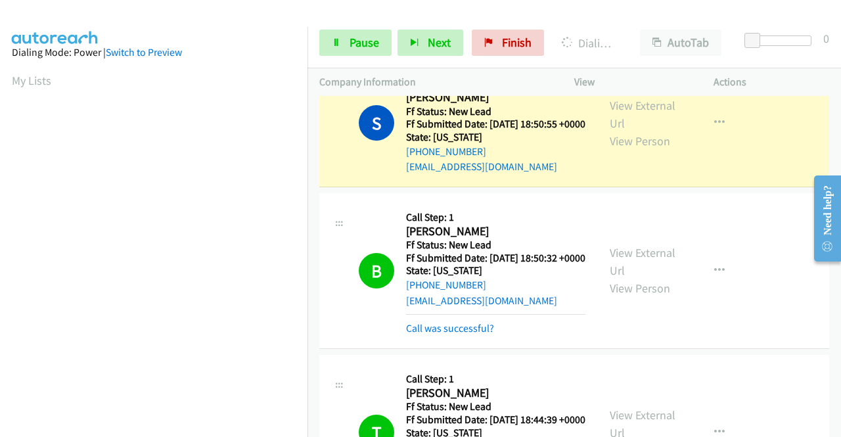
scroll to position [4598, 0]
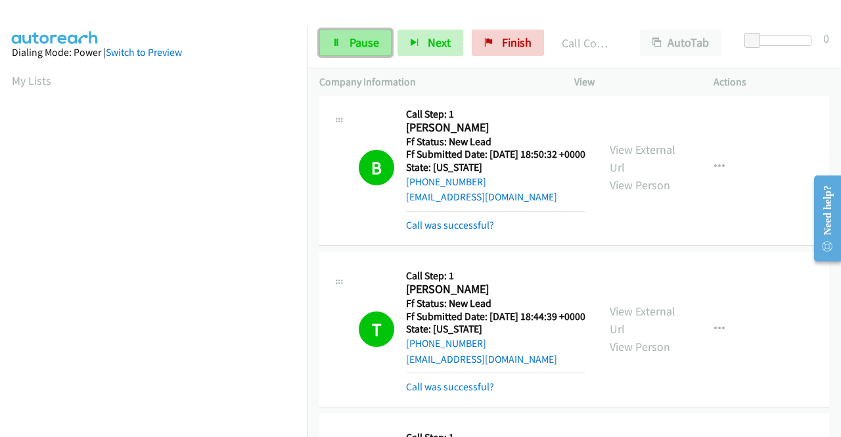
click at [366, 43] on span "Pause" at bounding box center [364, 42] width 30 height 15
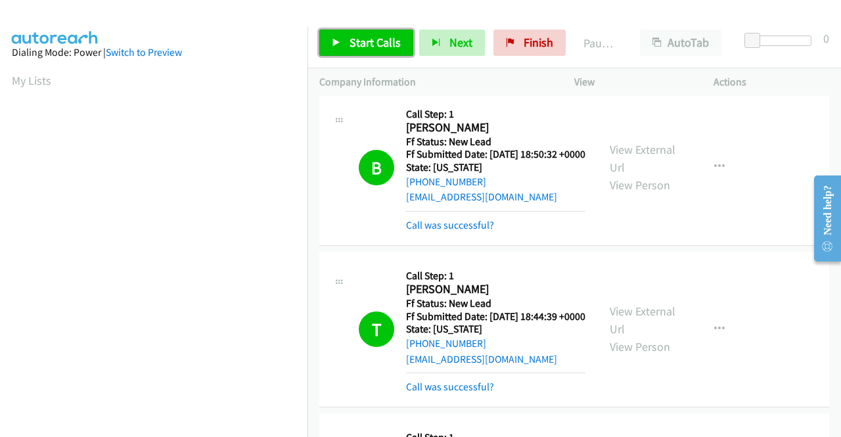
click at [366, 43] on span "Start Calls" at bounding box center [374, 42] width 51 height 15
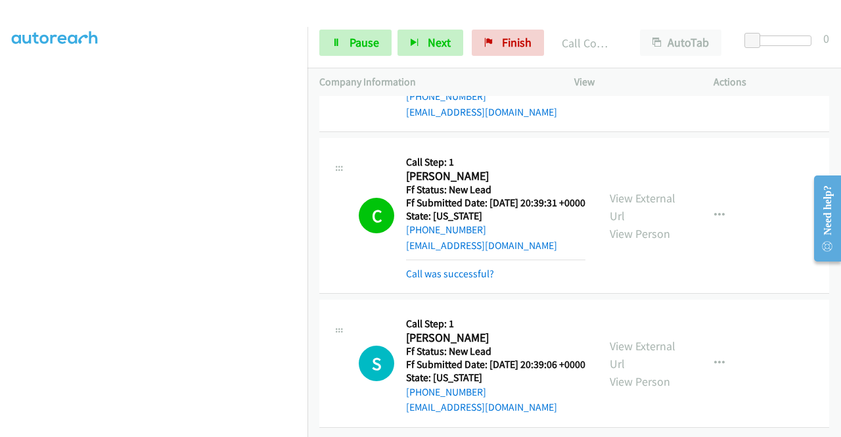
scroll to position [6503, 0]
click at [652, 223] on link "View External Url" at bounding box center [643, 207] width 66 height 33
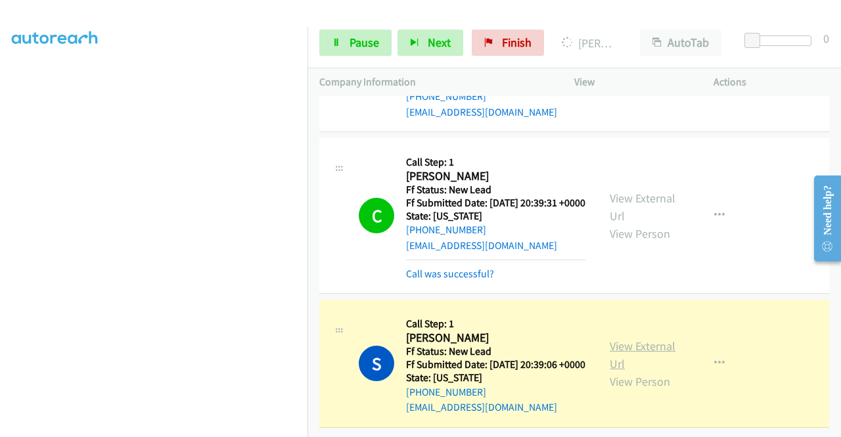
click at [619, 371] on link "View External Url" at bounding box center [643, 354] width 66 height 33
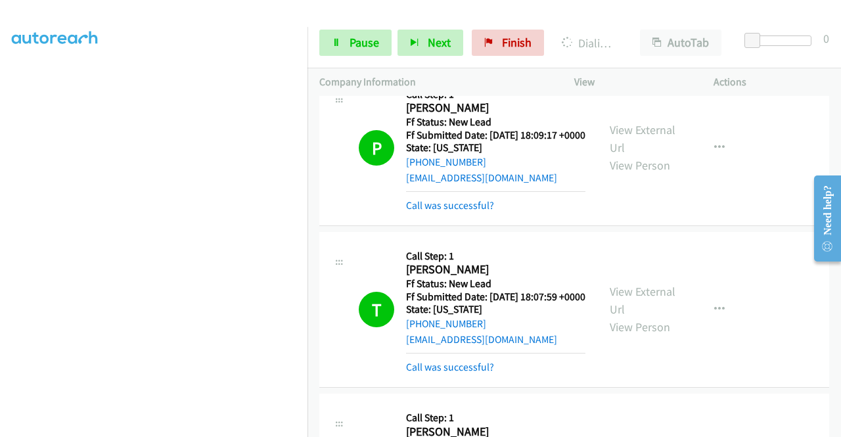
scroll to position [5581, 0]
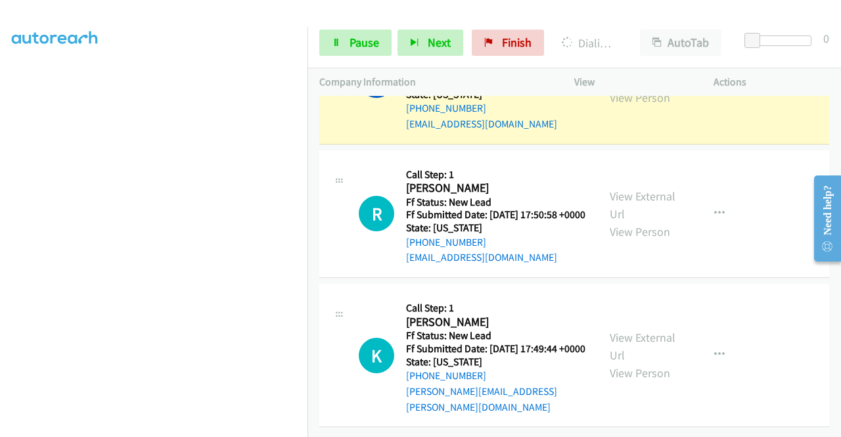
scroll to position [6922, 0]
click at [621, 87] on link "View External Url" at bounding box center [643, 71] width 66 height 33
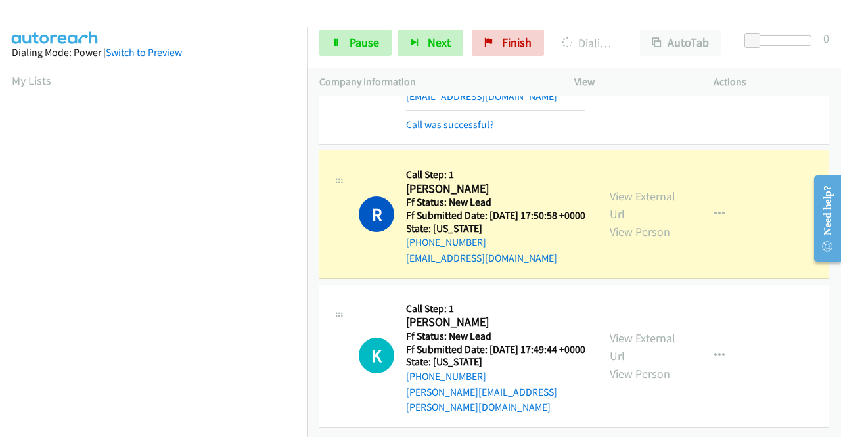
scroll to position [300, 0]
click at [614, 221] on link "View External Url" at bounding box center [643, 205] width 66 height 33
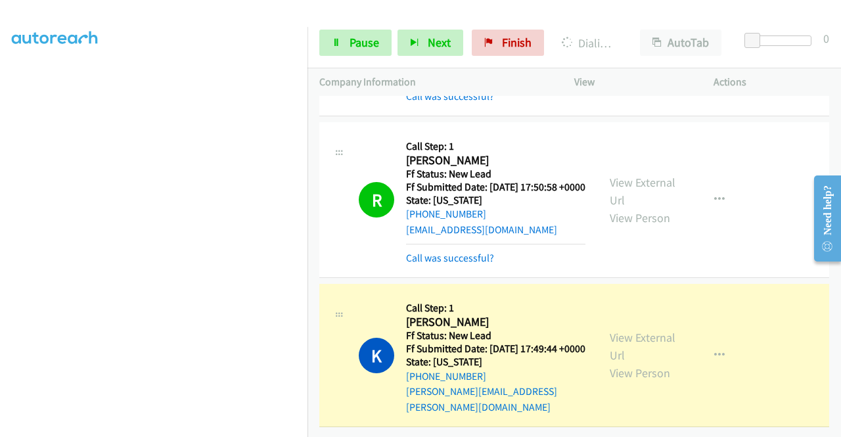
scroll to position [7109, 0]
click at [646, 330] on link "View External Url" at bounding box center [643, 346] width 66 height 33
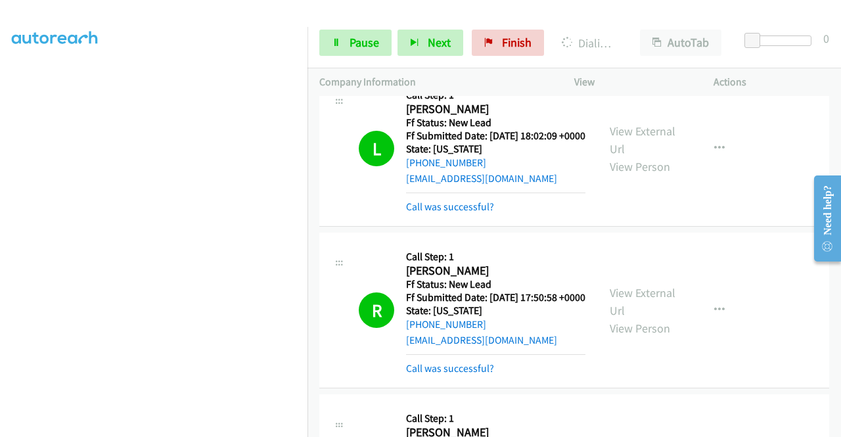
scroll to position [6283, 0]
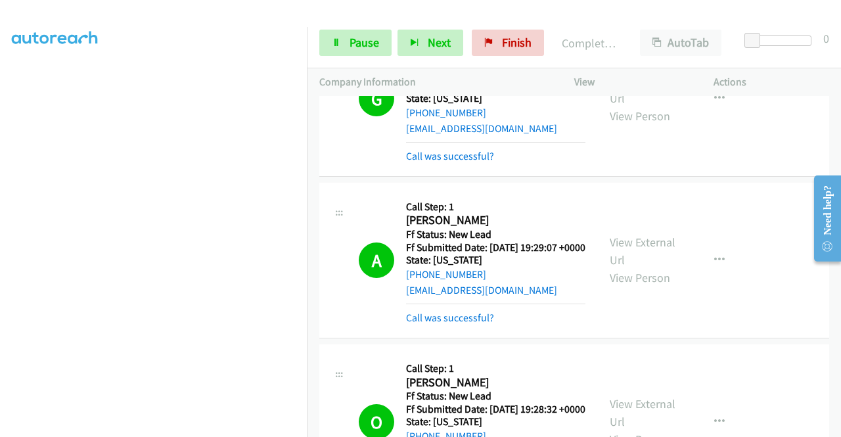
scroll to position [0, 0]
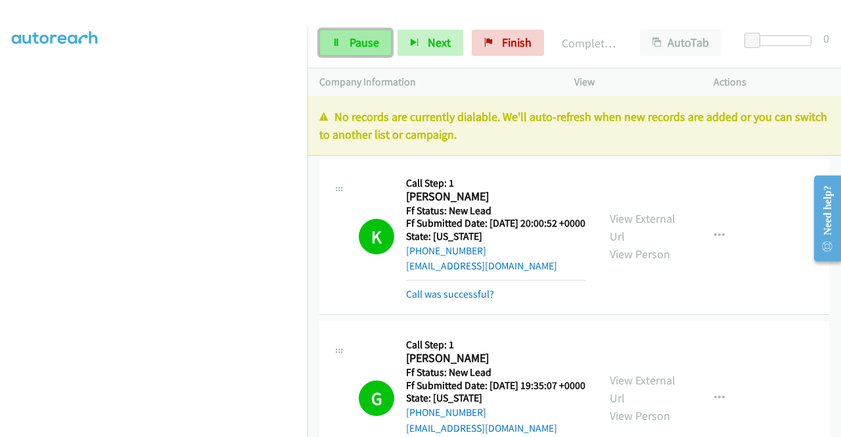
click at [374, 49] on span "Pause" at bounding box center [364, 42] width 30 height 15
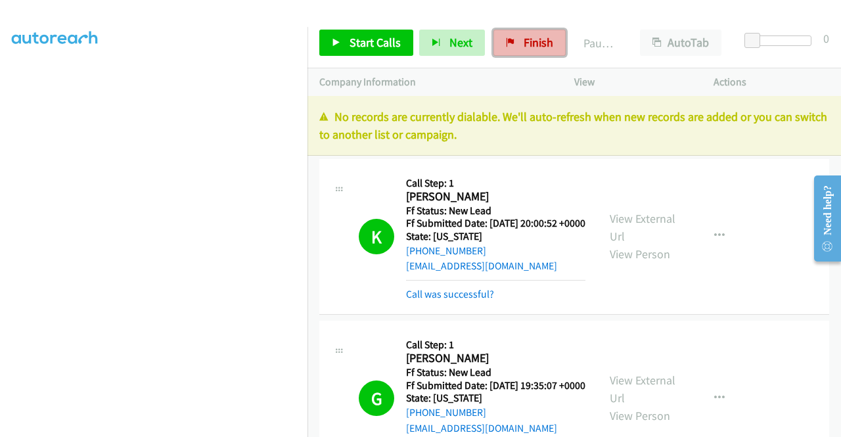
click at [506, 41] on icon at bounding box center [510, 43] width 9 height 9
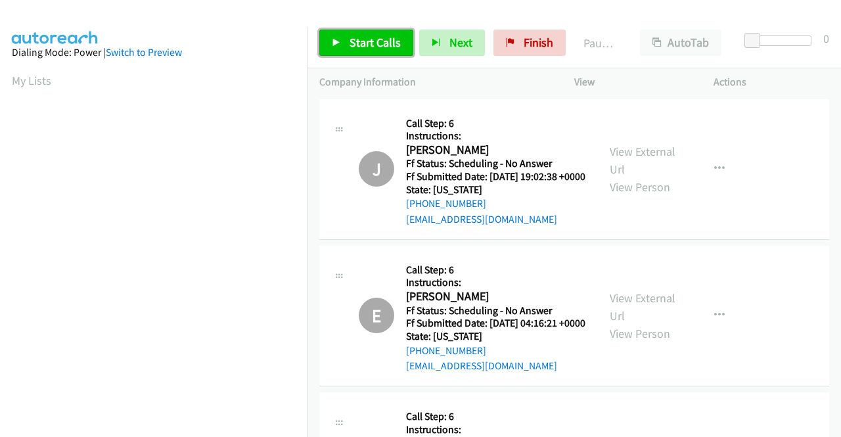
click at [362, 36] on span "Start Calls" at bounding box center [374, 42] width 51 height 15
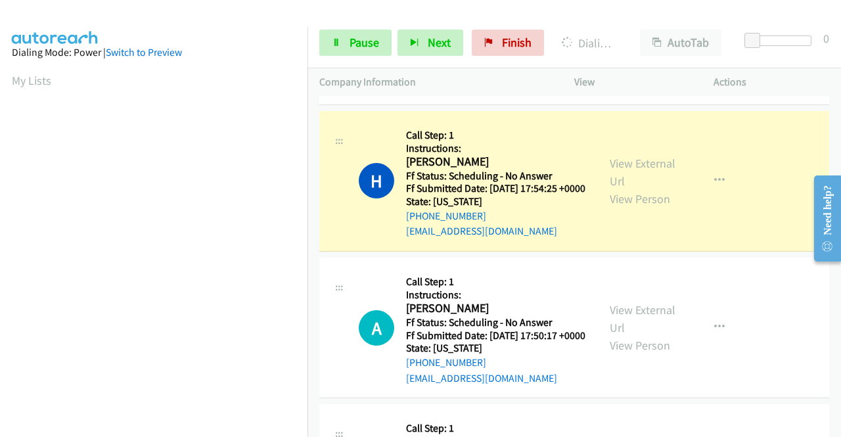
scroll to position [1445, 0]
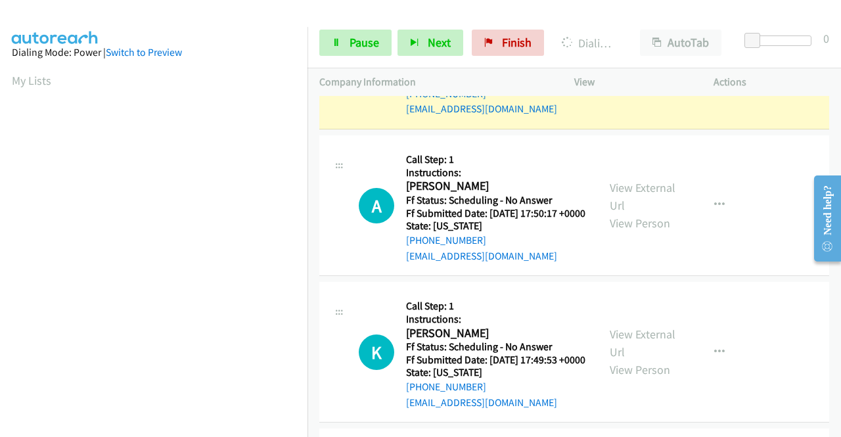
click at [624, 66] on link "View External Url" at bounding box center [643, 50] width 66 height 33
click at [363, 36] on span "Pause" at bounding box center [364, 42] width 30 height 15
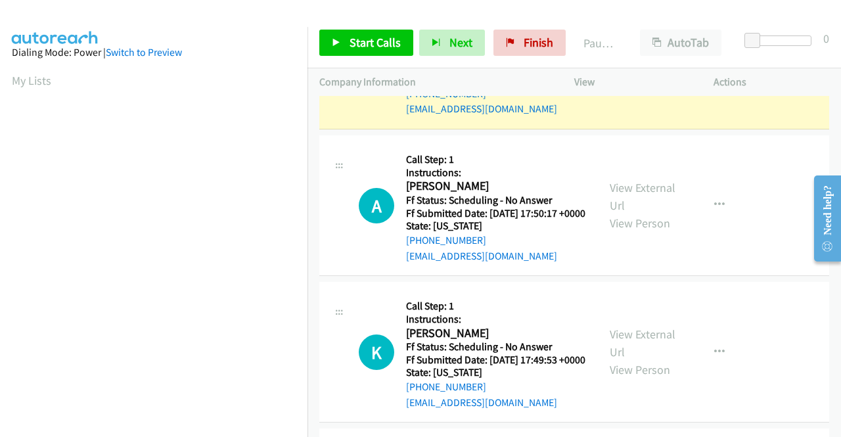
scroll to position [300, 0]
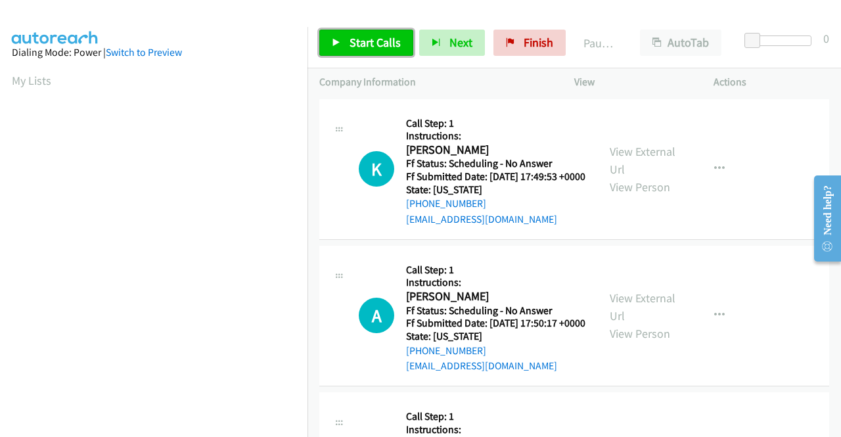
click at [372, 39] on span "Start Calls" at bounding box center [374, 42] width 51 height 15
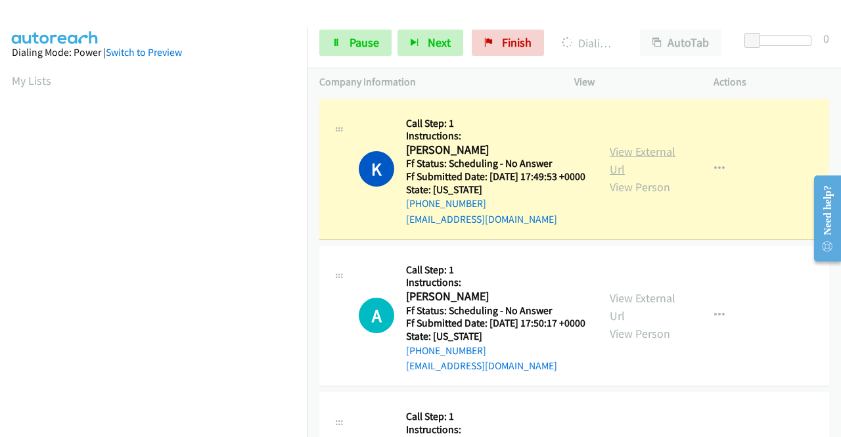
click at [620, 157] on link "View External Url" at bounding box center [643, 160] width 66 height 33
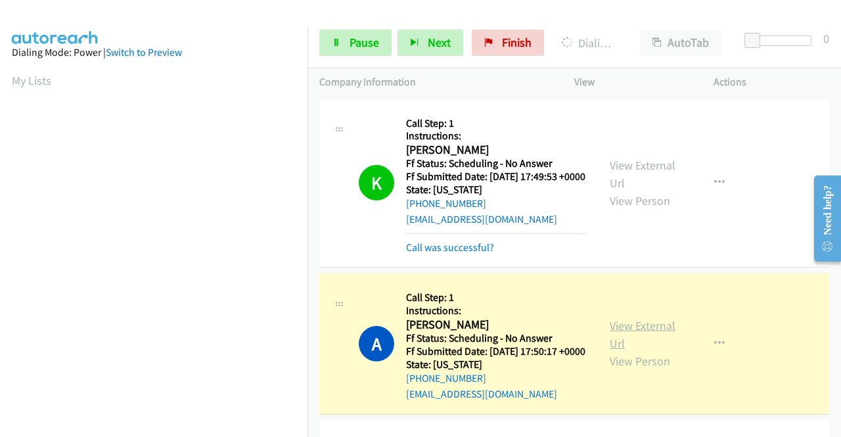
click at [612, 342] on link "View External Url" at bounding box center [643, 334] width 66 height 33
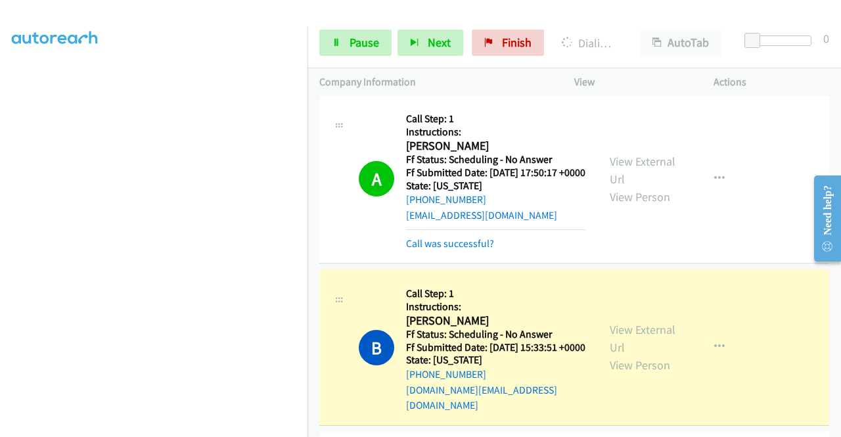
scroll to position [197, 0]
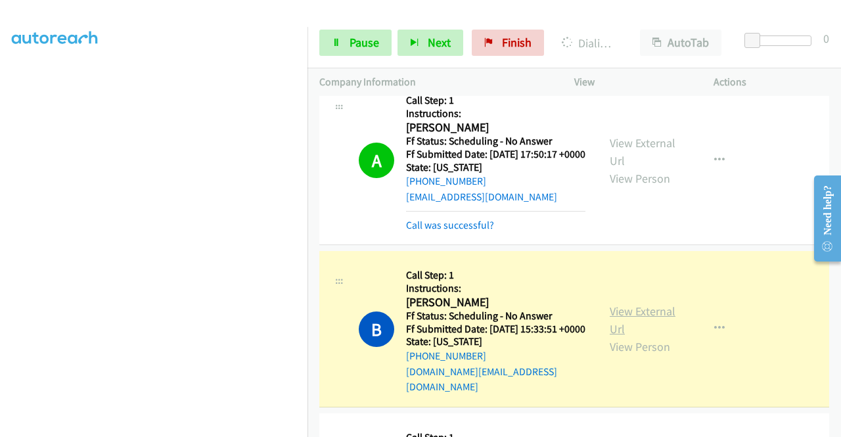
click at [635, 331] on link "View External Url" at bounding box center [643, 319] width 66 height 33
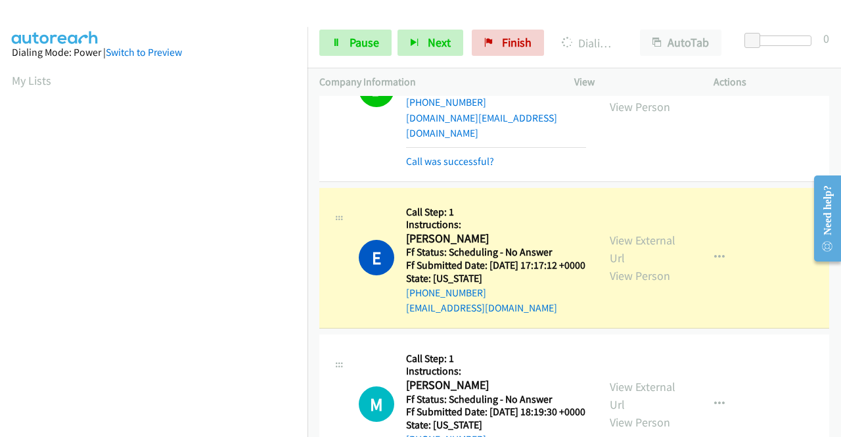
scroll to position [460, 0]
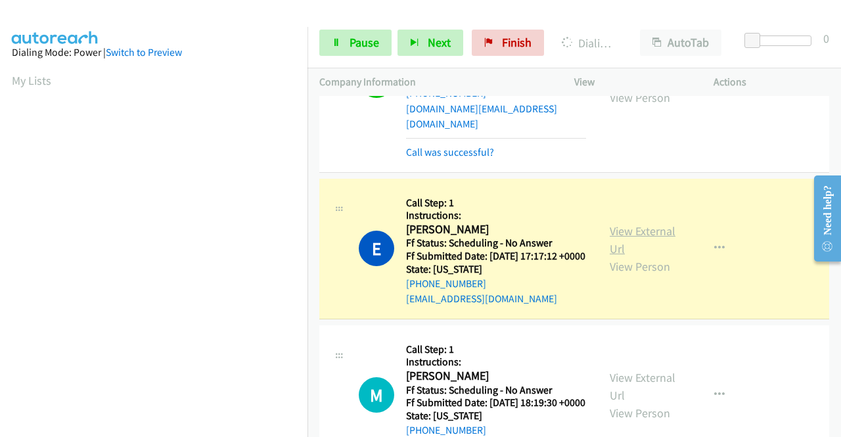
click at [646, 256] on link "View External Url" at bounding box center [643, 239] width 66 height 33
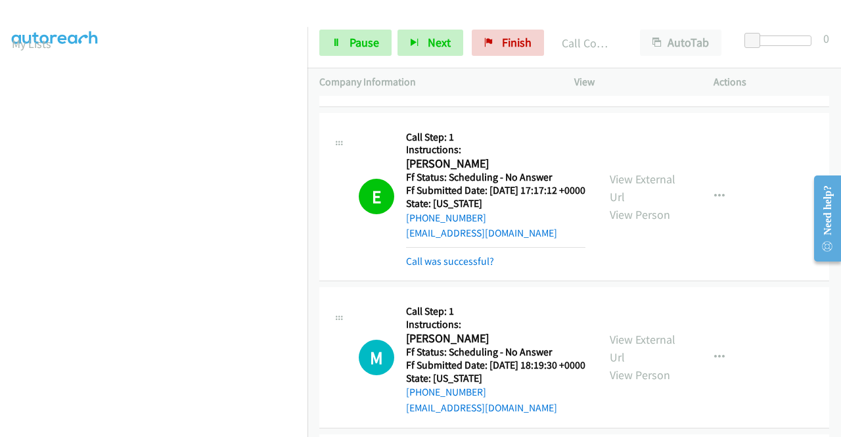
scroll to position [591, 0]
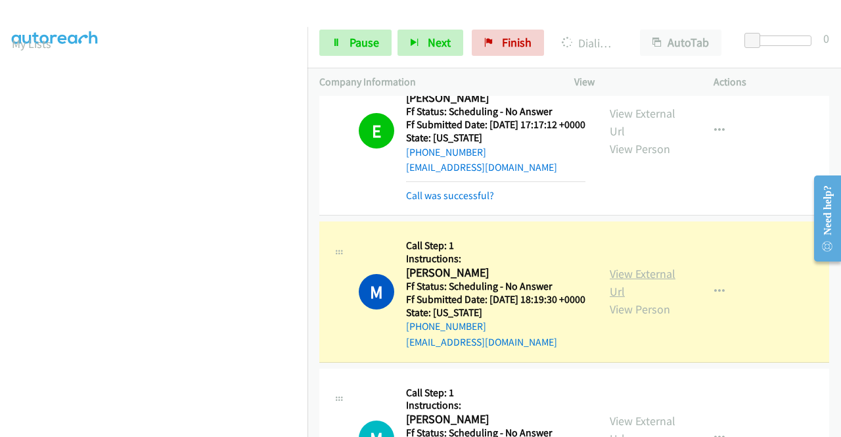
click at [620, 299] on link "View External Url" at bounding box center [643, 282] width 66 height 33
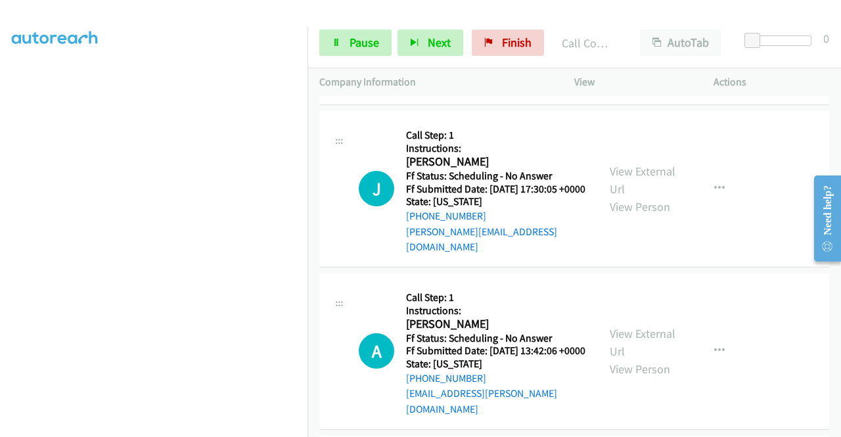
scroll to position [234, 0]
click at [631, 196] on link "View External Url" at bounding box center [643, 180] width 66 height 33
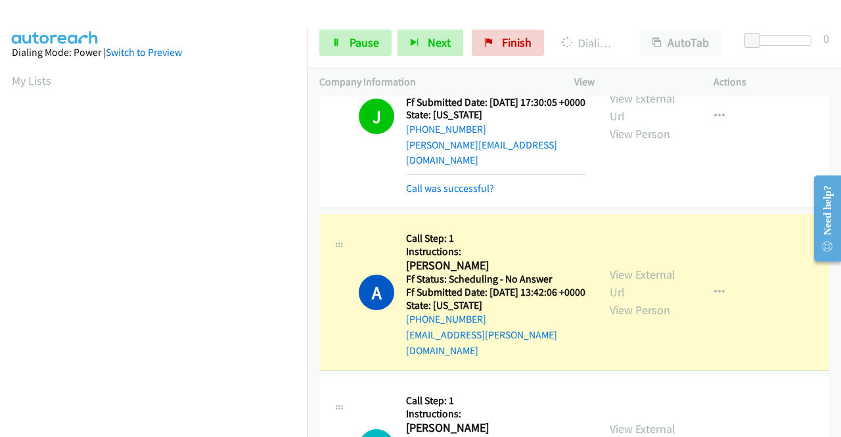
scroll to position [1182, 0]
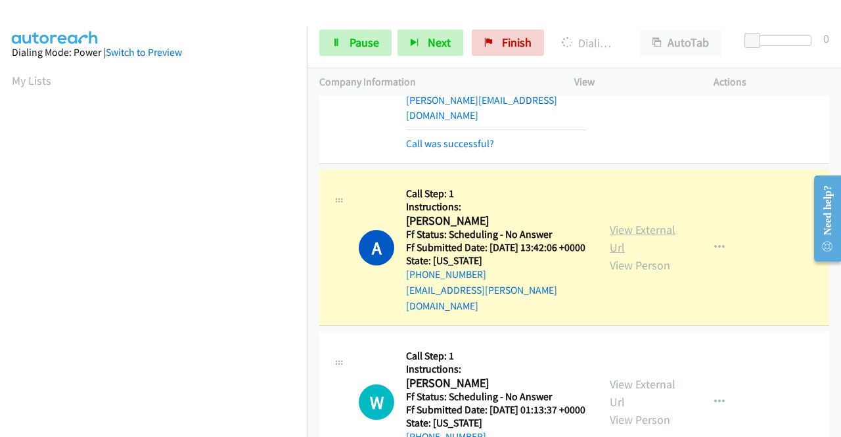
click at [649, 255] on link "View External Url" at bounding box center [643, 238] width 66 height 33
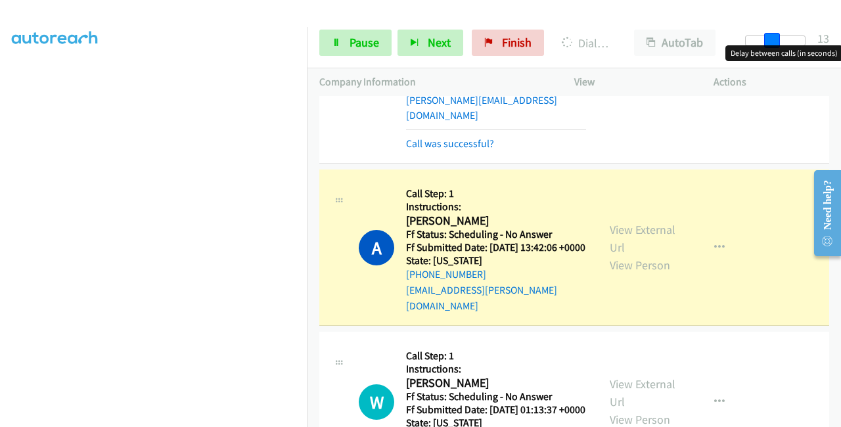
drag, startPoint x: 754, startPoint y: 35, endPoint x: 821, endPoint y: 39, distance: 67.1
click at [821, 39] on div "Start Calls Pause Next Finish Dialing [PERSON_NAME] AutoTab AutoTab 13" at bounding box center [573, 43] width 533 height 51
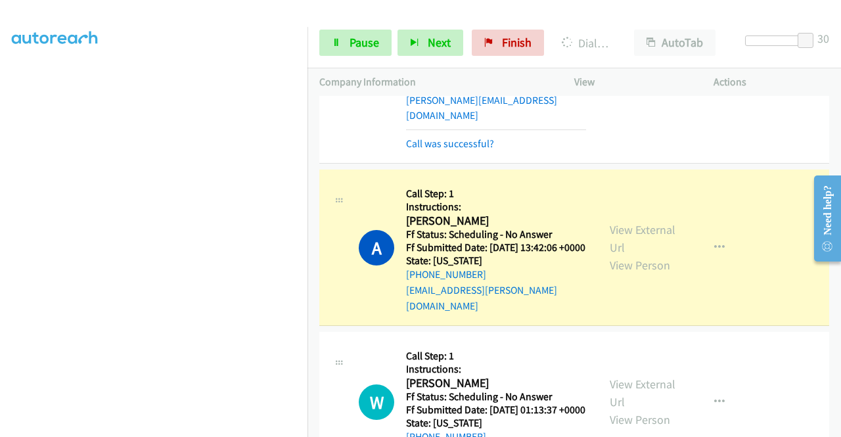
scroll to position [0, 0]
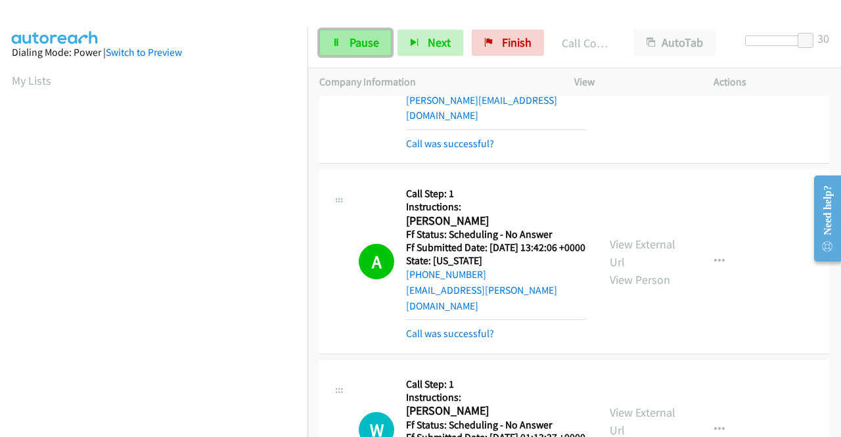
click at [360, 37] on span "Pause" at bounding box center [364, 42] width 30 height 15
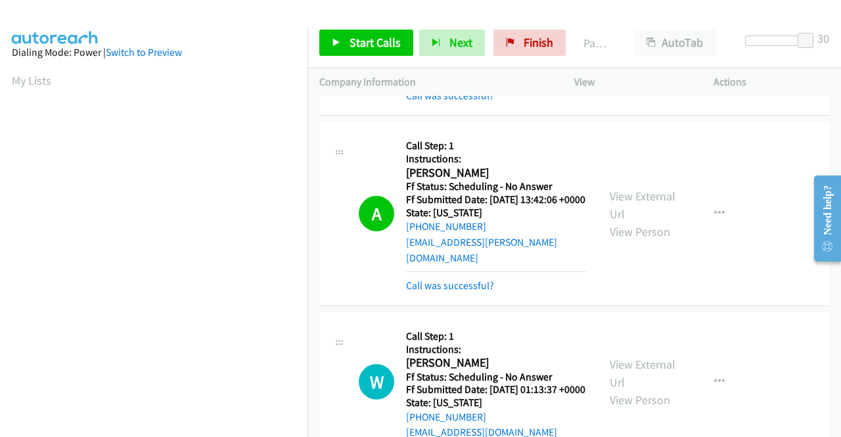
scroll to position [1379, 0]
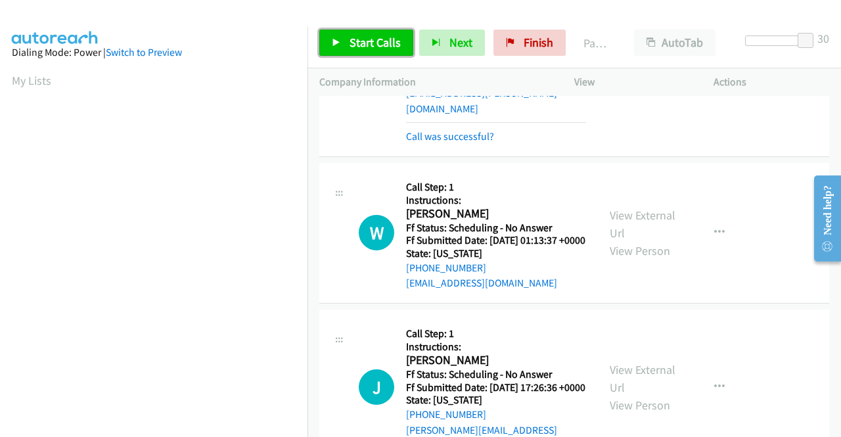
click at [368, 55] on link "Start Calls" at bounding box center [366, 43] width 94 height 26
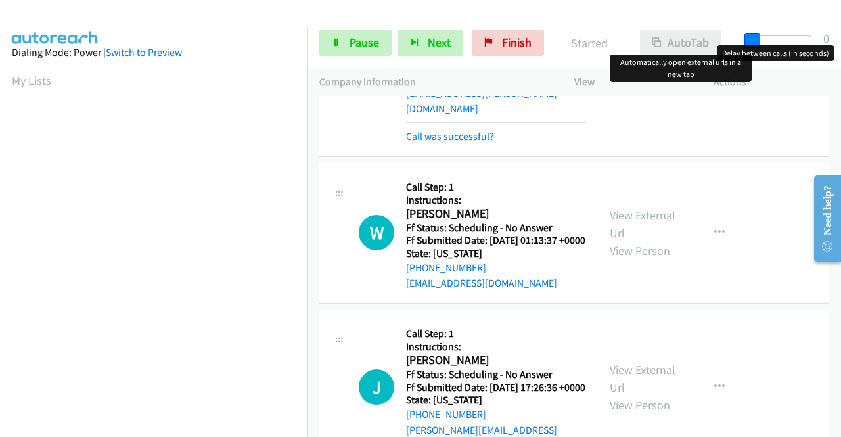
drag, startPoint x: 803, startPoint y: 35, endPoint x: 695, endPoint y: 30, distance: 107.9
click at [695, 30] on div "Start Calls Pause Next Finish Started AutoTab AutoTab 0" at bounding box center [573, 43] width 533 height 51
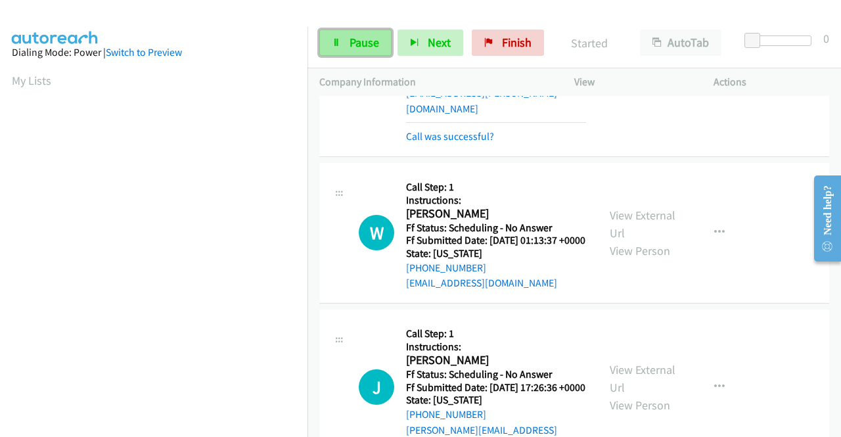
click at [369, 39] on span "Pause" at bounding box center [364, 42] width 30 height 15
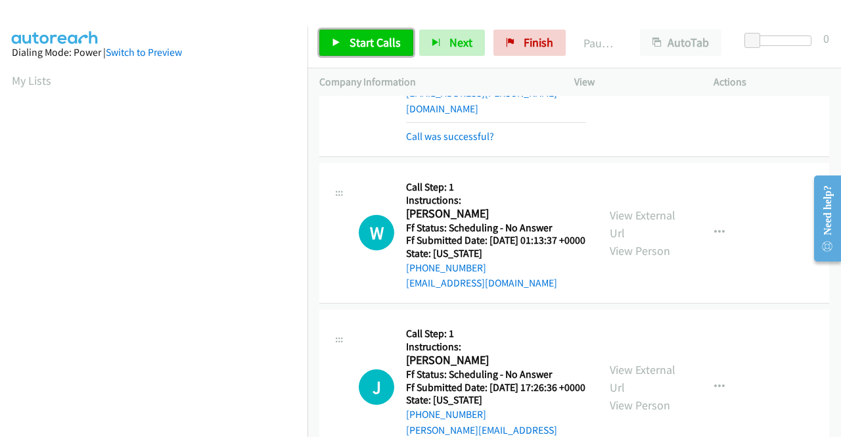
click at [369, 39] on span "Start Calls" at bounding box center [374, 42] width 51 height 15
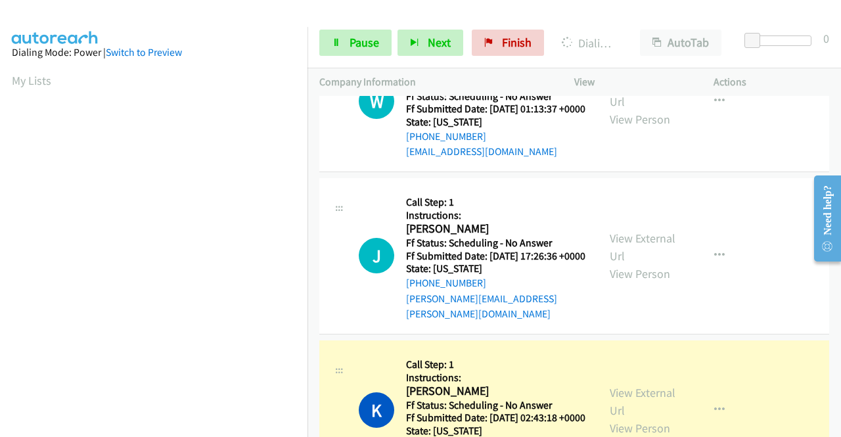
scroll to position [1708, 0]
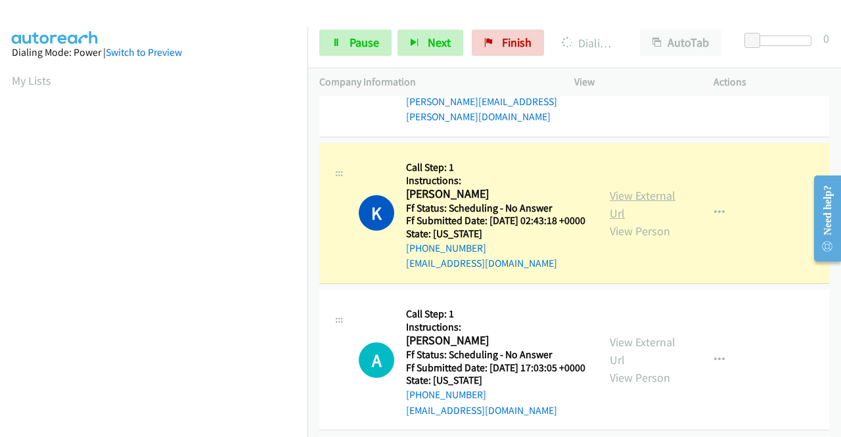
click at [650, 221] on link "View External Url" at bounding box center [643, 204] width 66 height 33
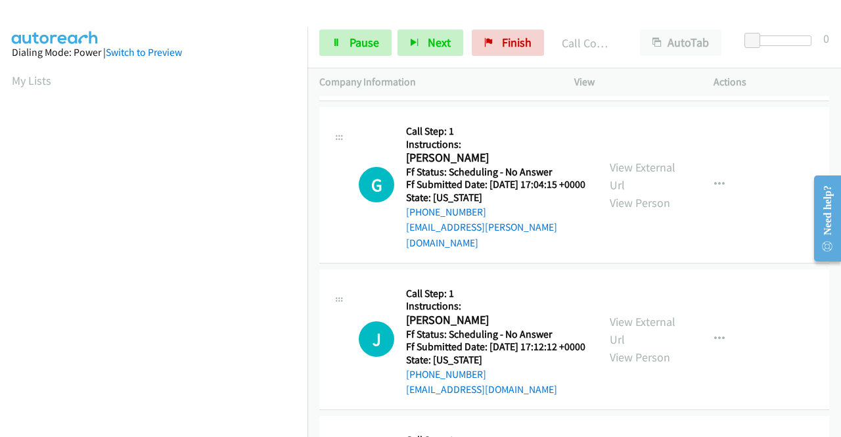
scroll to position [2036, 0]
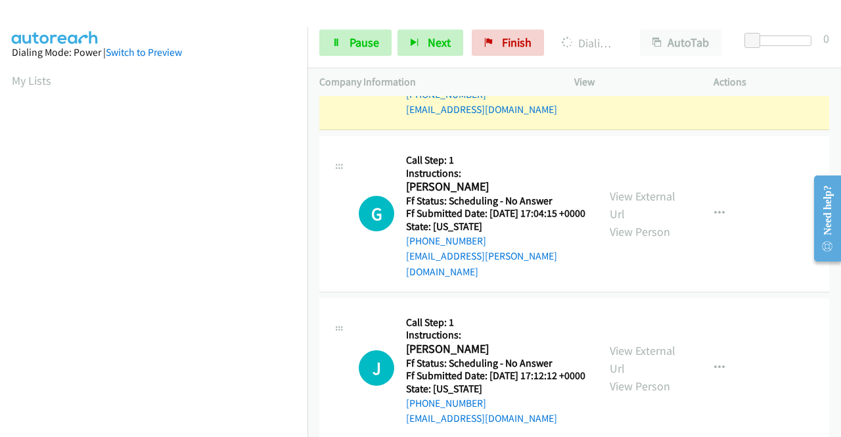
click at [615, 67] on link "View External Url" at bounding box center [643, 50] width 66 height 33
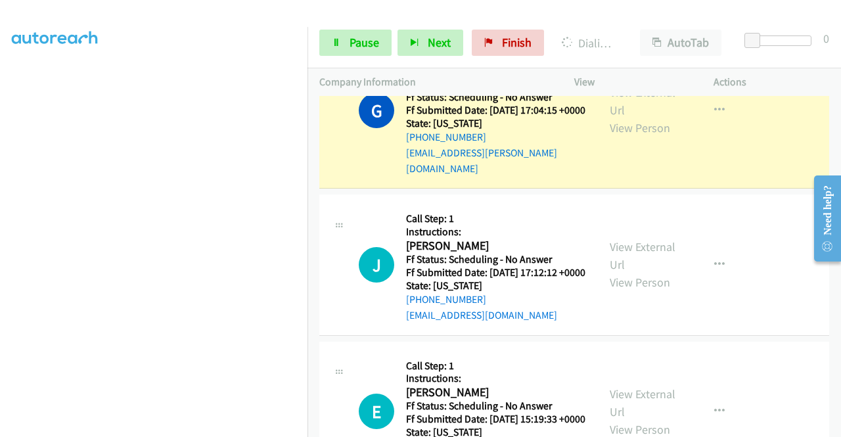
scroll to position [0, 0]
click at [619, 118] on link "View External Url" at bounding box center [643, 101] width 66 height 33
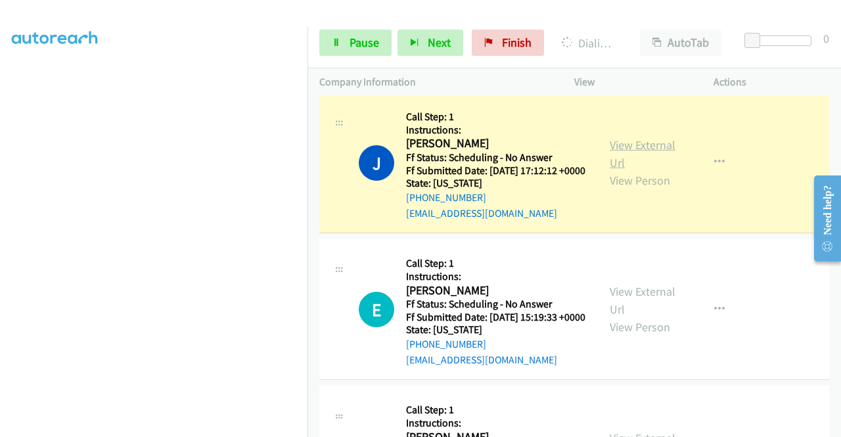
scroll to position [2299, 0]
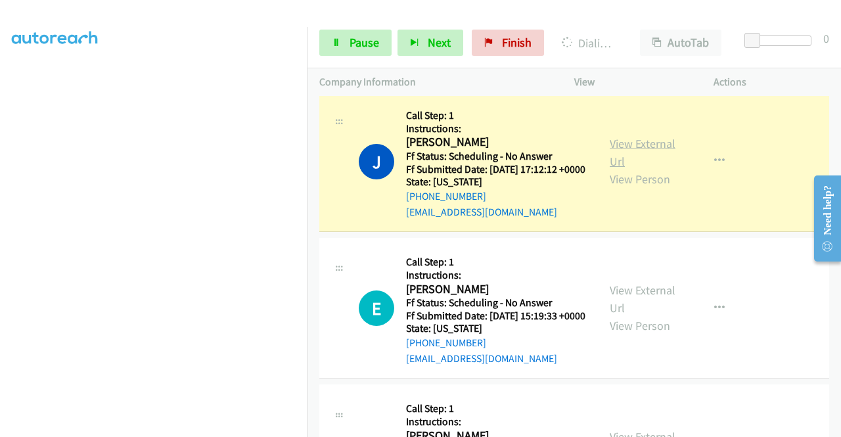
click at [614, 169] on link "View External Url" at bounding box center [643, 152] width 66 height 33
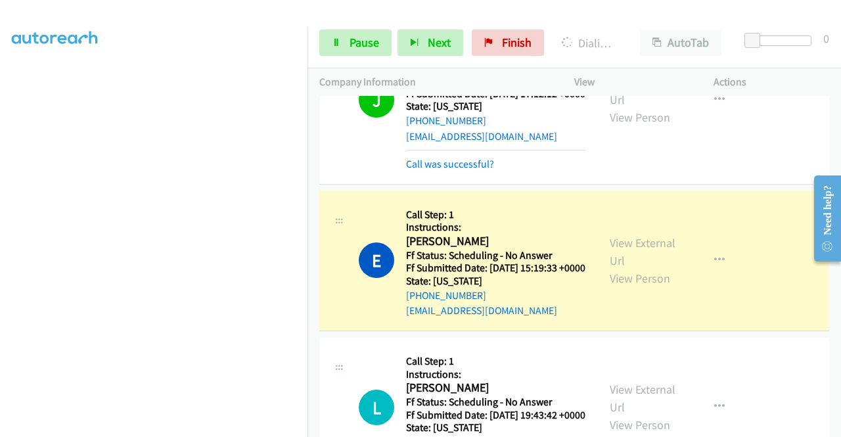
scroll to position [2431, 0]
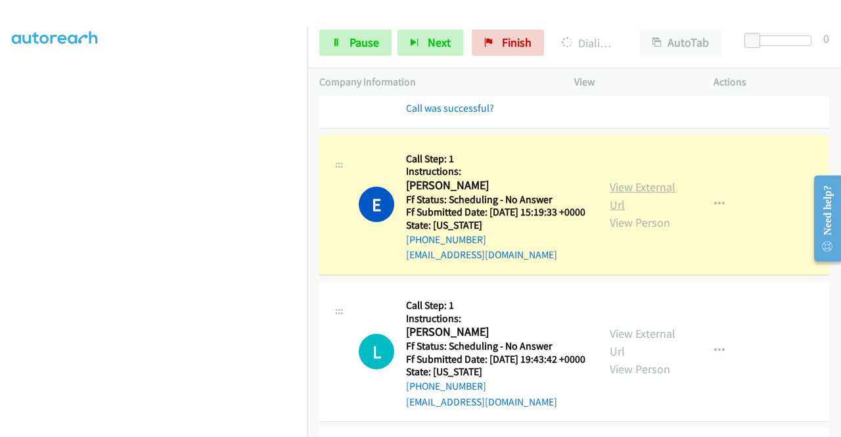
click at [611, 212] on link "View External Url" at bounding box center [643, 195] width 66 height 33
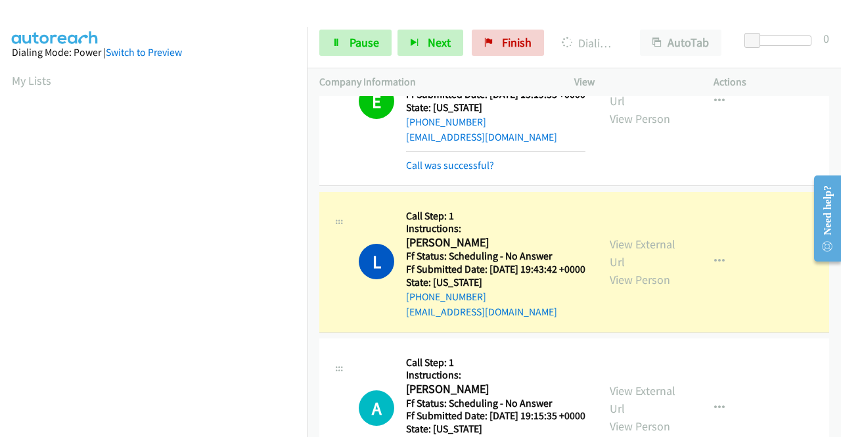
scroll to position [2628, 0]
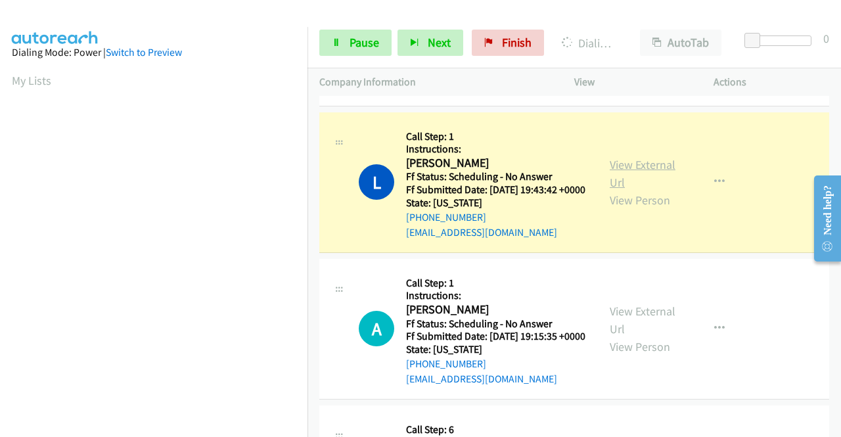
click at [610, 190] on link "View External Url" at bounding box center [643, 173] width 66 height 33
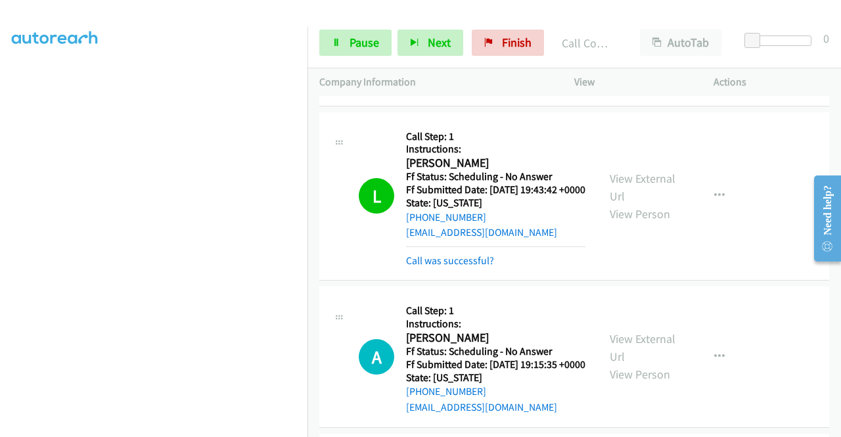
scroll to position [2759, 0]
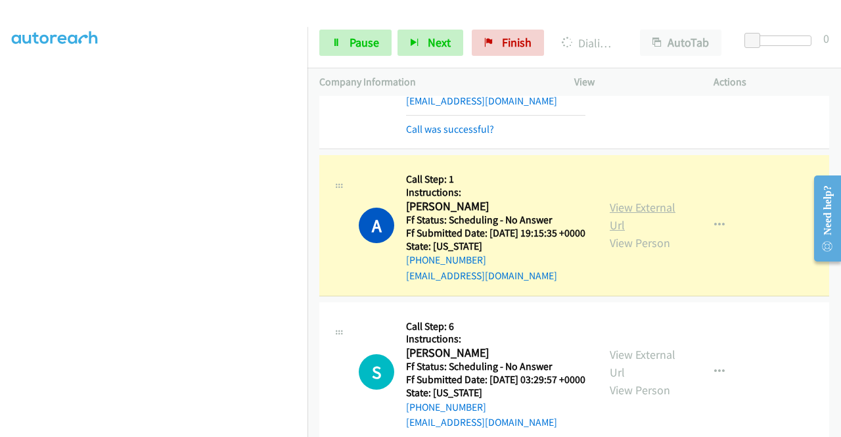
click at [623, 233] on link "View External Url" at bounding box center [643, 216] width 66 height 33
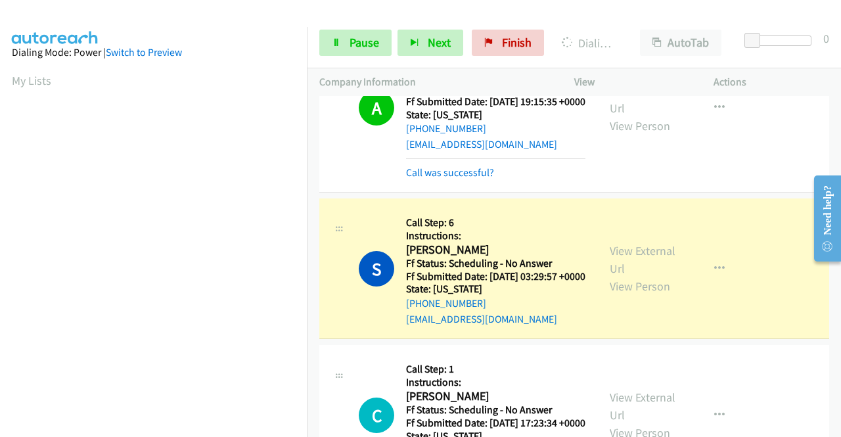
scroll to position [2956, 0]
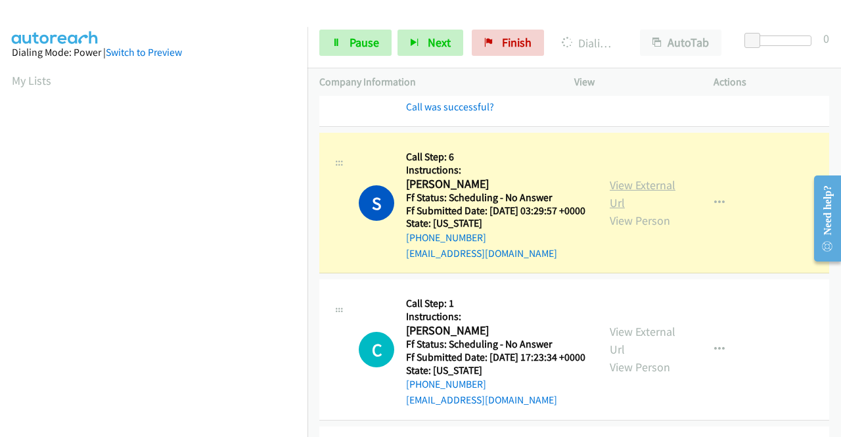
click at [637, 210] on link "View External Url" at bounding box center [643, 193] width 66 height 33
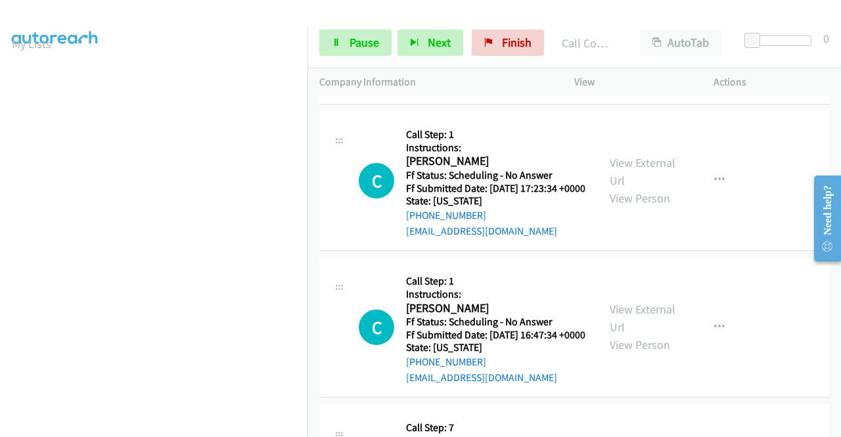
scroll to position [3284, 0]
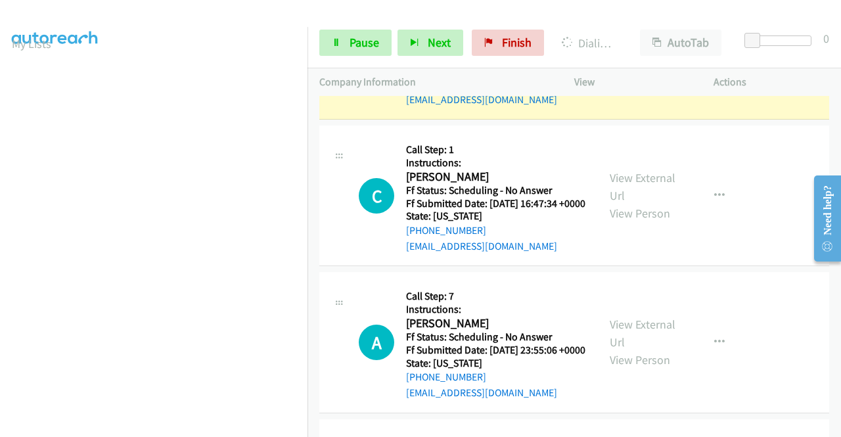
click at [650, 56] on link "View External Url" at bounding box center [643, 40] width 66 height 33
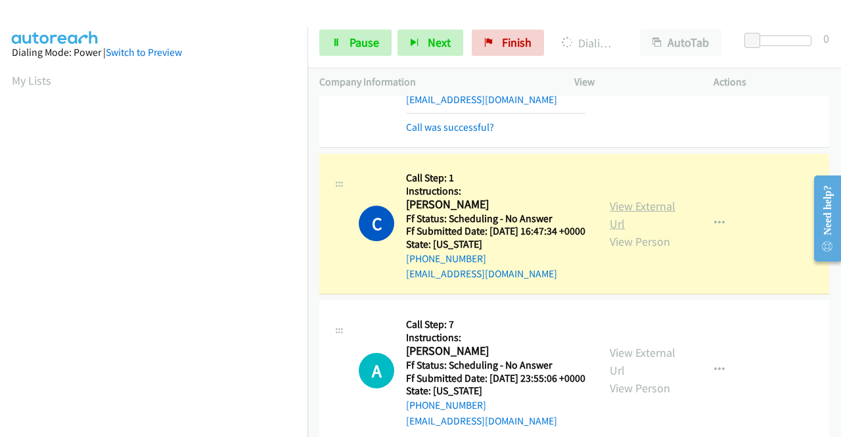
click at [644, 231] on link "View External Url" at bounding box center [643, 214] width 66 height 33
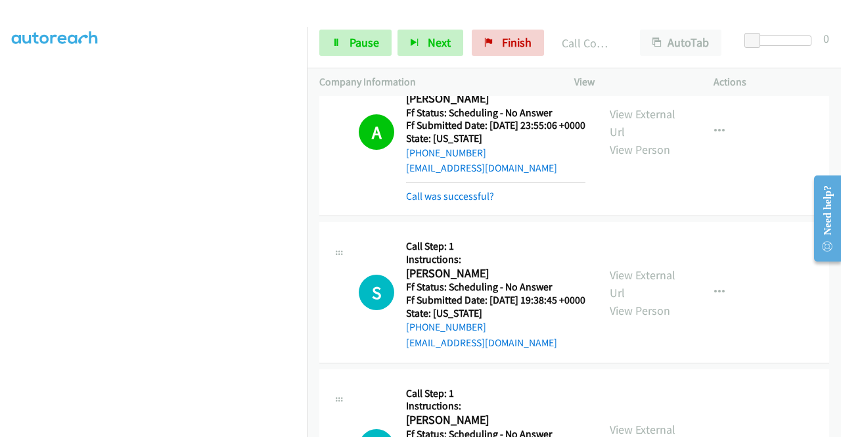
scroll to position [3547, 0]
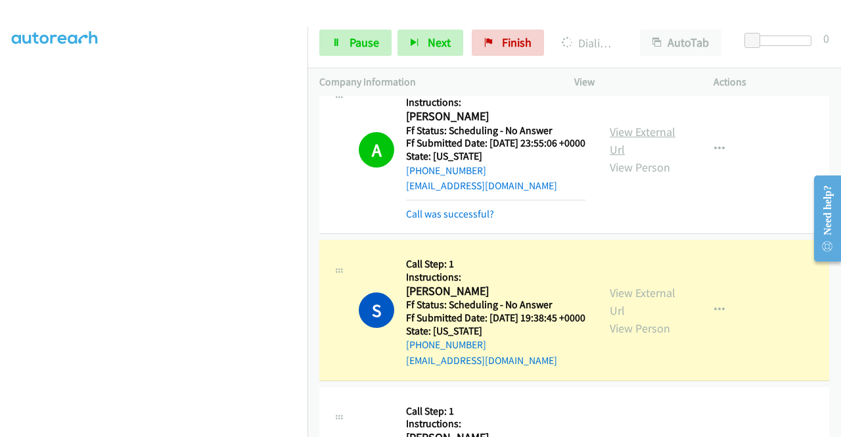
click at [642, 157] on link "View External Url" at bounding box center [643, 140] width 66 height 33
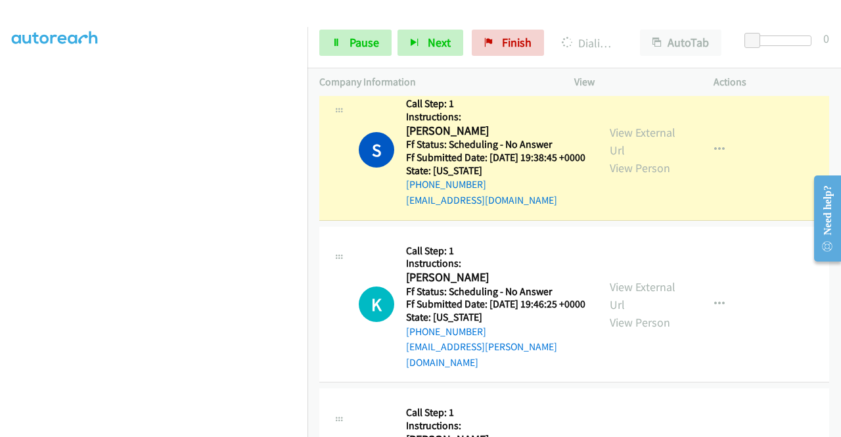
scroll to position [3744, 0]
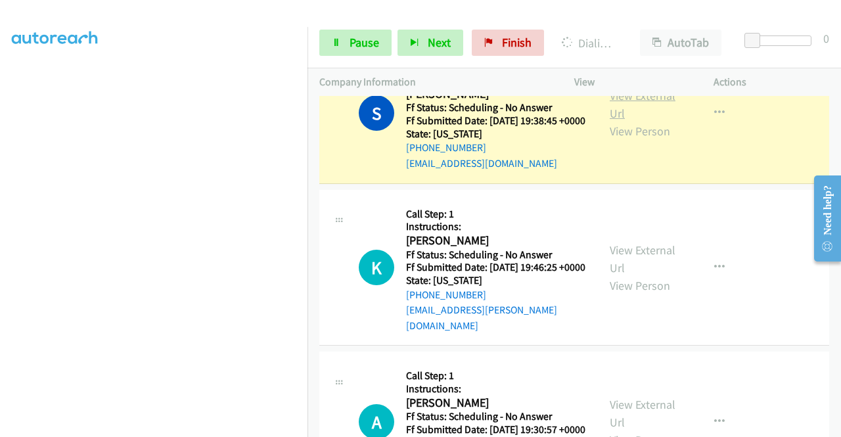
click at [632, 121] on link "View External Url" at bounding box center [643, 104] width 66 height 33
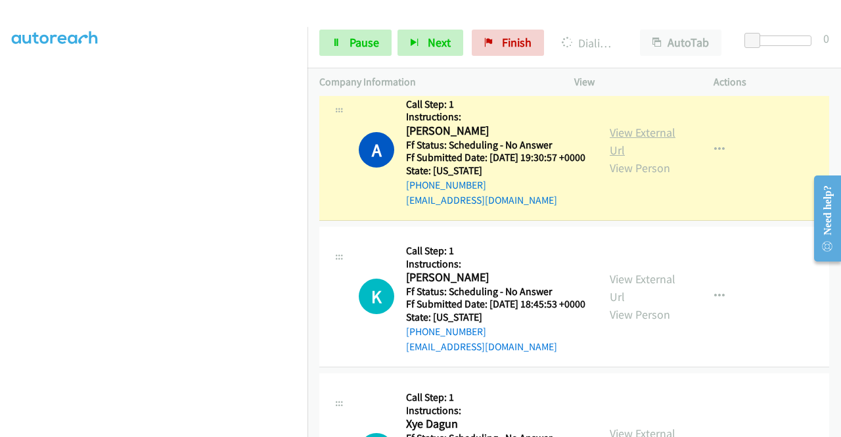
scroll to position [4073, 0]
click at [654, 157] on link "View External Url" at bounding box center [643, 140] width 66 height 33
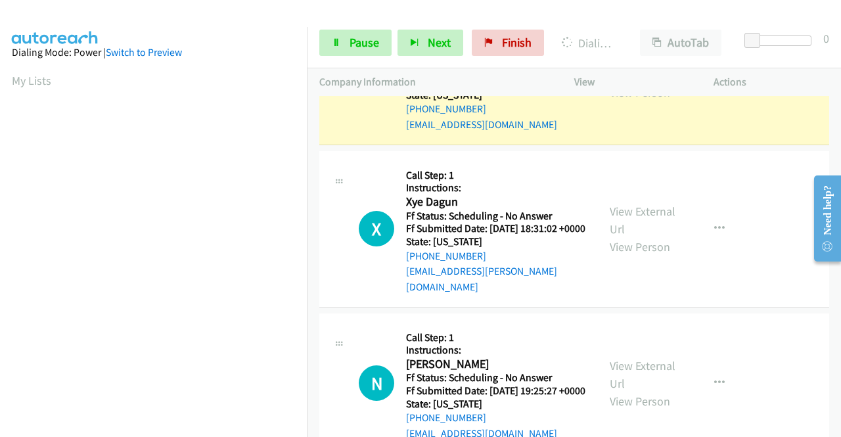
scroll to position [4336, 0]
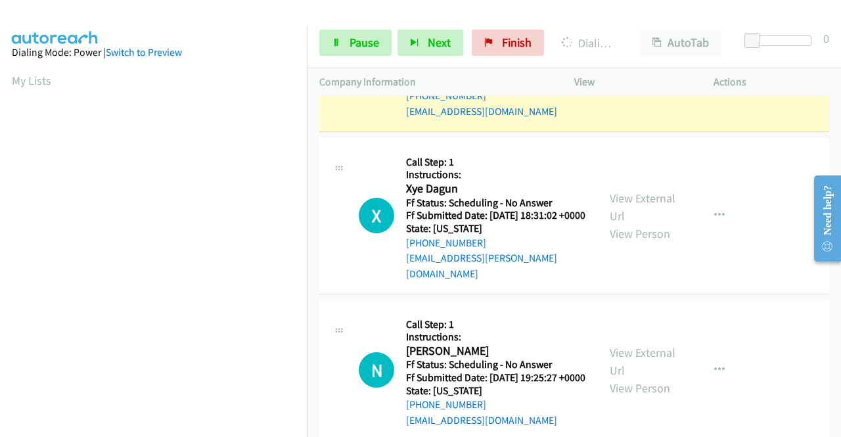
click at [628, 69] on link "View External Url" at bounding box center [643, 52] width 66 height 33
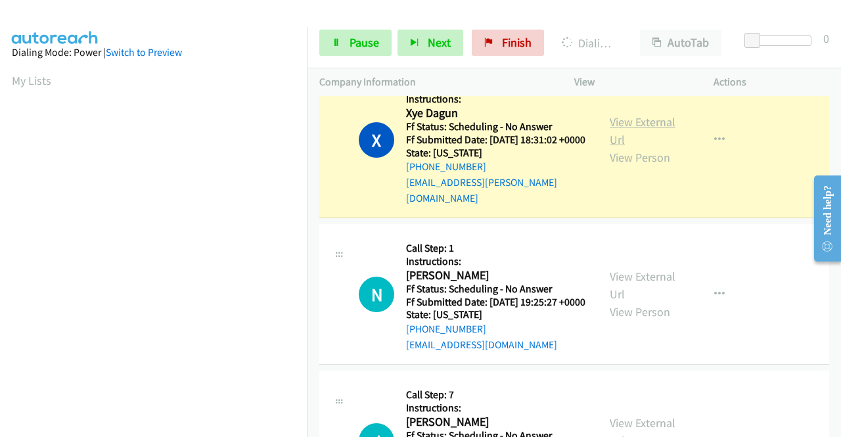
scroll to position [4467, 0]
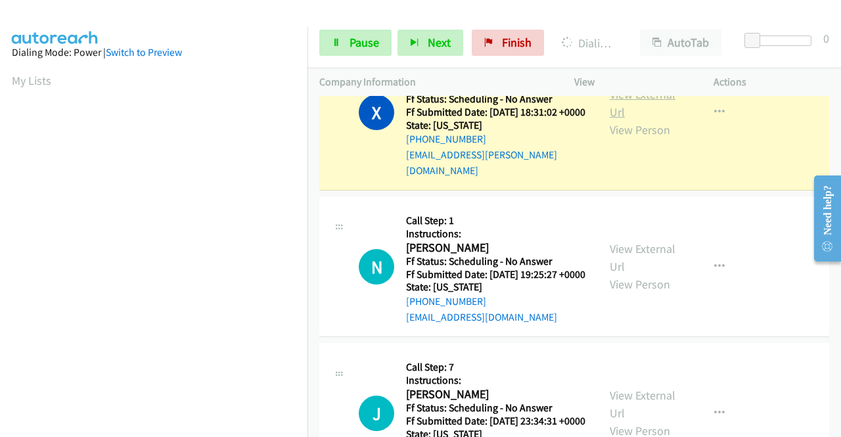
click at [610, 120] on link "View External Url" at bounding box center [643, 103] width 66 height 33
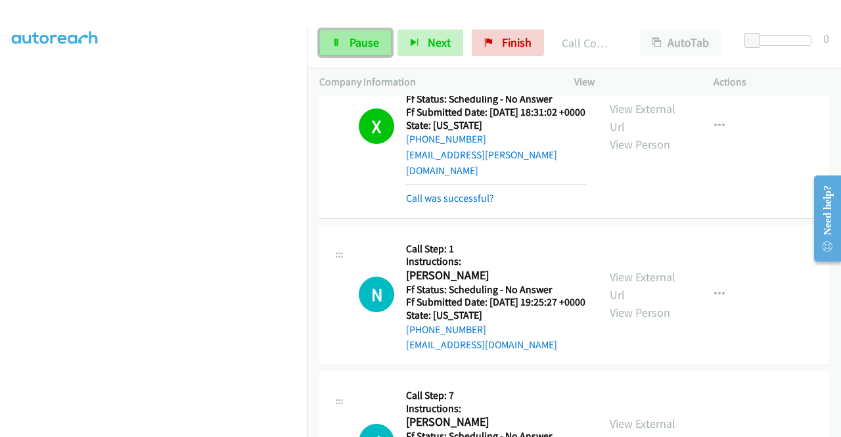
click at [356, 49] on span "Pause" at bounding box center [364, 42] width 30 height 15
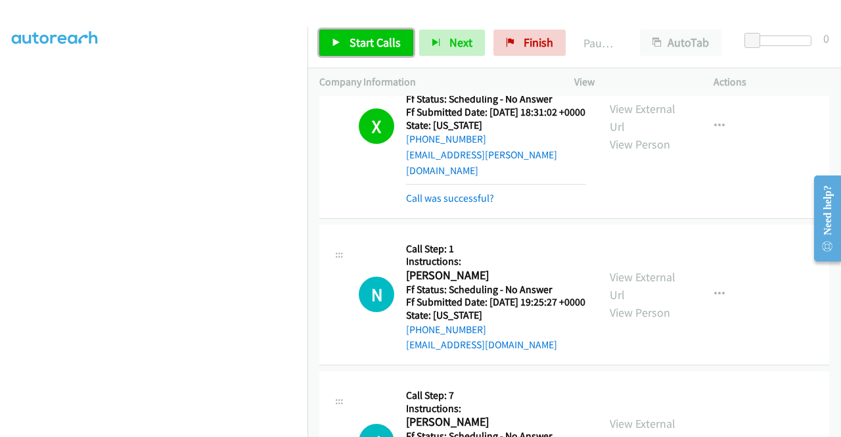
click at [382, 35] on span "Start Calls" at bounding box center [374, 42] width 51 height 15
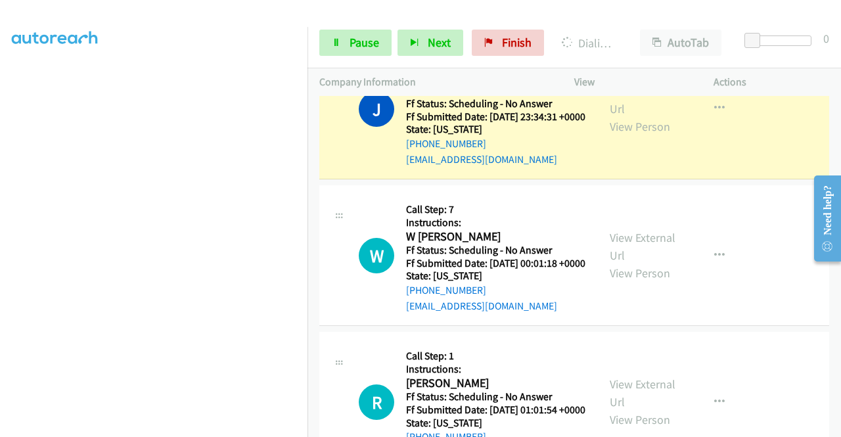
scroll to position [4861, 0]
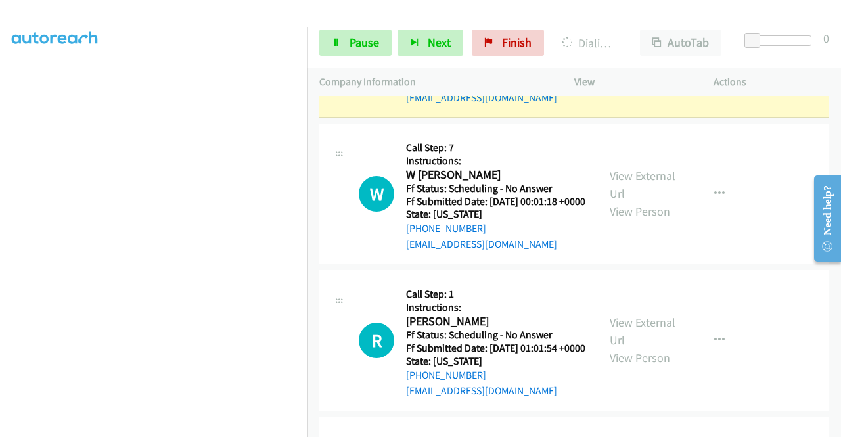
click at [648, 55] on link "View External Url" at bounding box center [643, 38] width 66 height 33
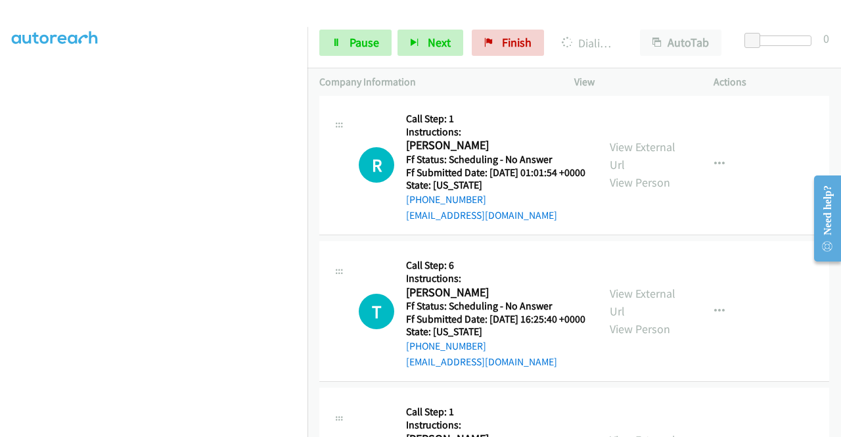
scroll to position [5190, 0]
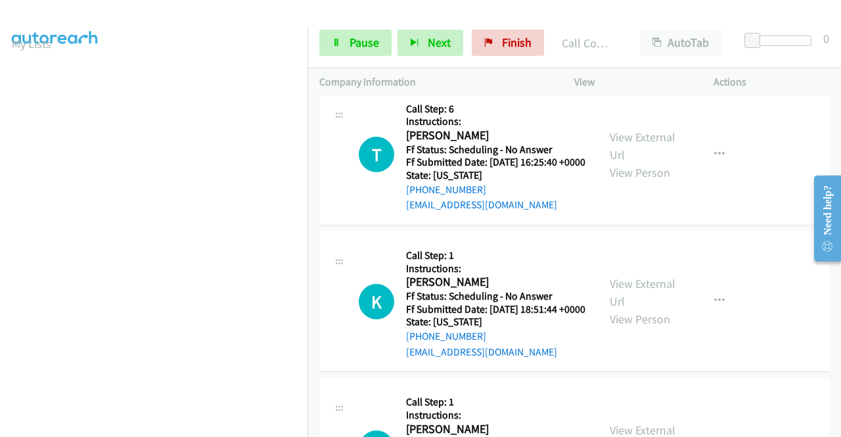
scroll to position [5321, 0]
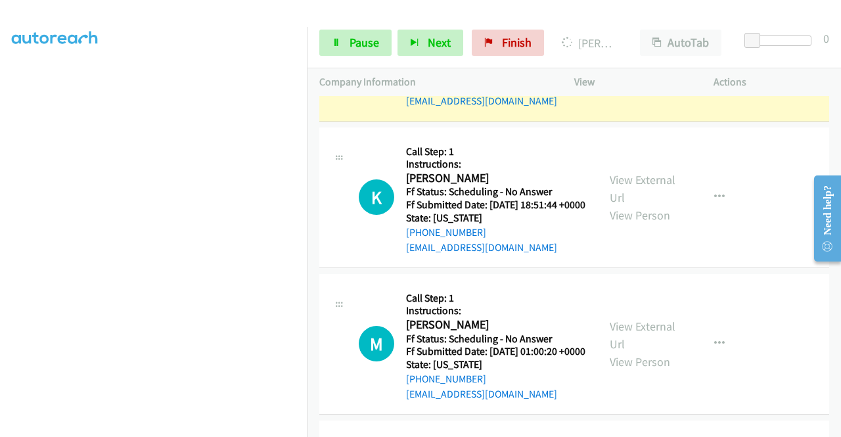
scroll to position [5452, 0]
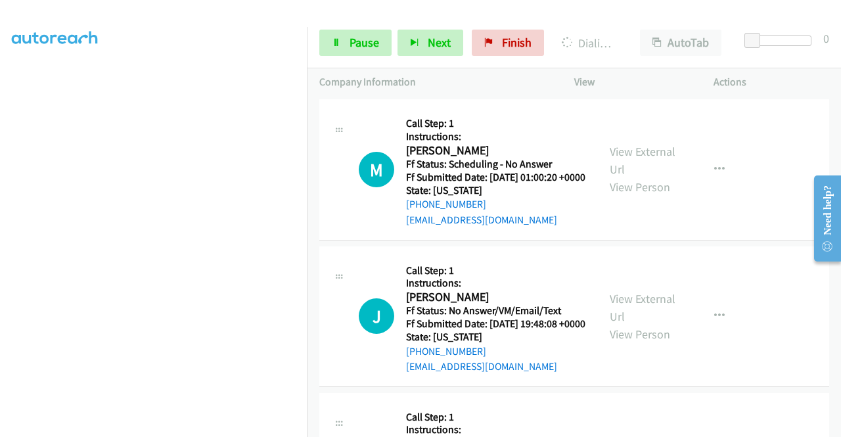
scroll to position [5518, 0]
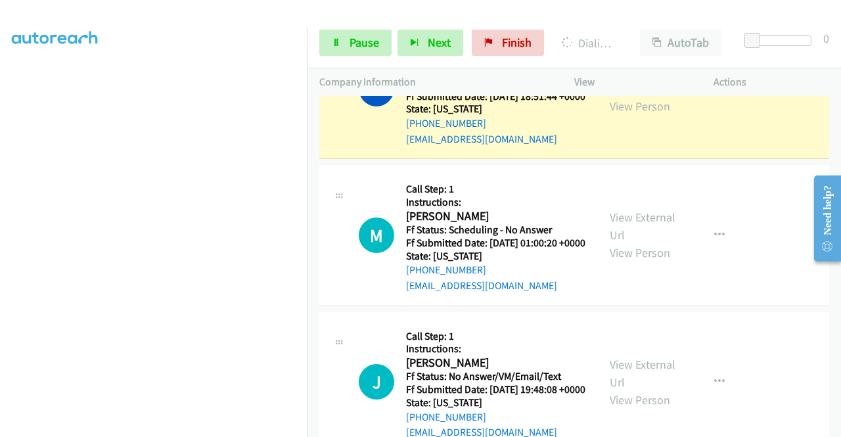
click at [635, 96] on link "View External Url" at bounding box center [643, 79] width 66 height 33
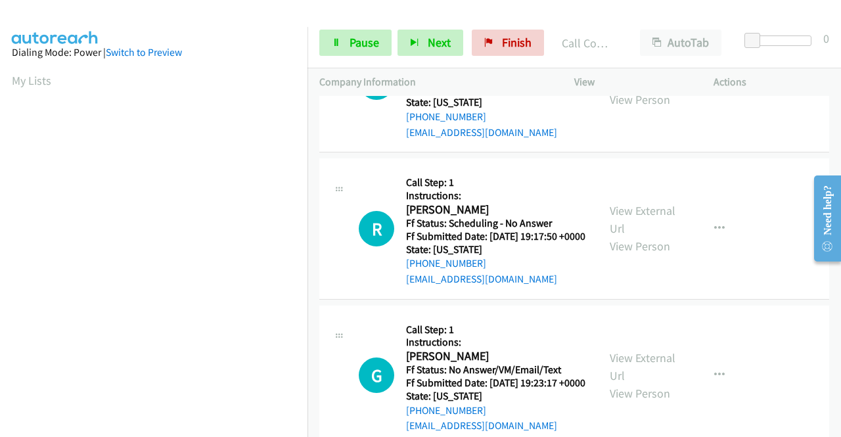
scroll to position [5846, 0]
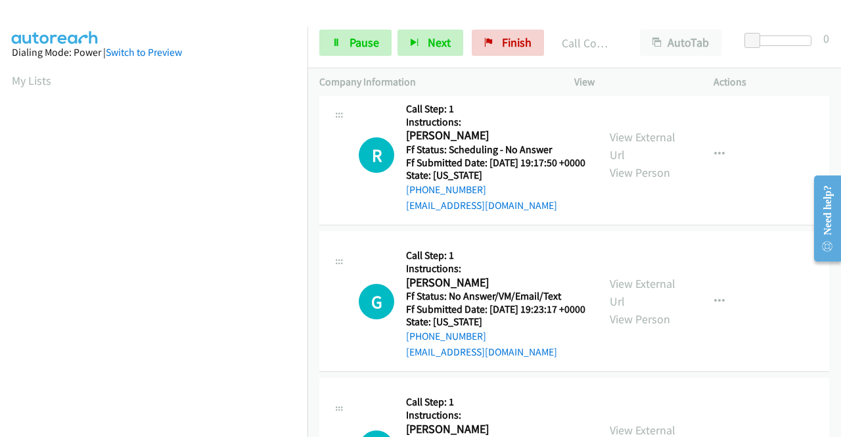
scroll to position [5978, 0]
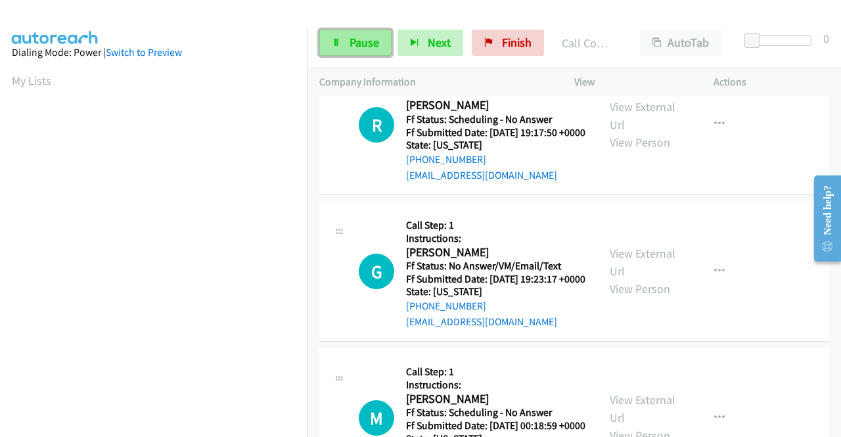
click at [353, 35] on span "Pause" at bounding box center [364, 42] width 30 height 15
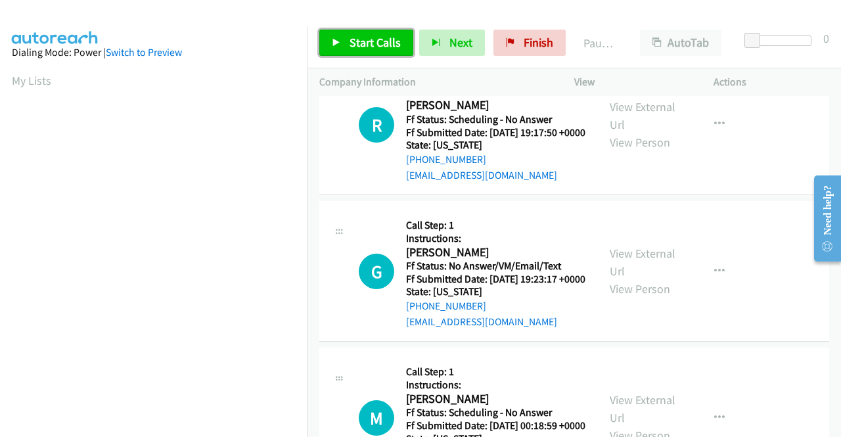
click at [353, 35] on span "Start Calls" at bounding box center [374, 42] width 51 height 15
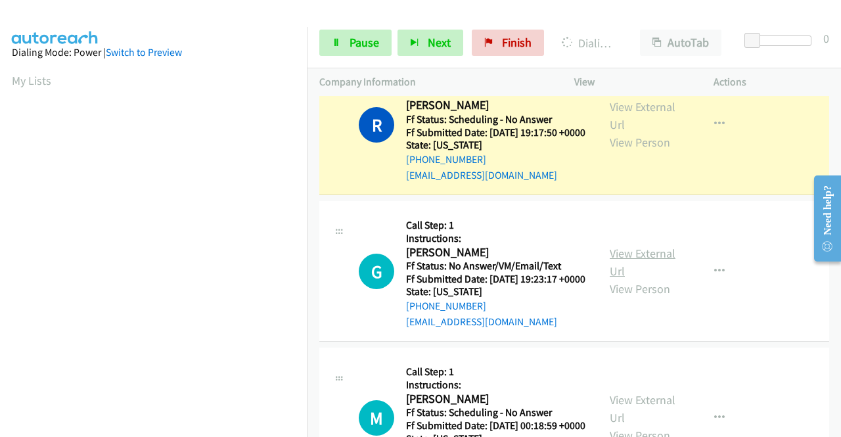
scroll to position [6175, 0]
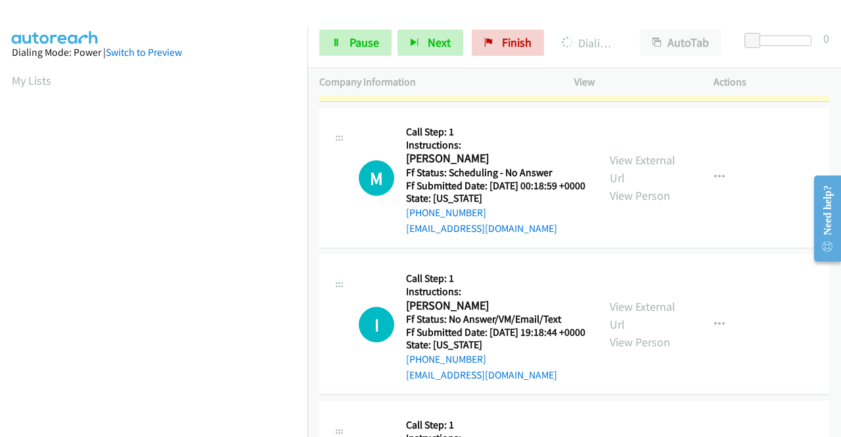
scroll to position [6372, 0]
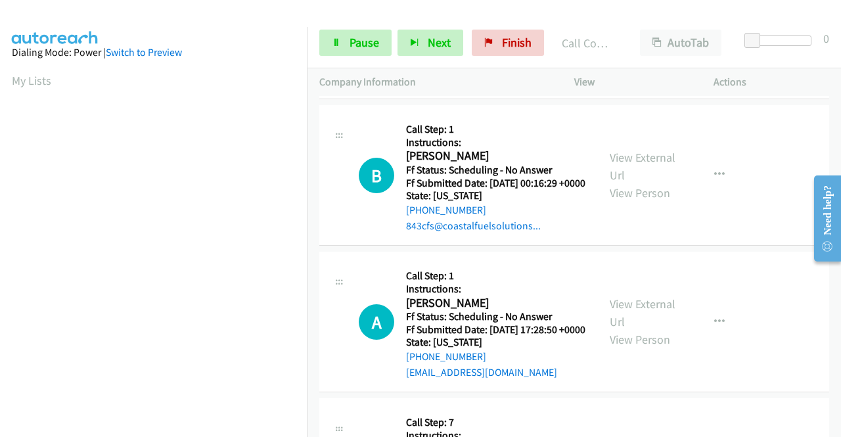
scroll to position [6635, 0]
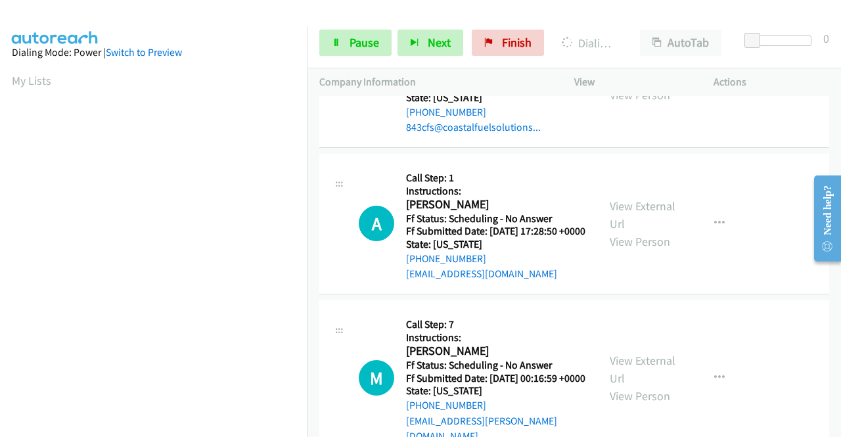
scroll to position [6766, 0]
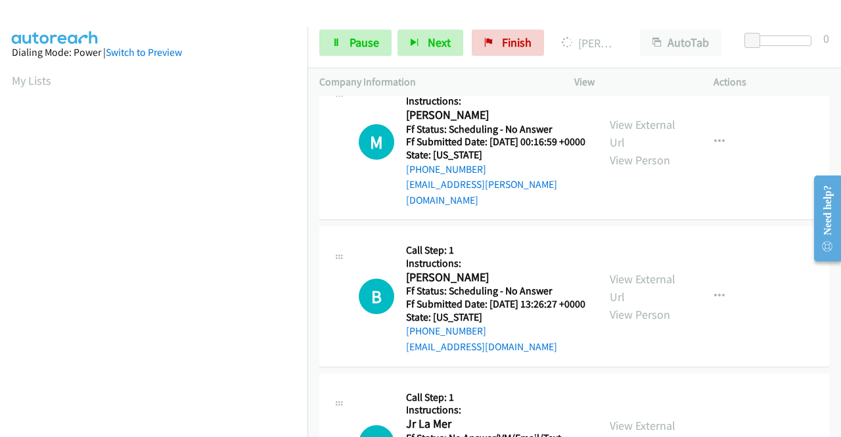
scroll to position [6963, 0]
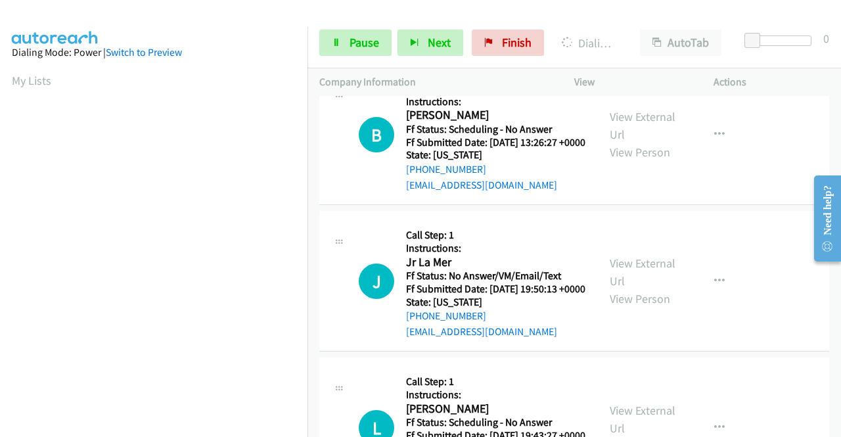
scroll to position [7160, 0]
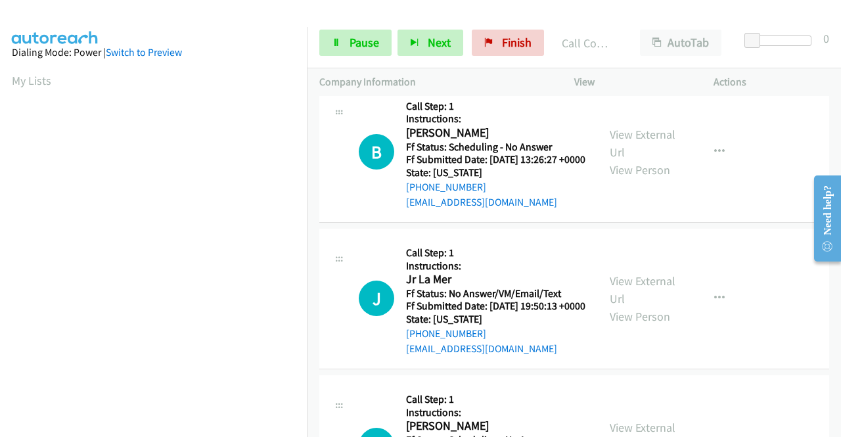
scroll to position [300, 0]
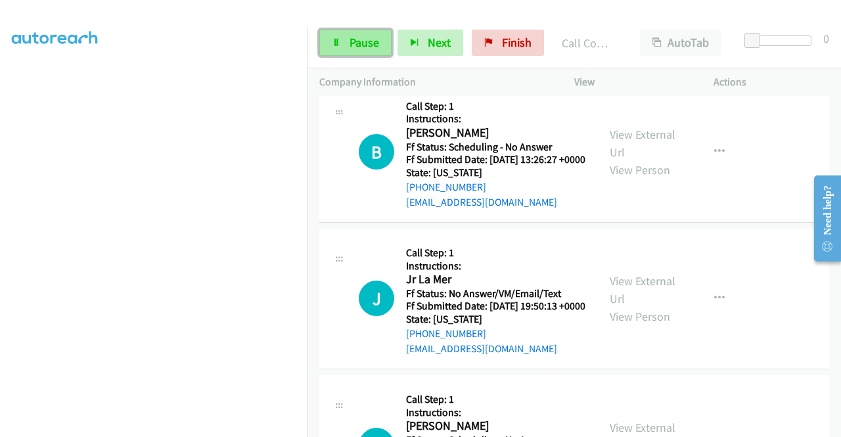
click at [359, 32] on link "Pause" at bounding box center [355, 43] width 72 height 26
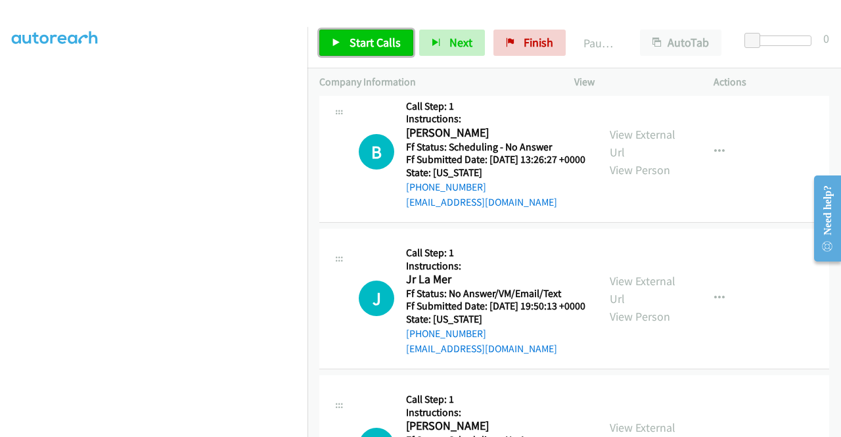
click at [351, 41] on span "Start Calls" at bounding box center [374, 42] width 51 height 15
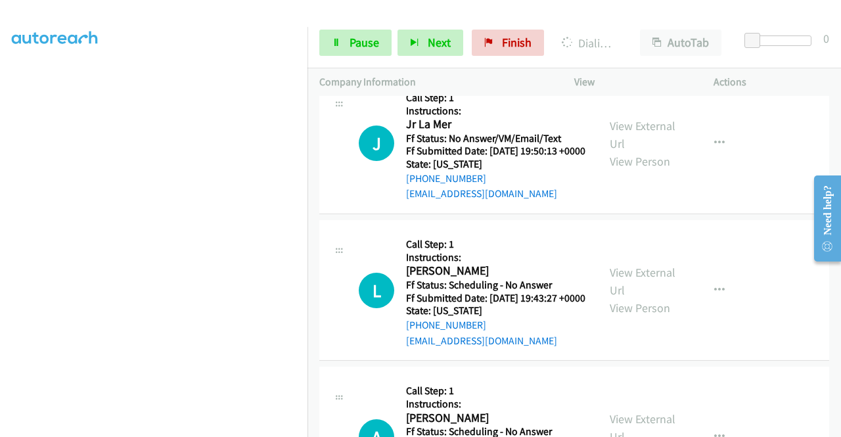
scroll to position [7423, 0]
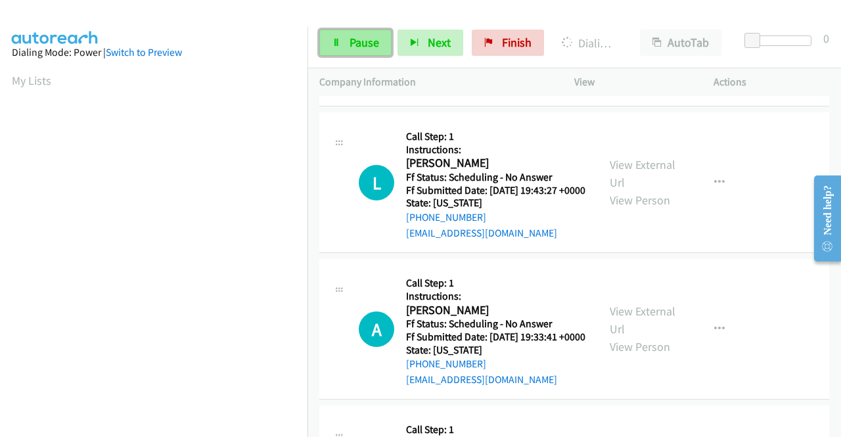
click at [347, 51] on link "Pause" at bounding box center [355, 43] width 72 height 26
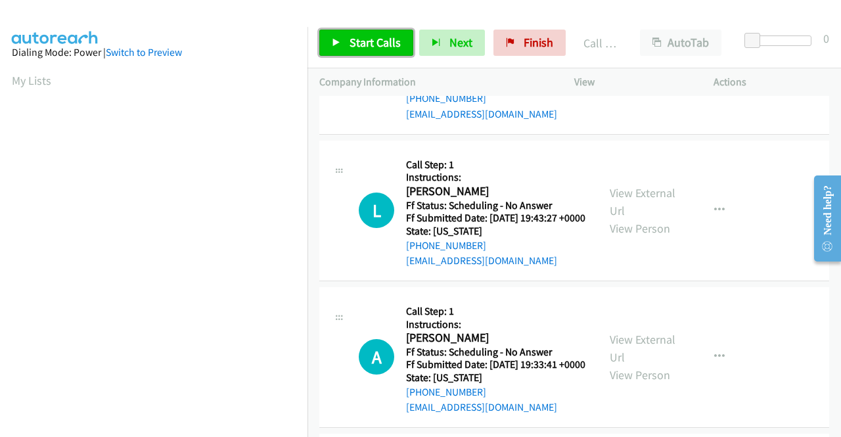
click at [385, 34] on link "Start Calls" at bounding box center [366, 43] width 94 height 26
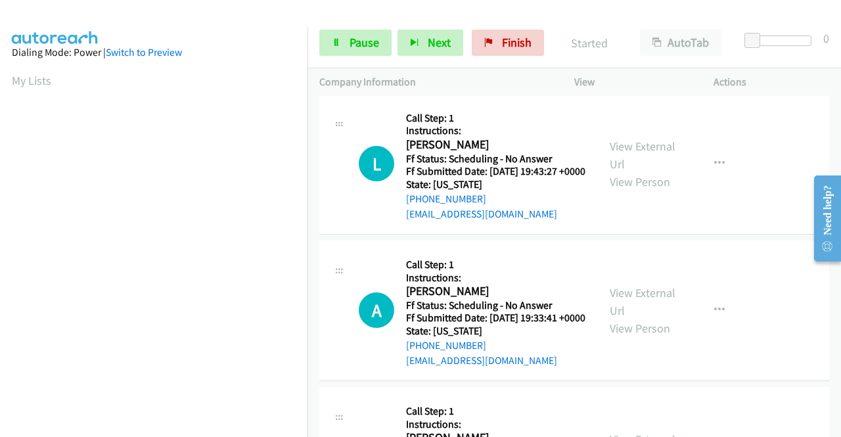
scroll to position [7554, 0]
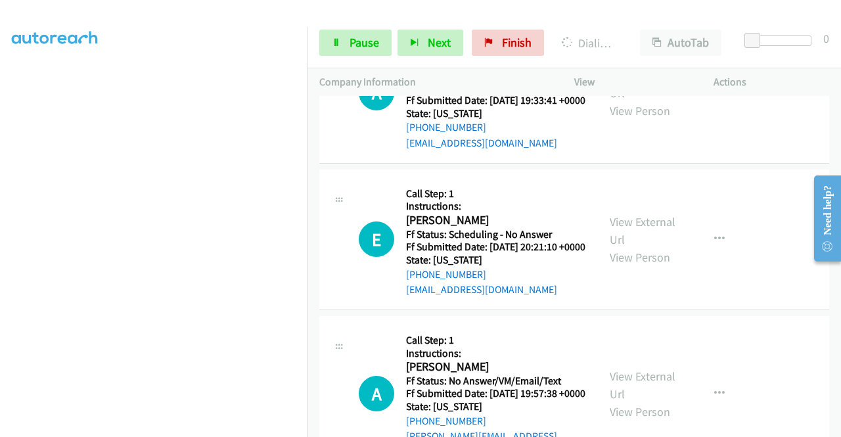
scroll to position [7817, 0]
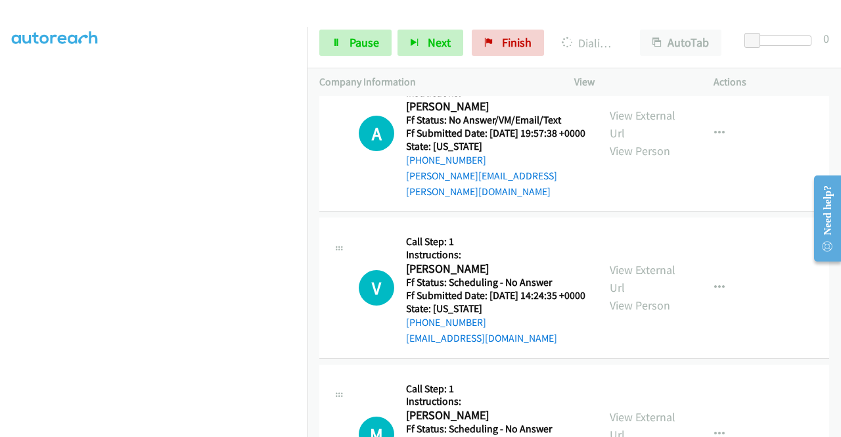
scroll to position [8014, 0]
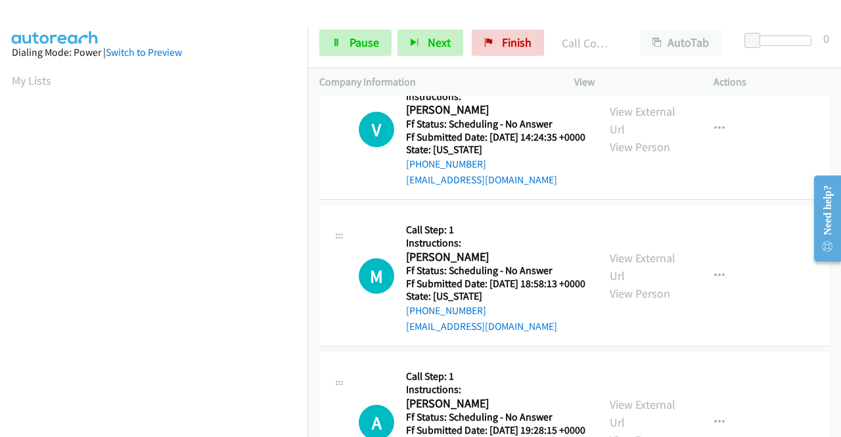
scroll to position [8211, 0]
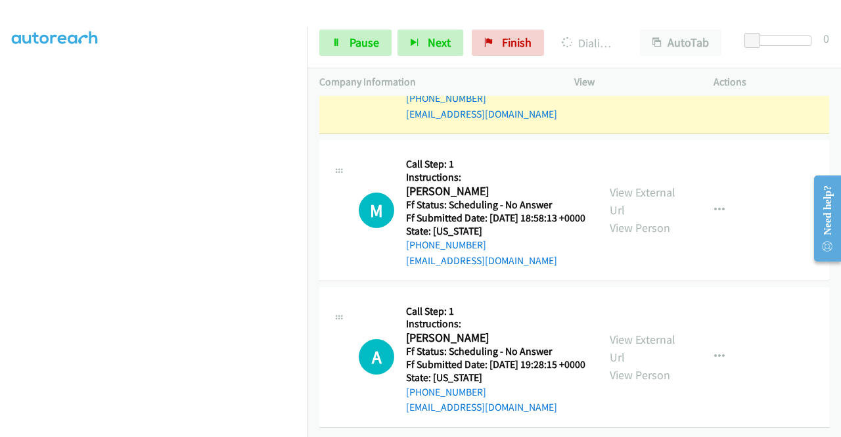
scroll to position [8605, 0]
click at [610, 71] on link "View External Url" at bounding box center [643, 54] width 66 height 33
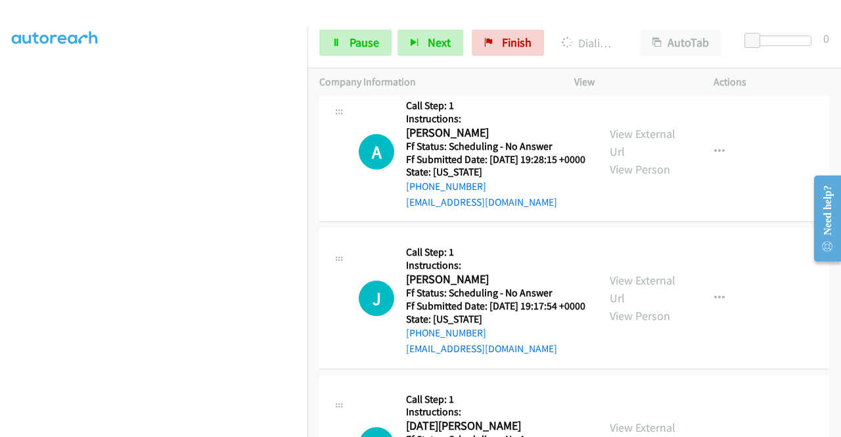
scroll to position [8474, 0]
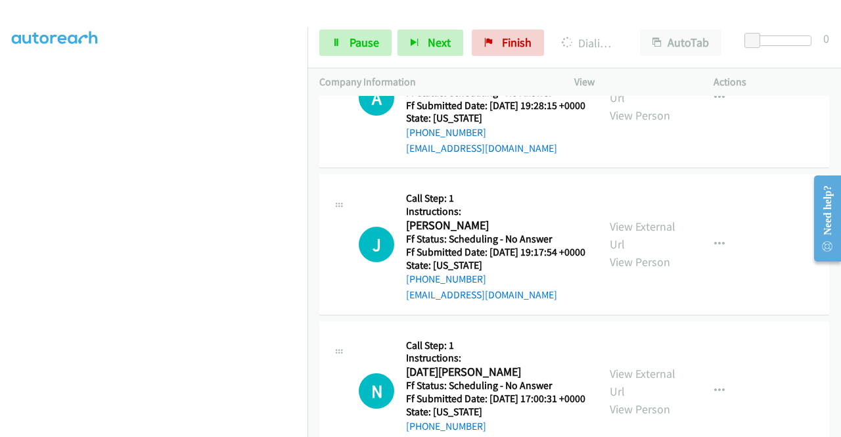
scroll to position [8737, 0]
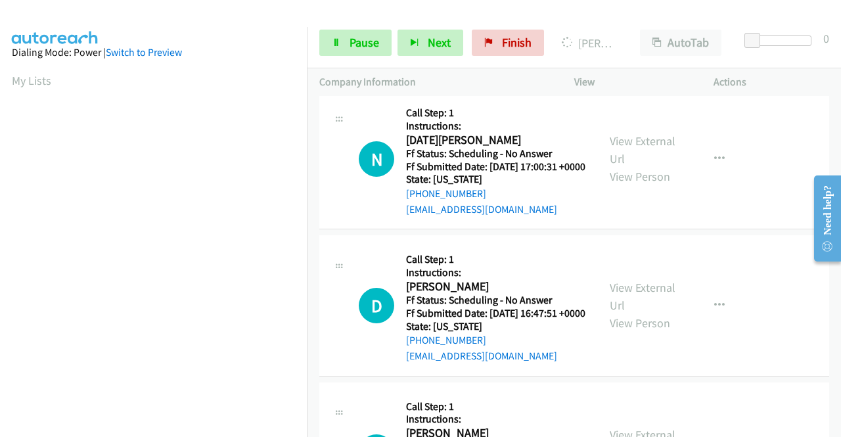
scroll to position [8934, 0]
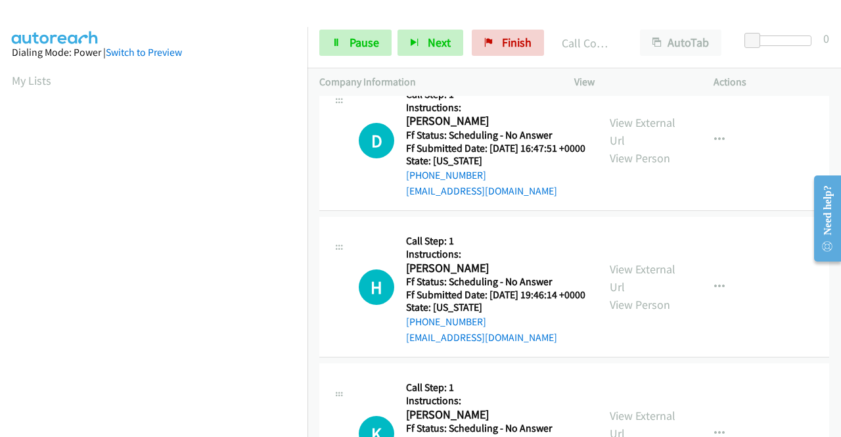
scroll to position [9131, 0]
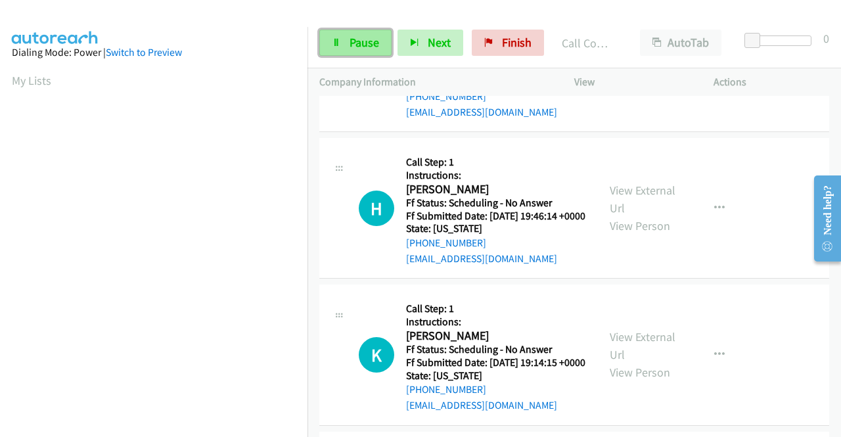
click at [346, 40] on link "Pause" at bounding box center [355, 43] width 72 height 26
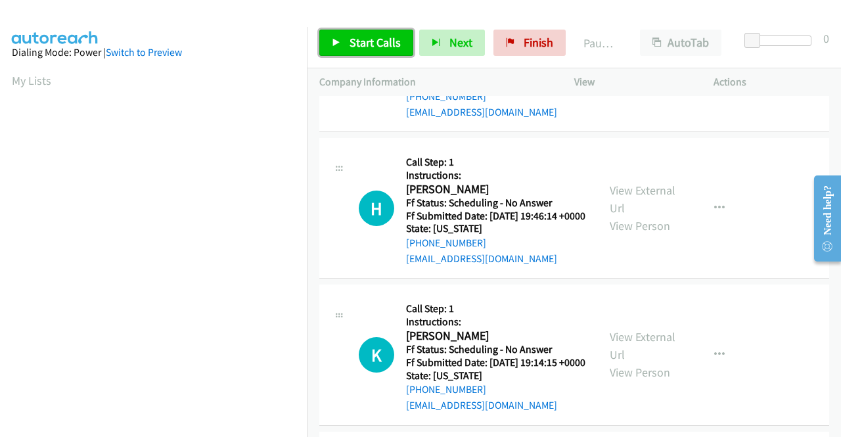
click at [344, 40] on link "Start Calls" at bounding box center [366, 43] width 94 height 26
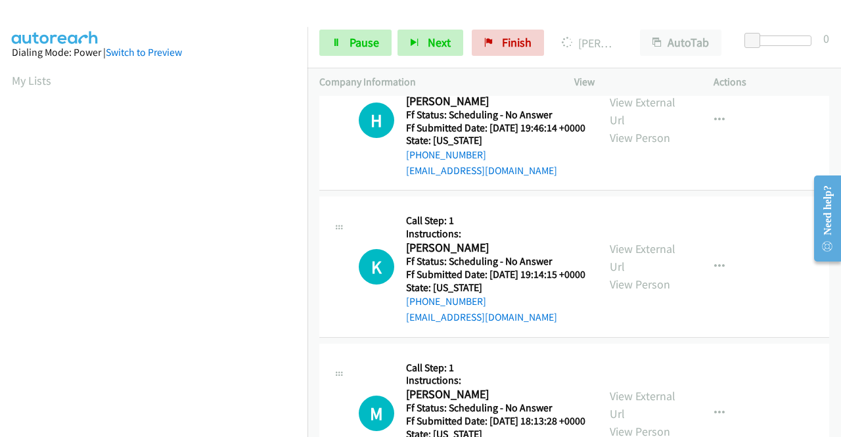
scroll to position [9328, 0]
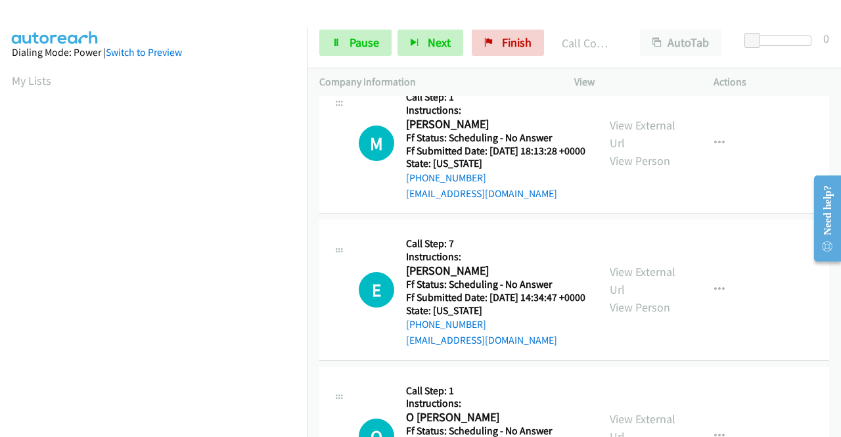
scroll to position [9525, 0]
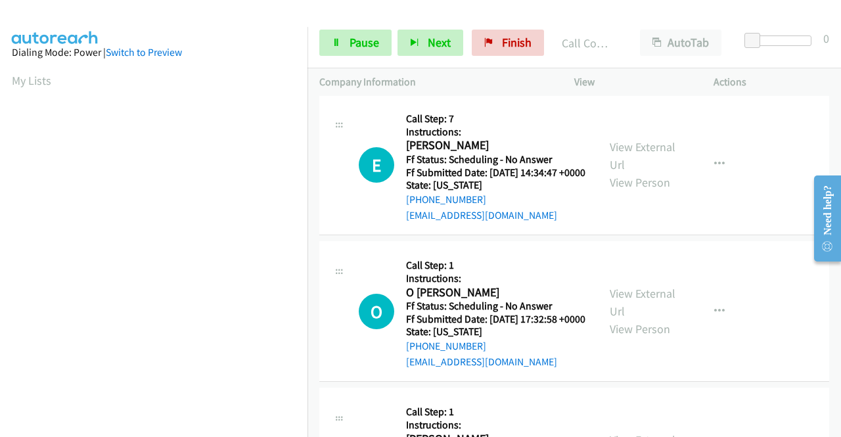
scroll to position [9736, 0]
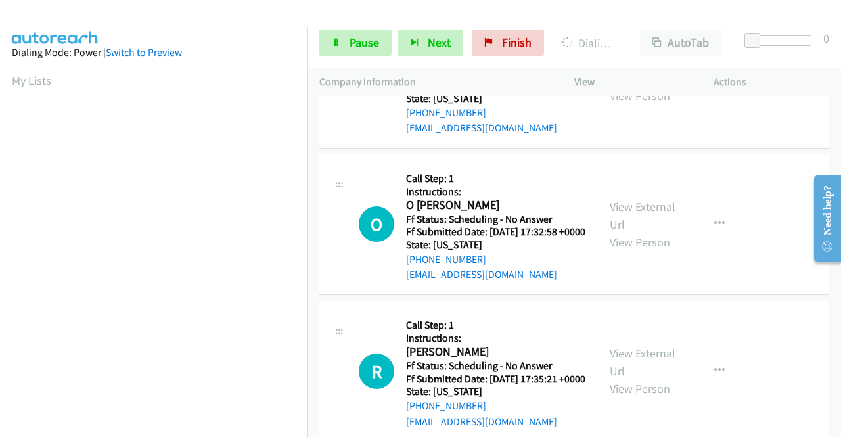
scroll to position [9933, 0]
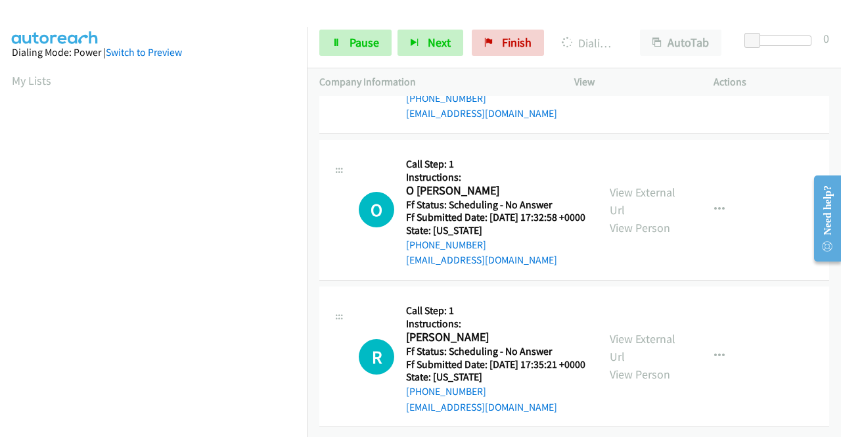
click at [340, 41] on icon at bounding box center [336, 43] width 9 height 9
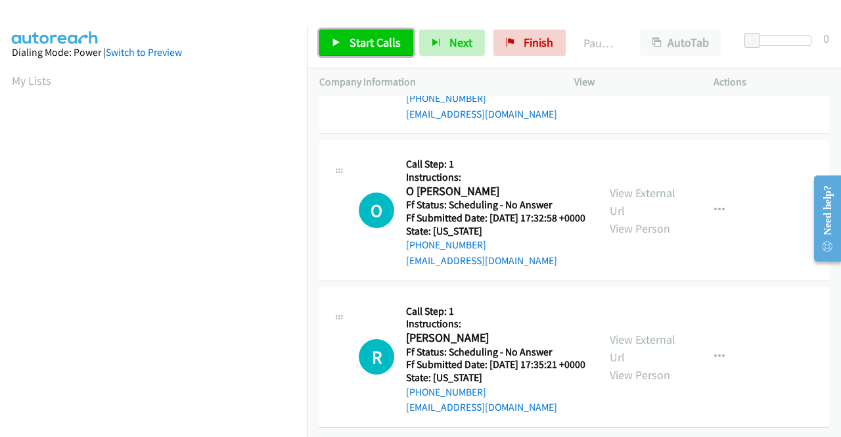
click at [340, 41] on icon at bounding box center [336, 43] width 9 height 9
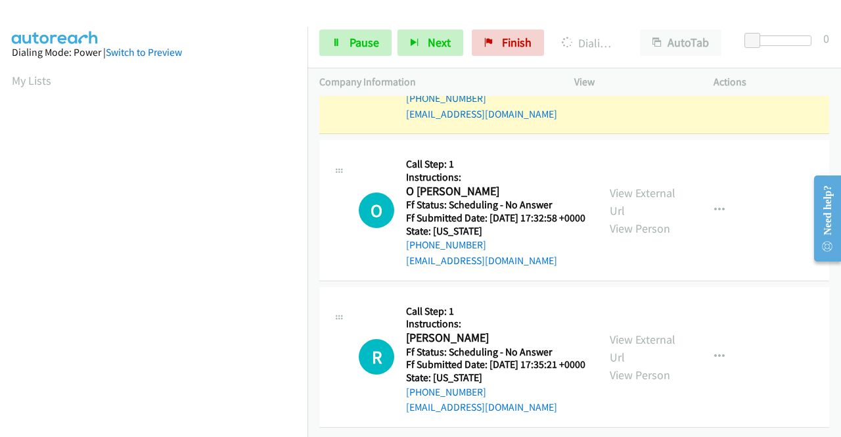
scroll to position [10064, 0]
click at [642, 71] on link "View External Url" at bounding box center [643, 54] width 66 height 33
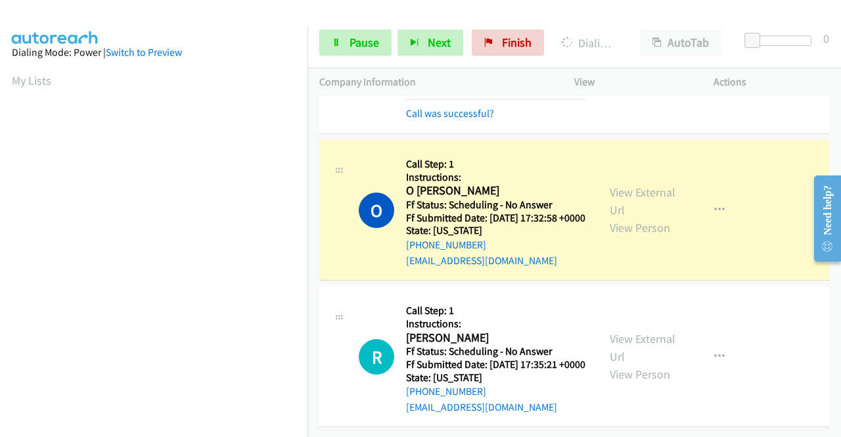
scroll to position [10393, 0]
click at [616, 217] on link "View External Url" at bounding box center [643, 201] width 66 height 33
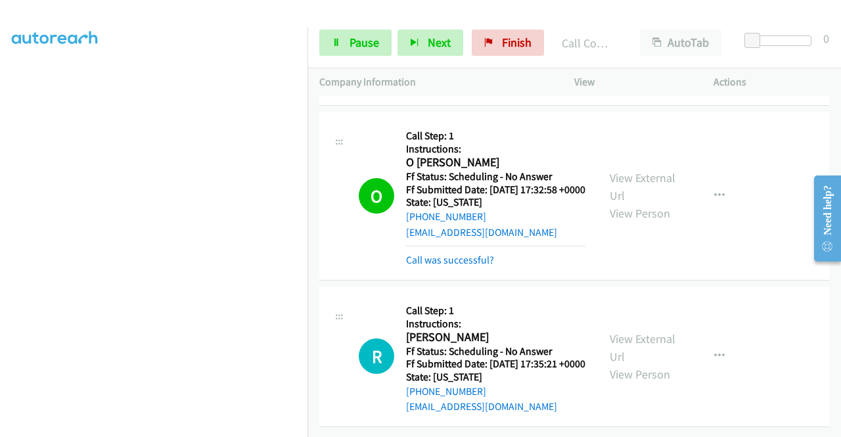
scroll to position [300, 0]
click at [370, 49] on span "Pause" at bounding box center [364, 42] width 30 height 15
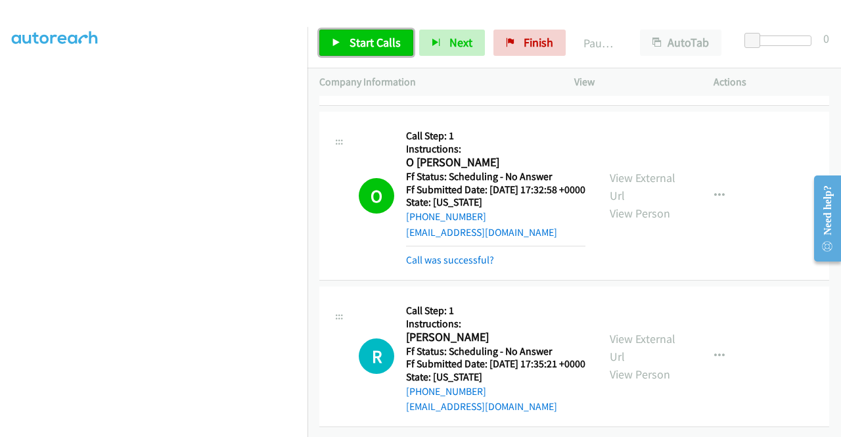
click at [370, 48] on span "Start Calls" at bounding box center [374, 42] width 51 height 15
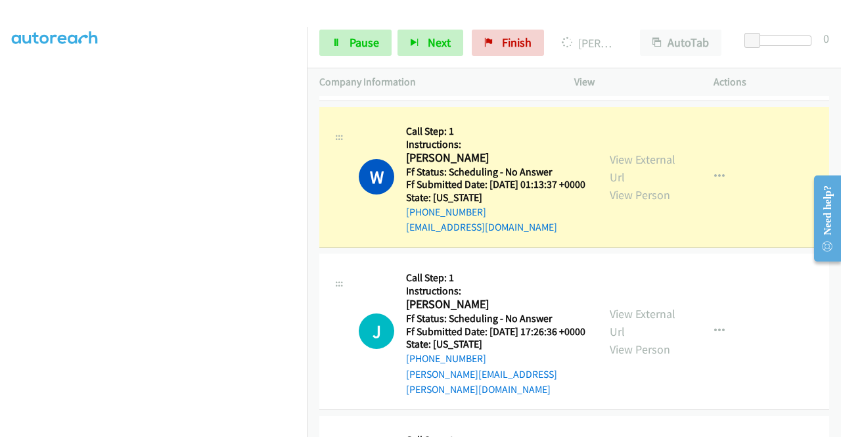
scroll to position [1361, 0]
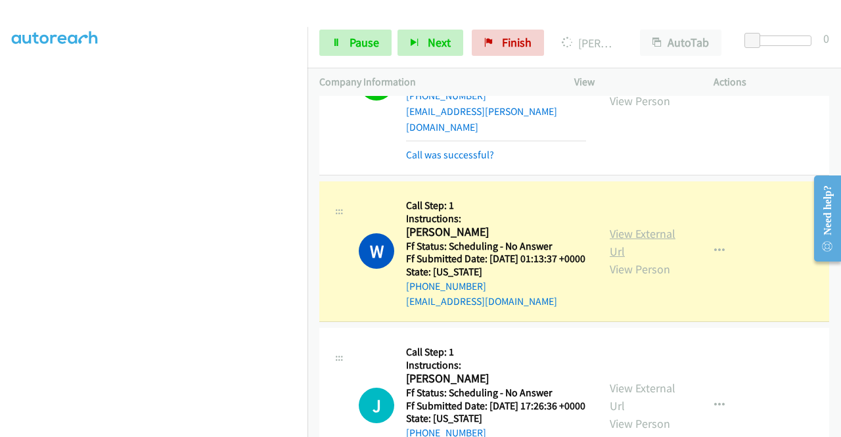
click at [623, 259] on link "View External Url" at bounding box center [643, 242] width 66 height 33
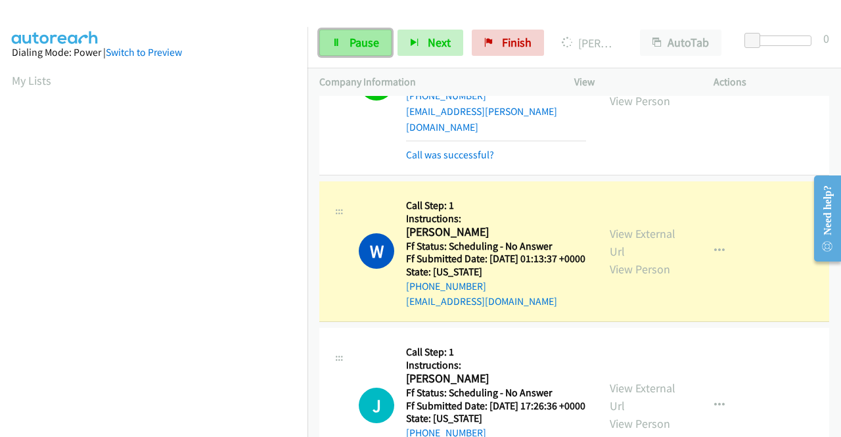
click at [349, 36] on span "Pause" at bounding box center [364, 42] width 30 height 15
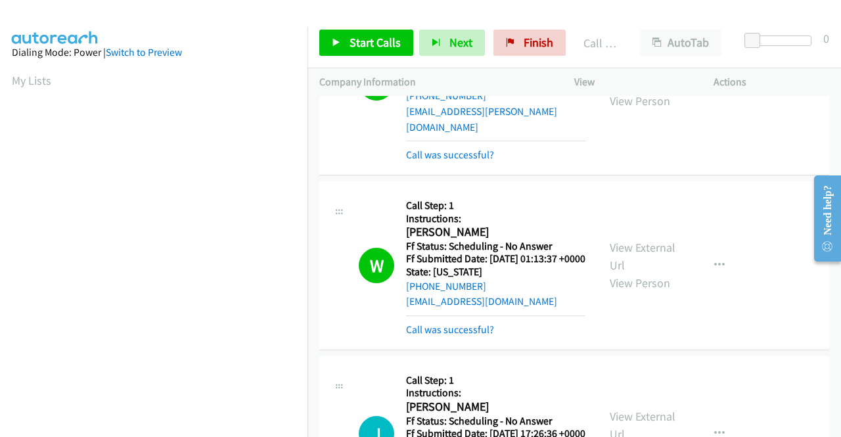
scroll to position [300, 0]
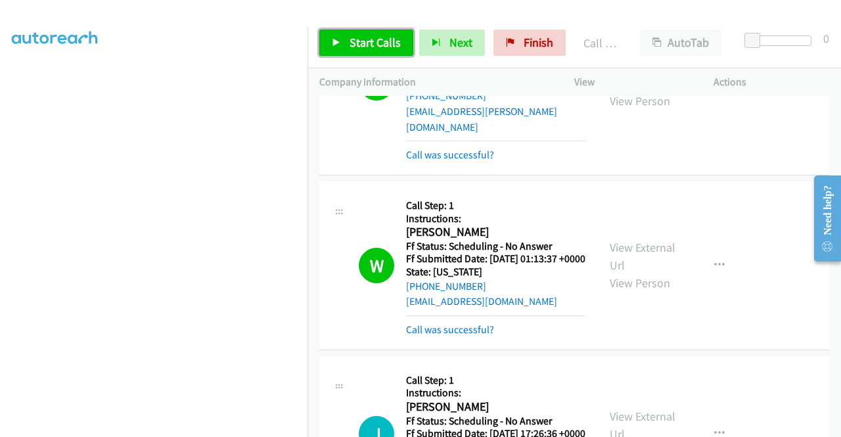
click at [344, 41] on link "Start Calls" at bounding box center [366, 43] width 94 height 26
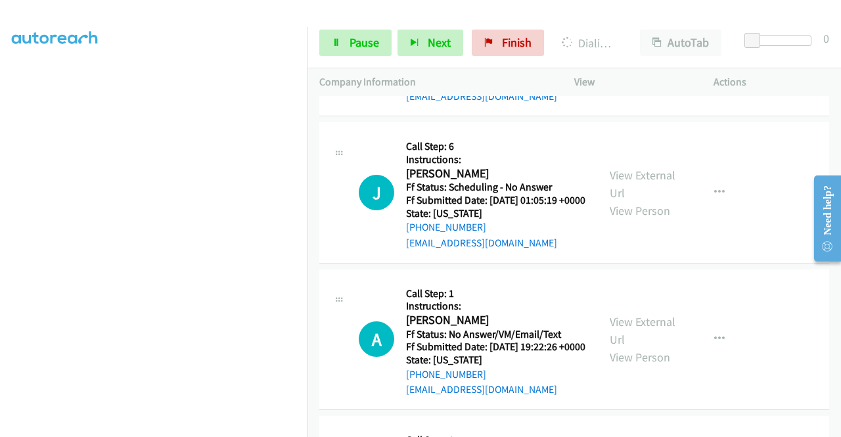
scroll to position [10755, 0]
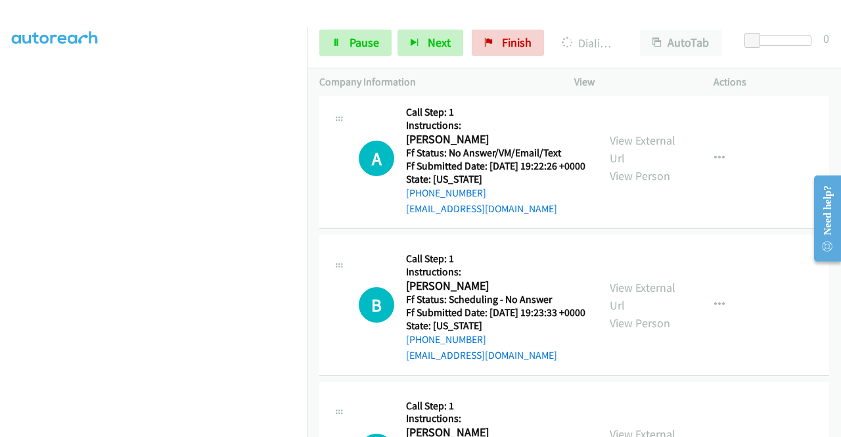
scroll to position [11018, 0]
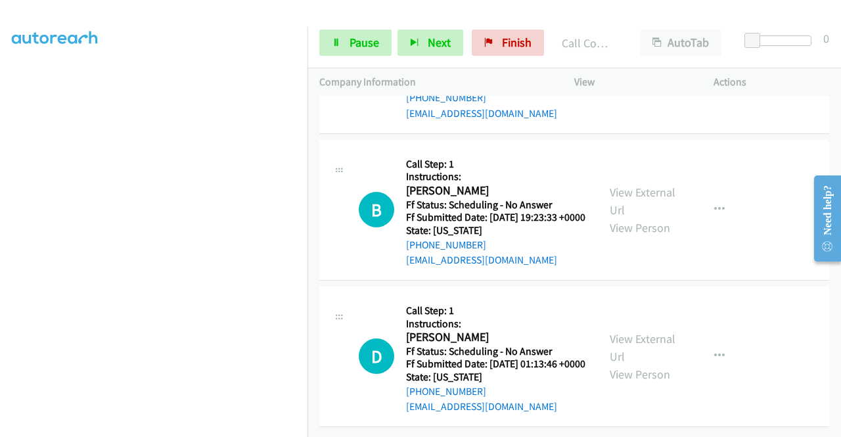
scroll to position [11346, 0]
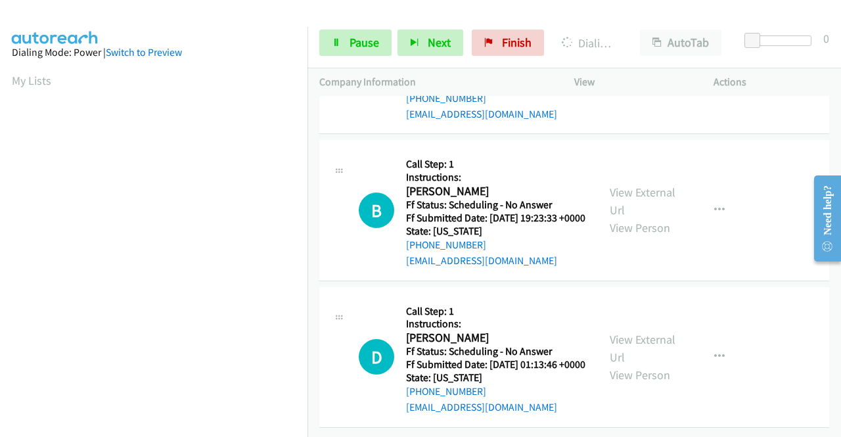
scroll to position [11543, 0]
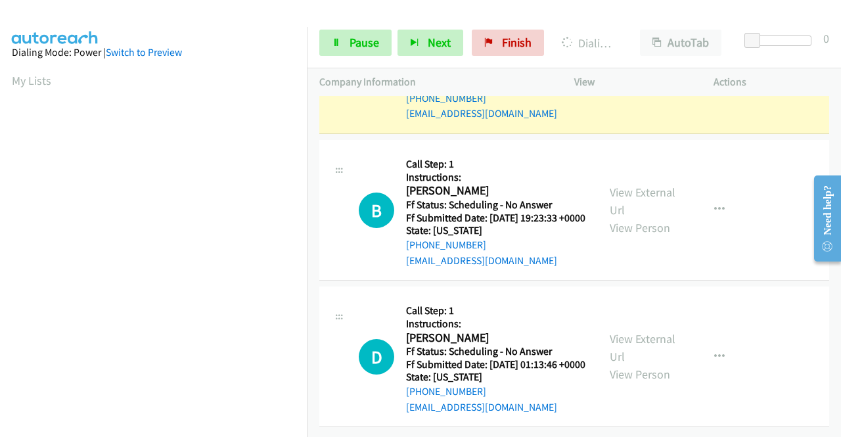
click at [665, 71] on link "View External Url" at bounding box center [643, 54] width 66 height 33
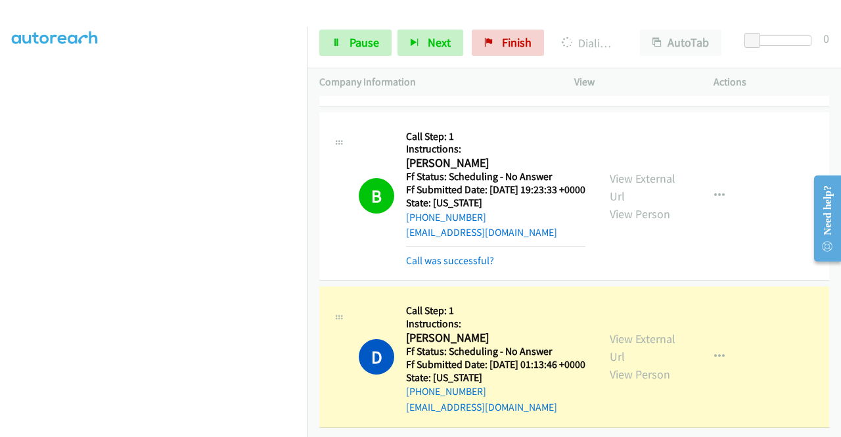
scroll to position [11989, 0]
click at [632, 331] on link "View External Url" at bounding box center [643, 347] width 66 height 33
click at [368, 42] on span "Pause" at bounding box center [364, 42] width 30 height 15
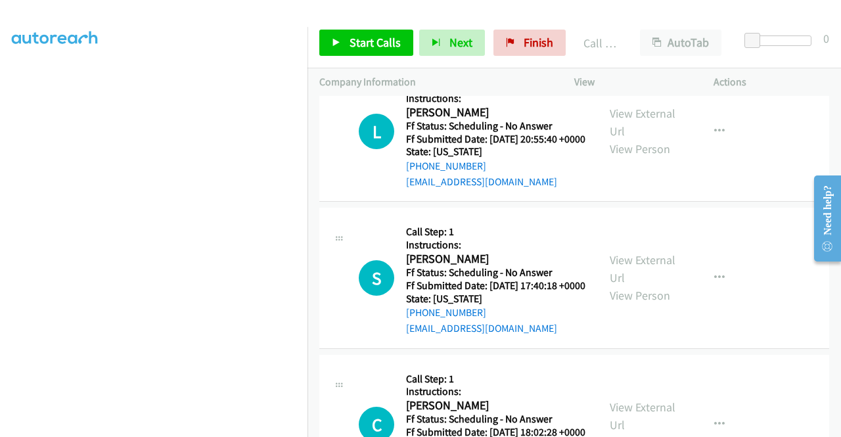
scroll to position [300, 0]
click at [506, 39] on icon at bounding box center [510, 43] width 9 height 9
